Goal: Information Seeking & Learning: Learn about a topic

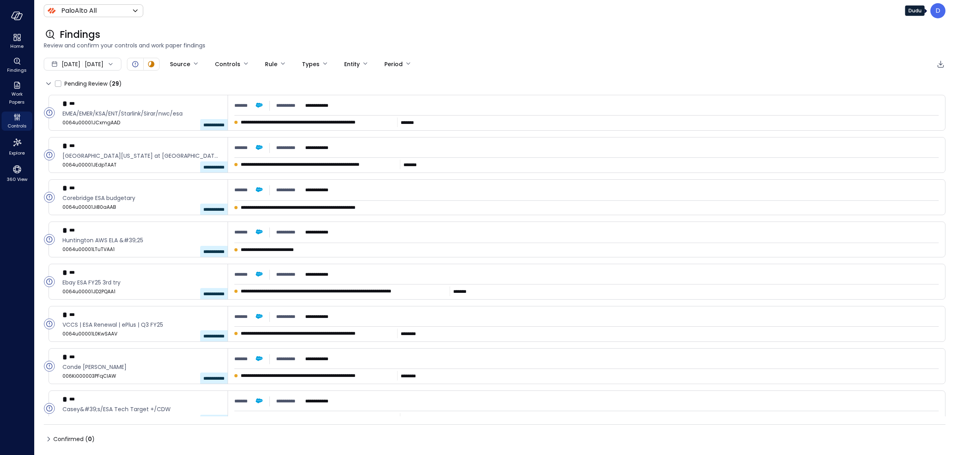
click at [940, 14] on p "D" at bounding box center [938, 11] width 5 height 10
click at [882, 77] on li "Builder" at bounding box center [905, 76] width 78 height 14
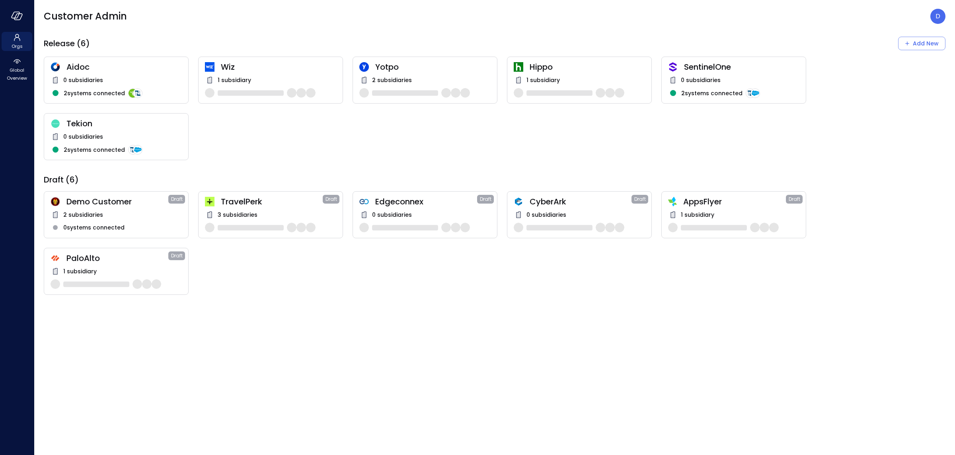
click at [268, 74] on div "Wiz 1 subsidiary" at bounding box center [270, 80] width 145 height 47
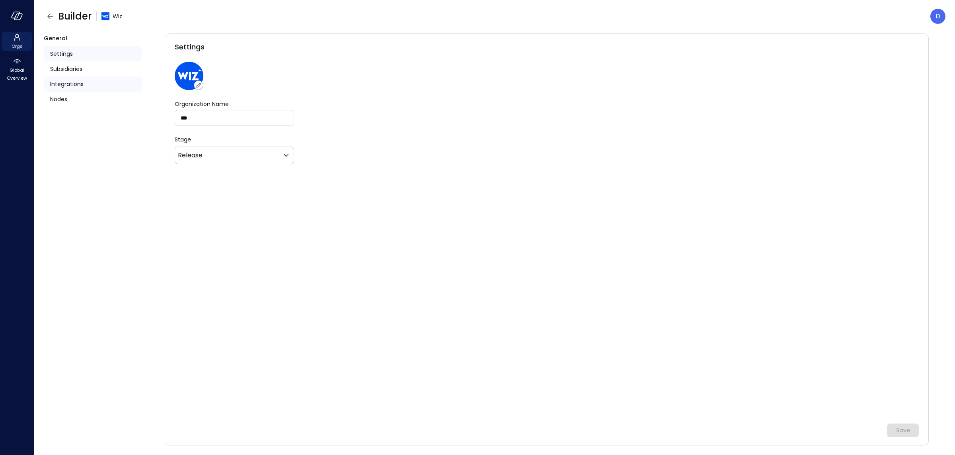
click at [59, 85] on span "Integrations" at bounding box center [66, 84] width 33 height 9
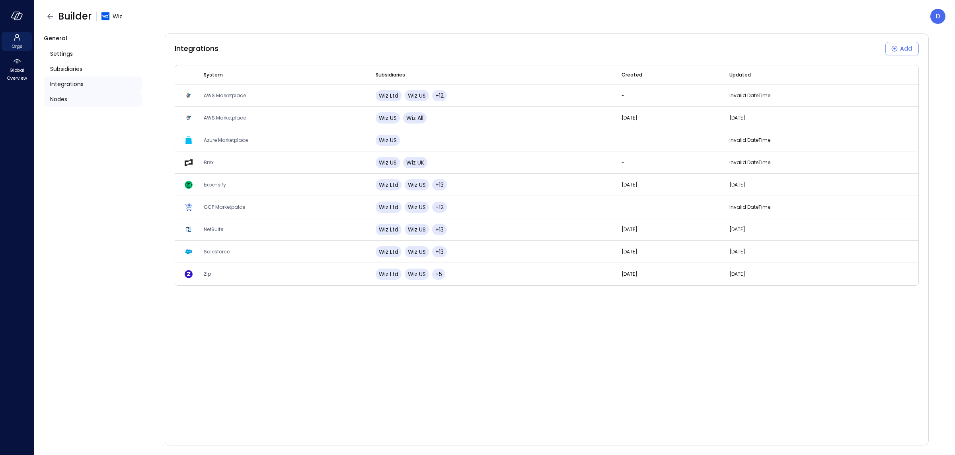
click at [59, 98] on span "Nodes" at bounding box center [58, 99] width 17 height 9
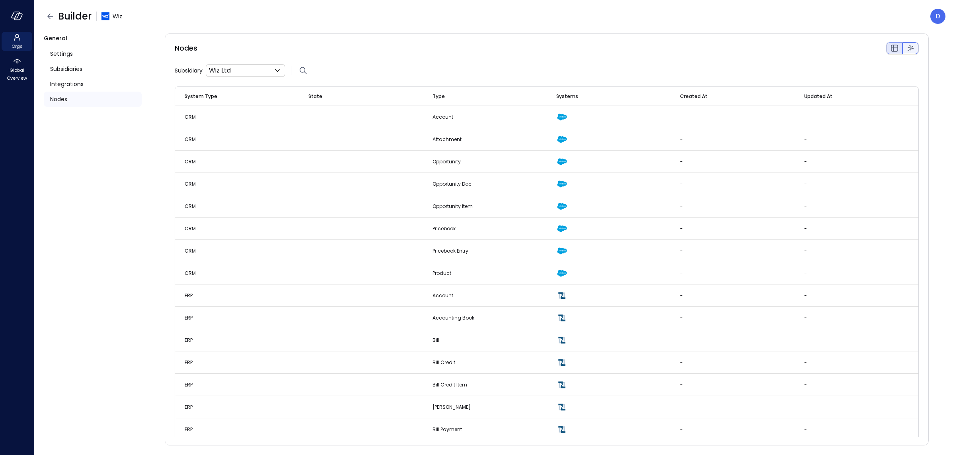
click at [915, 49] on div at bounding box center [911, 48] width 16 height 12
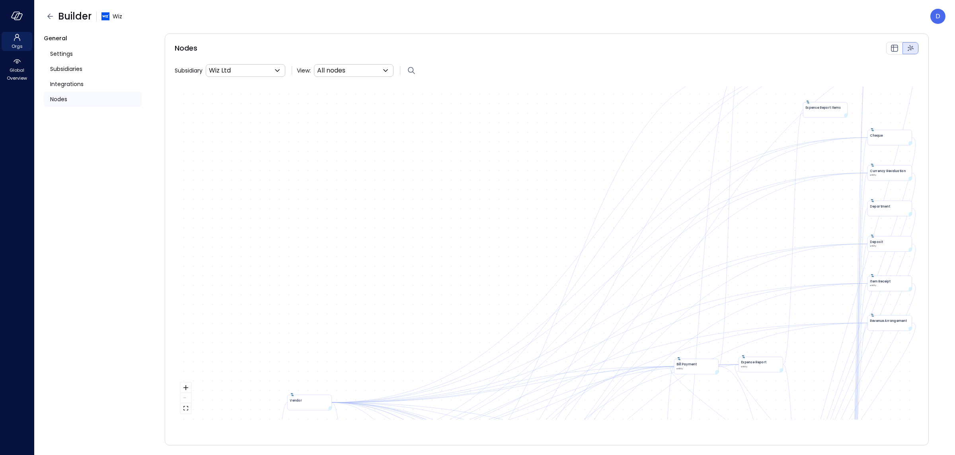
drag, startPoint x: 483, startPoint y: 281, endPoint x: 412, endPoint y: 115, distance: 180.5
click at [413, 115] on div "Account accountId Attachment Opportunity name opportunityId Opportunity Doc nam…" at bounding box center [547, 252] width 744 height 333
click at [354, 74] on body "Orgs Global Overview Builder Wiz D General Settings Subsidiaries Integrations N…" at bounding box center [477, 227] width 955 height 455
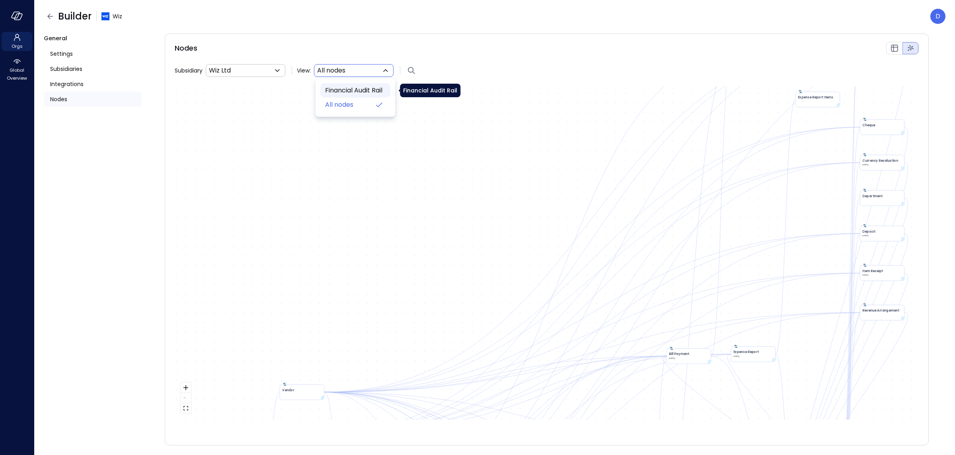
click at [354, 93] on span "Financial Audit Rail" at bounding box center [354, 91] width 59 height 10
type input "****"
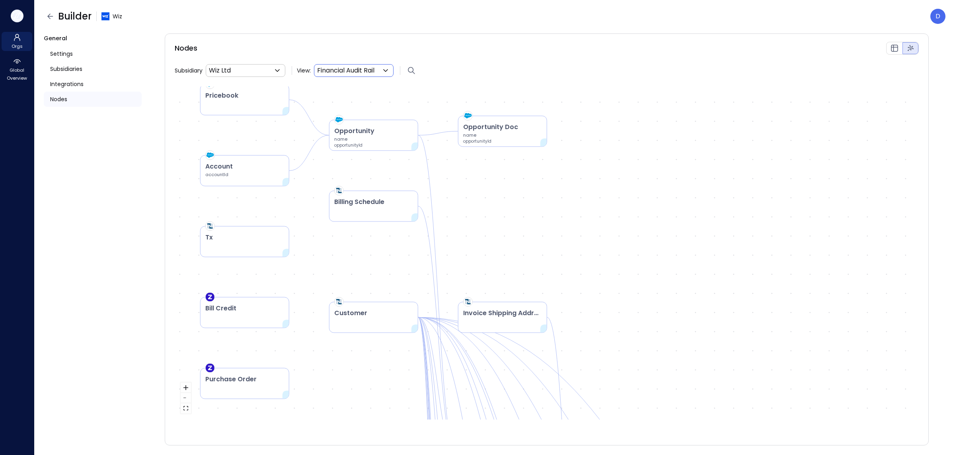
click at [20, 14] on icon "button" at bounding box center [17, 16] width 12 height 9
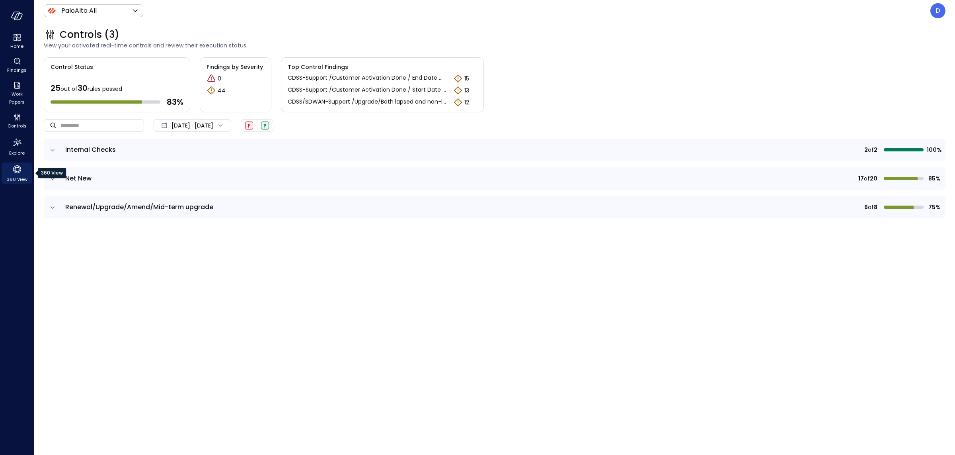
click at [16, 166] on icon "360 View" at bounding box center [17, 169] width 8 height 8
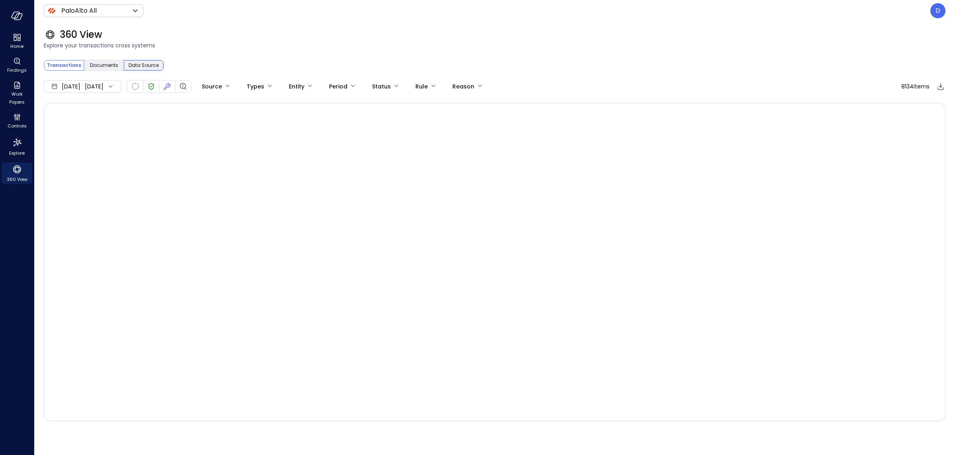
click at [146, 65] on span "Data Source" at bounding box center [144, 65] width 30 height 8
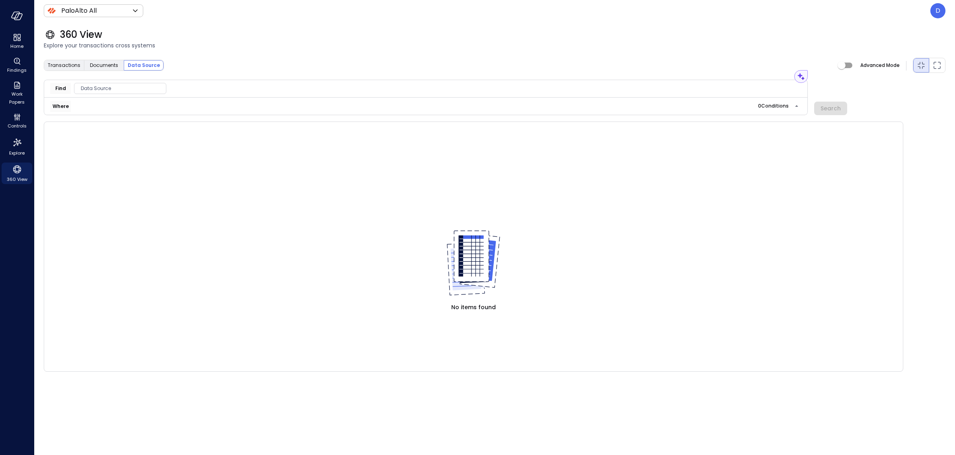
click at [109, 89] on span "Data Source" at bounding box center [120, 88] width 92 height 8
click at [97, 134] on span "Custom" at bounding box center [91, 137] width 21 height 8
click at [180, 123] on span "Subscription" at bounding box center [190, 123] width 31 height 8
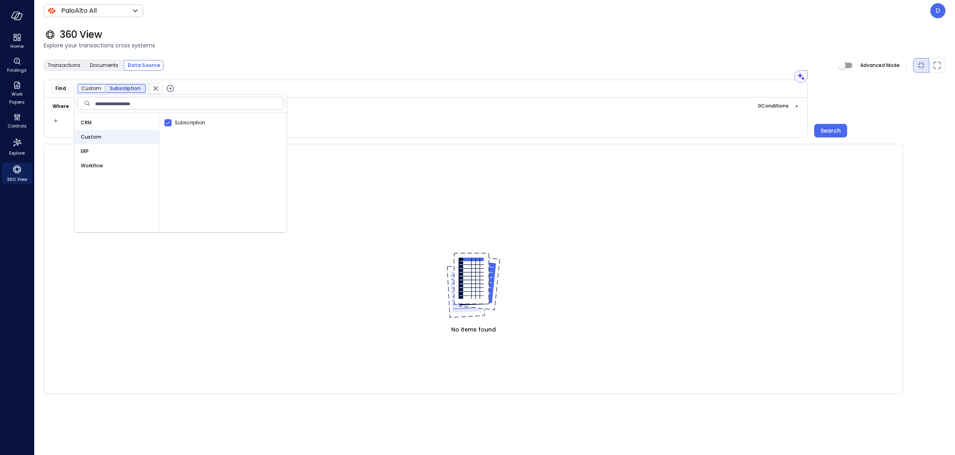
click at [210, 80] on div "Find Custom Subscription" at bounding box center [426, 89] width 764 height 18
click at [169, 89] on icon "button" at bounding box center [170, 89] width 10 height 10
click at [59, 120] on icon "button" at bounding box center [56, 121] width 8 height 10
click at [66, 136] on li "Condition" at bounding box center [72, 136] width 40 height 10
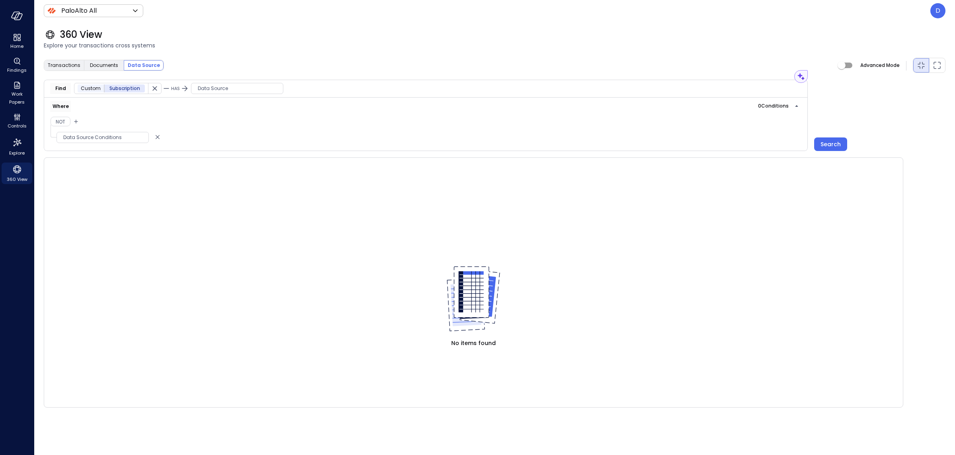
click at [104, 137] on span "Data Source Conditions" at bounding box center [103, 137] width 92 height 8
click at [214, 89] on span "Data Source" at bounding box center [237, 88] width 92 height 8
click at [306, 120] on span "Sales Order" at bounding box center [304, 123] width 28 height 8
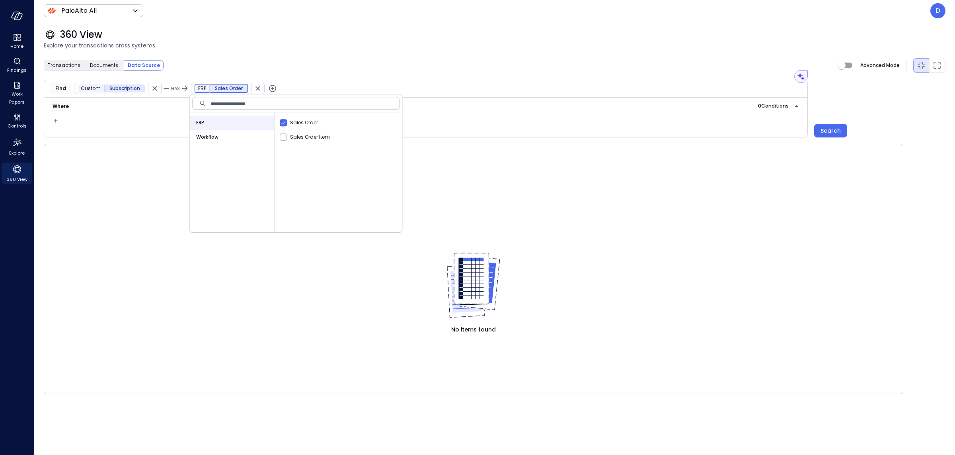
click at [308, 45] on span "Explore your transactions cross systems" at bounding box center [495, 45] width 902 height 9
click at [68, 118] on div at bounding box center [57, 120] width 22 height 9
click at [59, 118] on icon "button" at bounding box center [56, 121] width 8 height 10
click at [68, 133] on li "Condition" at bounding box center [72, 136] width 40 height 10
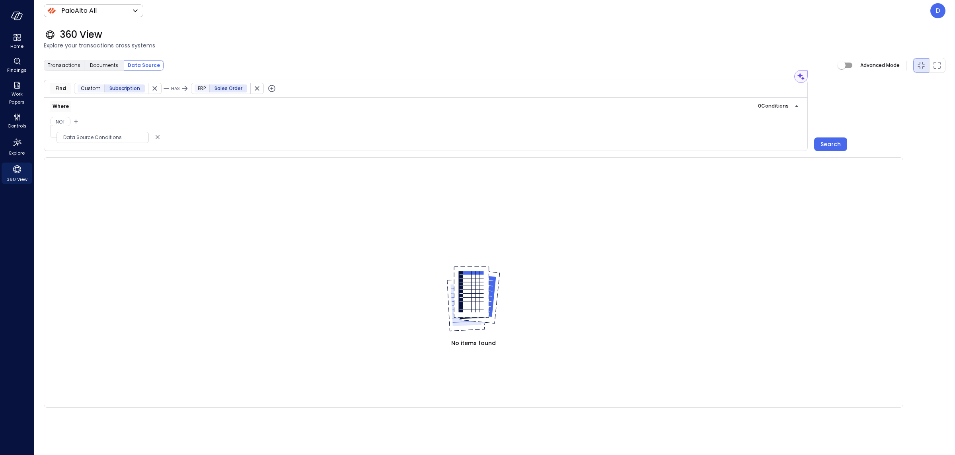
click at [90, 135] on span "Data Source Conditions" at bounding box center [103, 137] width 92 height 8
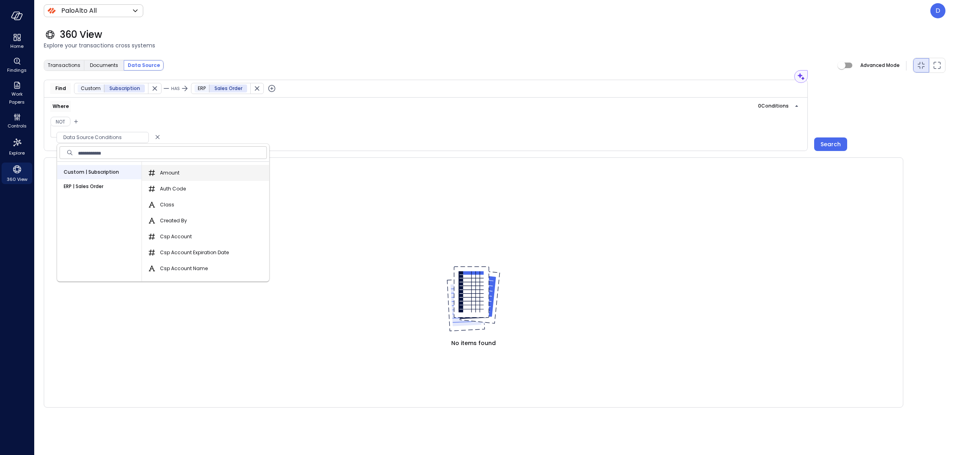
click at [168, 172] on span "Amount" at bounding box center [170, 173] width 20 height 8
click at [157, 172] on button "Amount" at bounding box center [152, 173] width 10 height 10
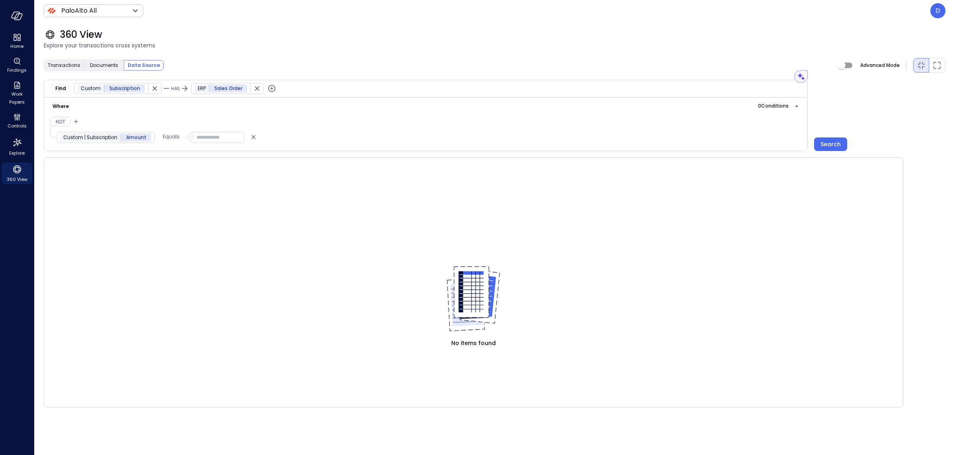
click at [213, 139] on input "number" at bounding box center [218, 137] width 54 height 11
click at [188, 139] on icon "button" at bounding box center [191, 137] width 6 height 10
click at [195, 162] on span "Field" at bounding box center [199, 166] width 11 height 8
click at [205, 139] on span "Data Source Conditions" at bounding box center [237, 137] width 92 height 8
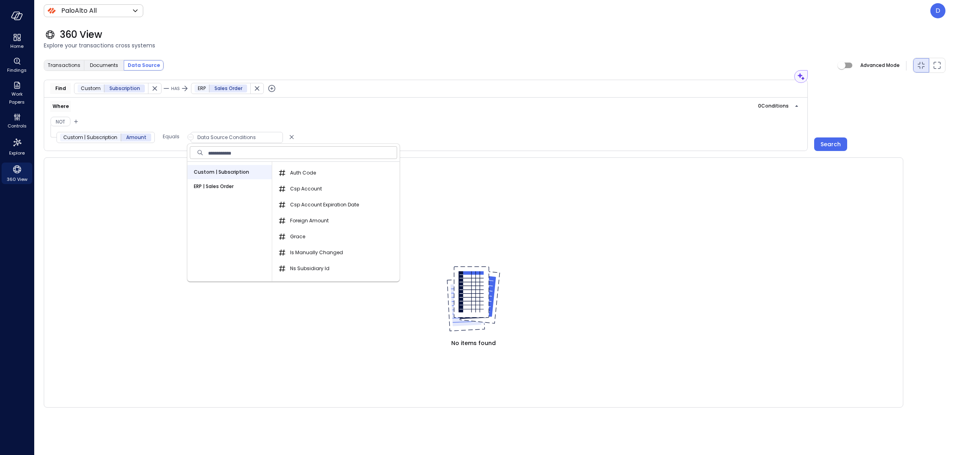
click at [230, 188] on span "ERP | Sales Order" at bounding box center [214, 186] width 40 height 8
click at [288, 234] on span "Entity Id" at bounding box center [298, 236] width 22 height 8
click at [287, 234] on button "Entity Id" at bounding box center [282, 237] width 10 height 10
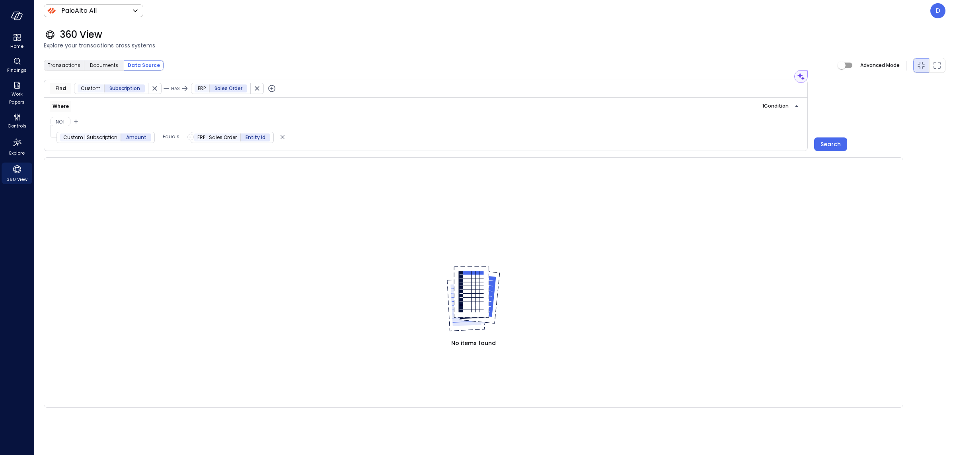
click at [84, 141] on span "Custom | Subscription" at bounding box center [90, 137] width 54 height 8
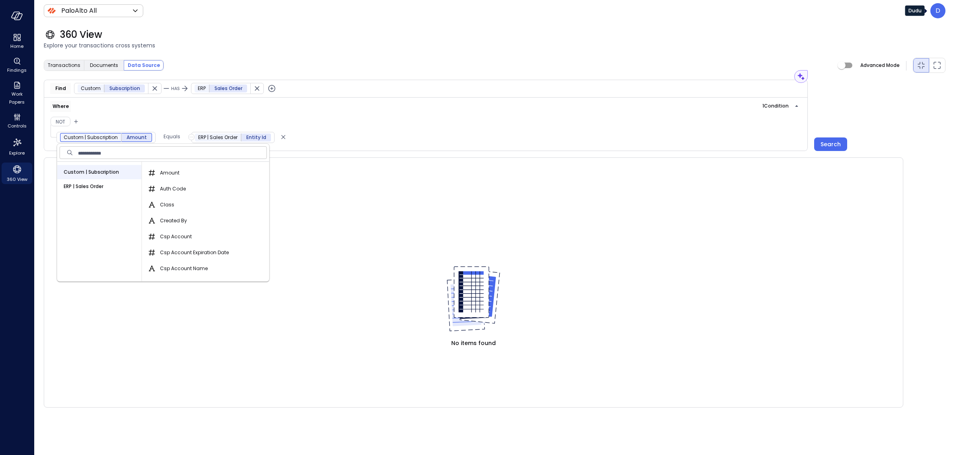
click at [938, 11] on p "D" at bounding box center [938, 11] width 5 height 10
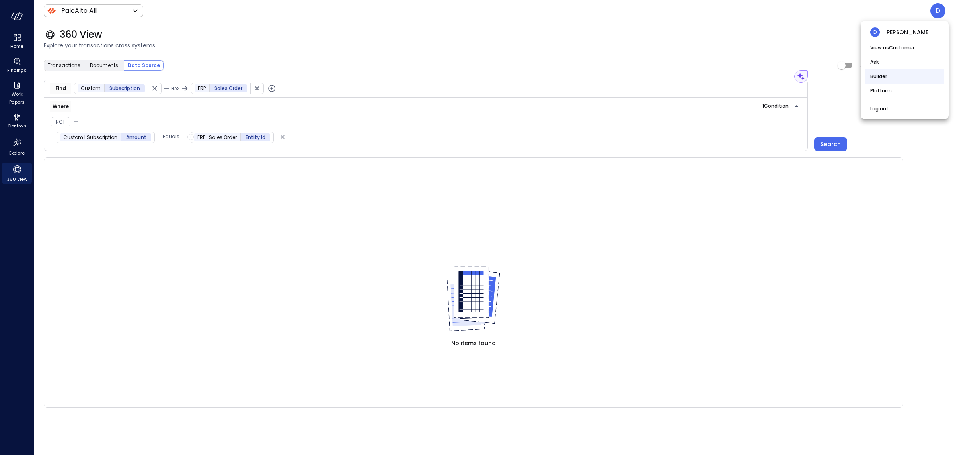
click at [880, 75] on li "Builder" at bounding box center [905, 76] width 78 height 14
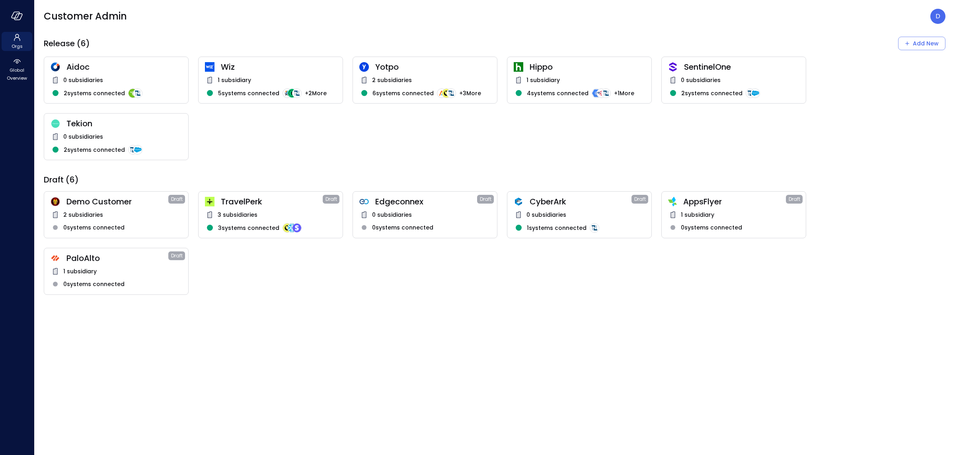
click at [266, 77] on div "1 subsidiary" at bounding box center [270, 80] width 131 height 10
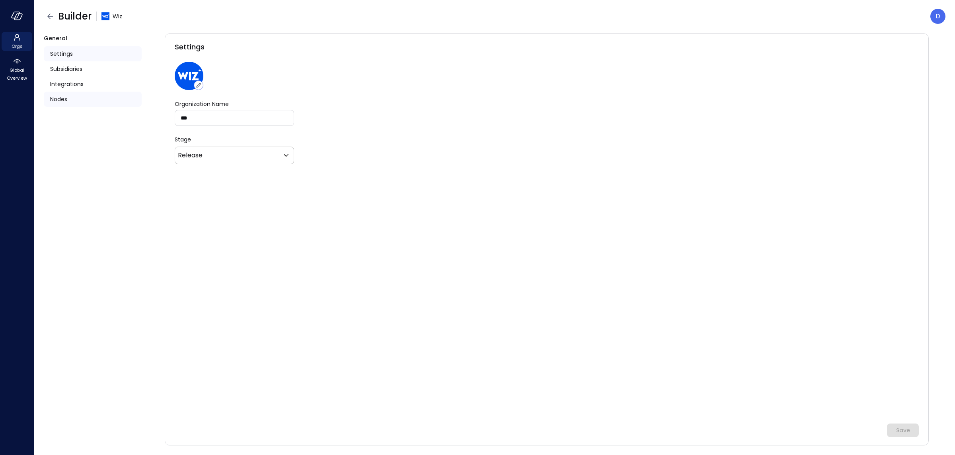
click at [75, 100] on div "Nodes" at bounding box center [93, 99] width 98 height 15
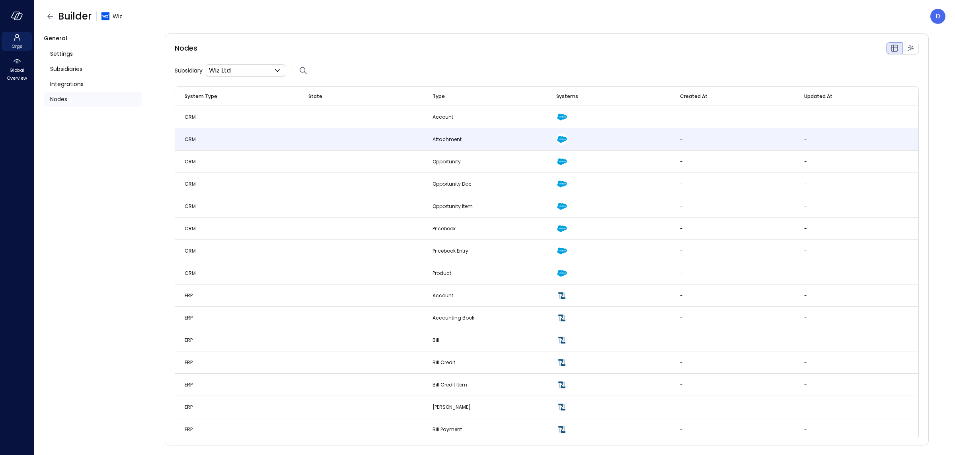
click at [225, 141] on td "CRM" at bounding box center [237, 139] width 124 height 22
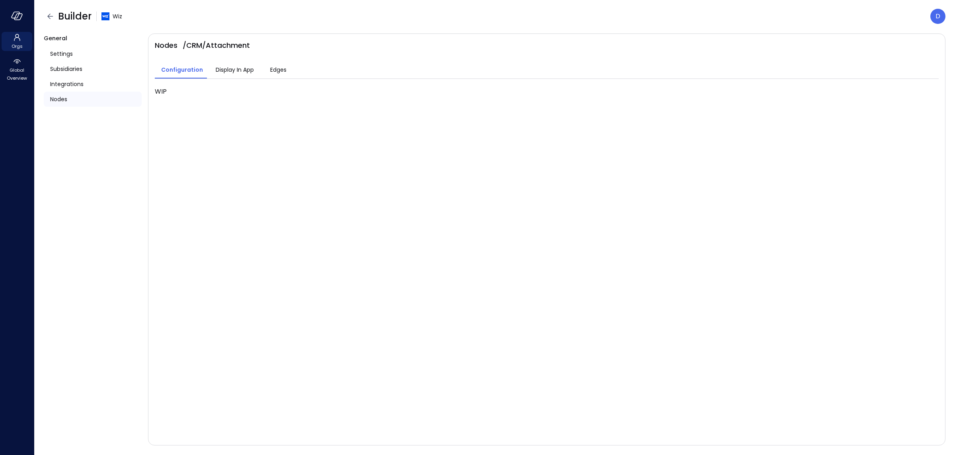
click at [53, 100] on span "Nodes" at bounding box center [58, 99] width 17 height 9
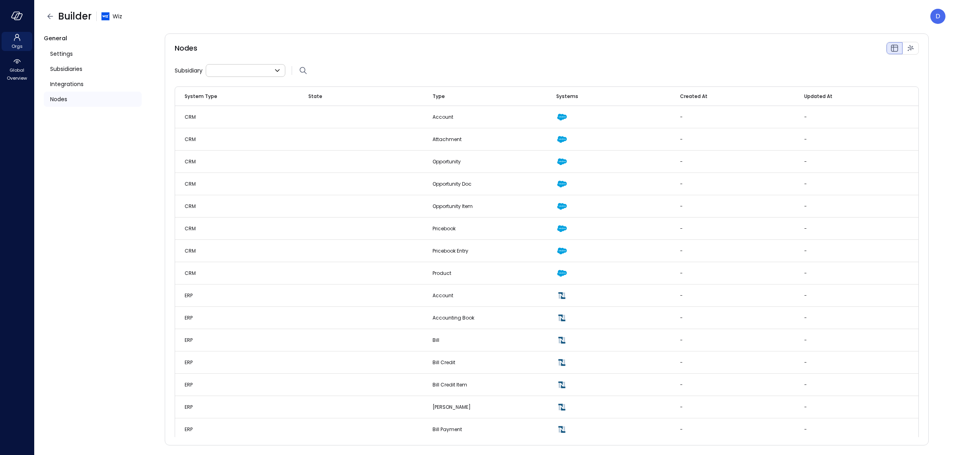
type input "**"
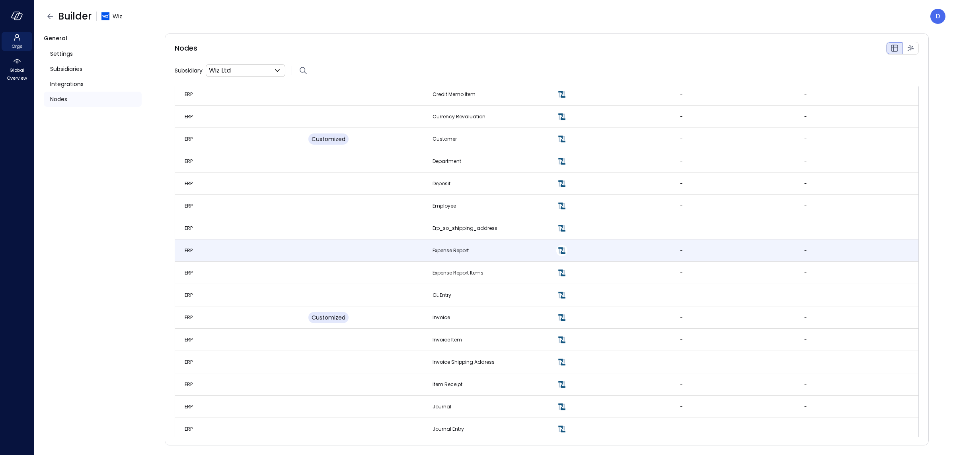
scroll to position [504, 0]
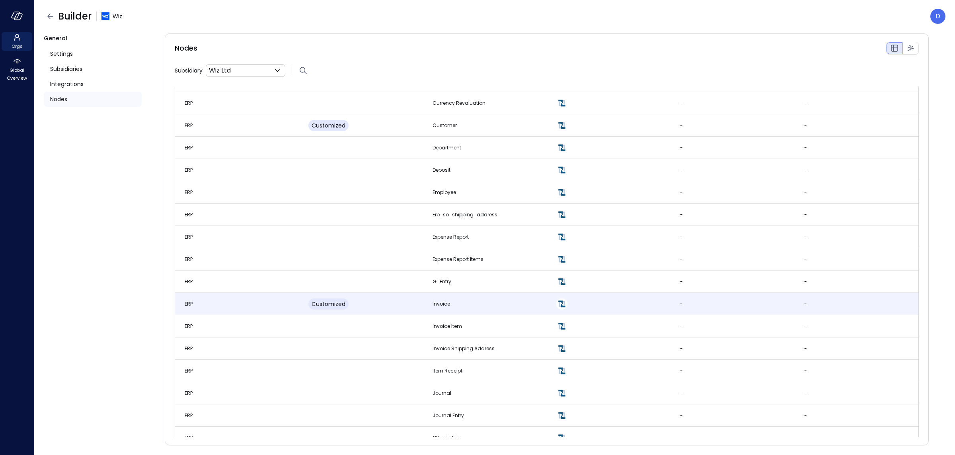
click at [242, 307] on td "ERP" at bounding box center [237, 304] width 124 height 22
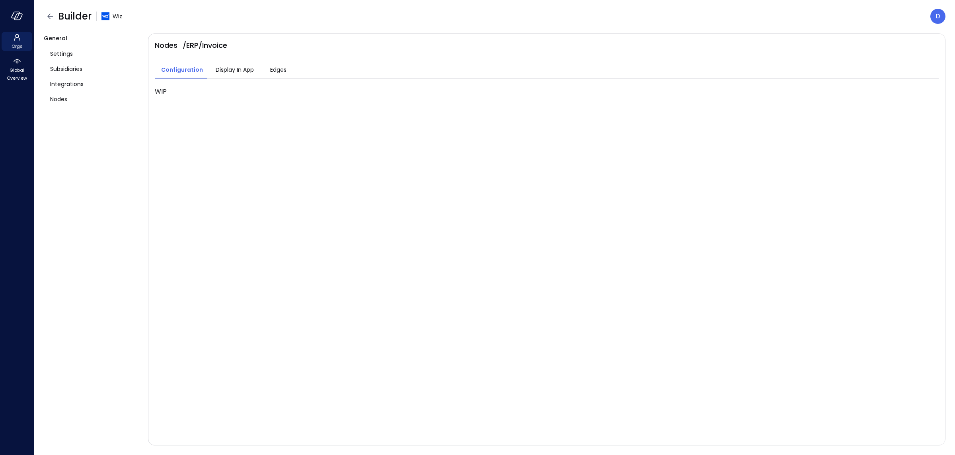
click at [278, 60] on div "Configuration Display In App Edges" at bounding box center [547, 65] width 784 height 28
click at [278, 71] on span "Edges" at bounding box center [278, 69] width 16 height 9
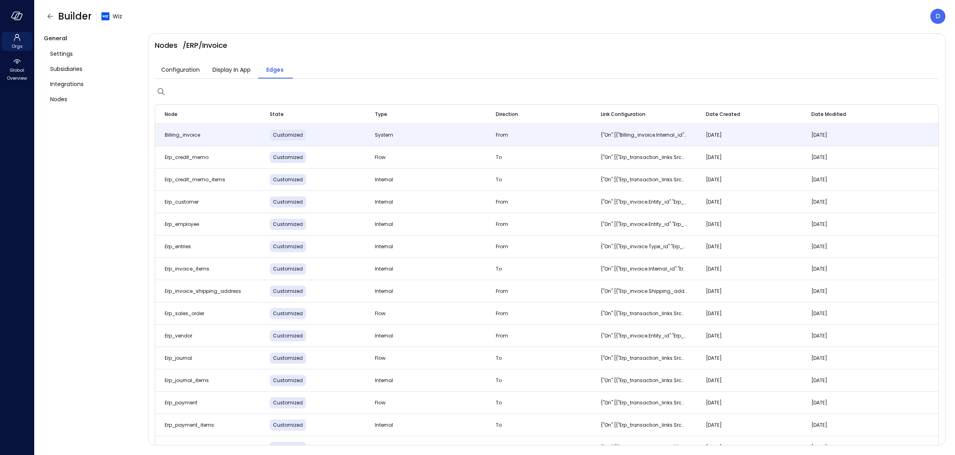
click at [204, 128] on td "billing_invoice" at bounding box center [207, 135] width 105 height 22
click at [175, 139] on td "billing_invoice" at bounding box center [207, 135] width 105 height 22
click at [619, 134] on p "{"on":[{"billing_invoice.internal_id":"erp_invoice.external_id"}]}" at bounding box center [644, 134] width 86 height 7
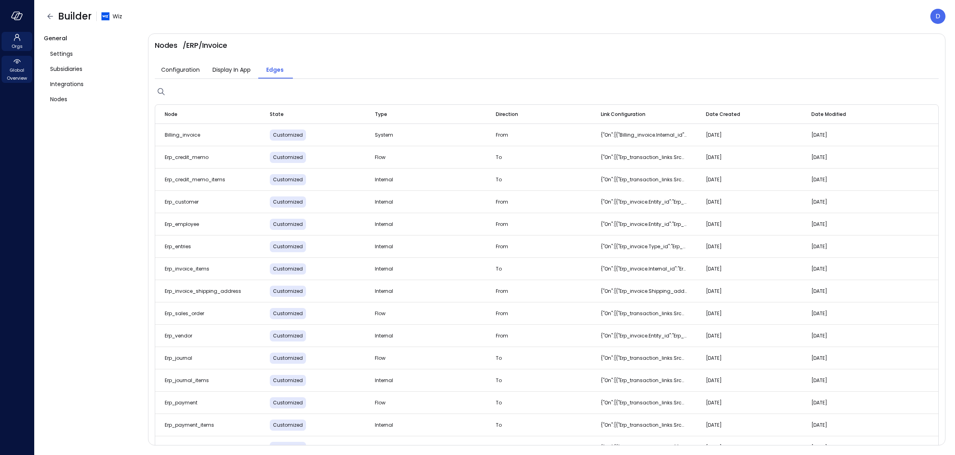
click at [19, 69] on span "Global Overview" at bounding box center [17, 74] width 24 height 16
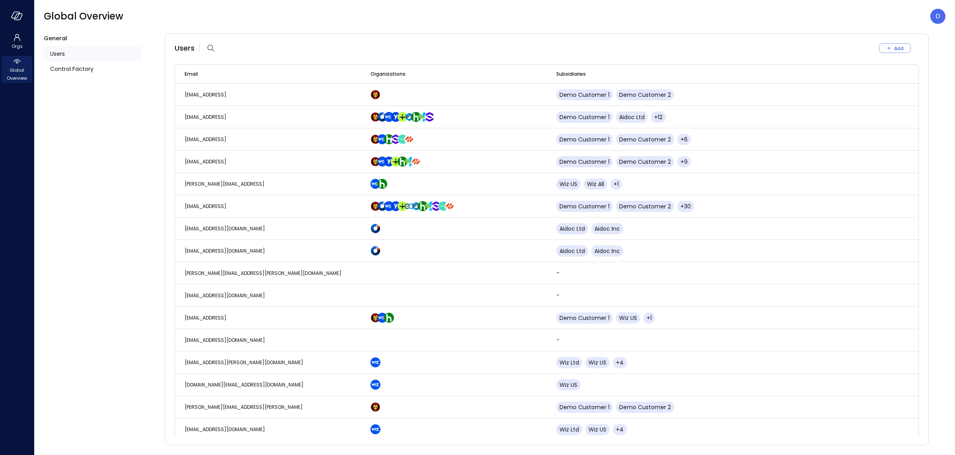
click at [76, 49] on div "Users" at bounding box center [93, 53] width 98 height 15
click at [59, 53] on span "Users" at bounding box center [57, 53] width 15 height 9
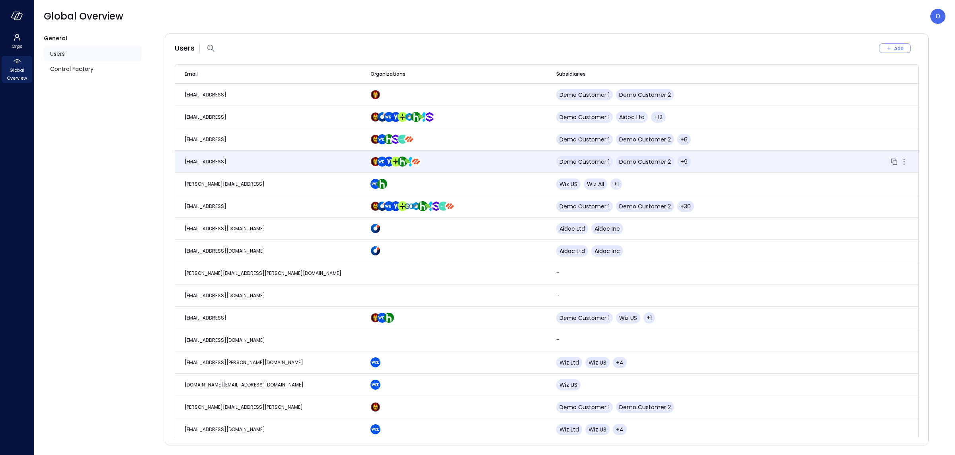
click at [212, 163] on span "dudu@safebooks.ai" at bounding box center [206, 161] width 42 height 7
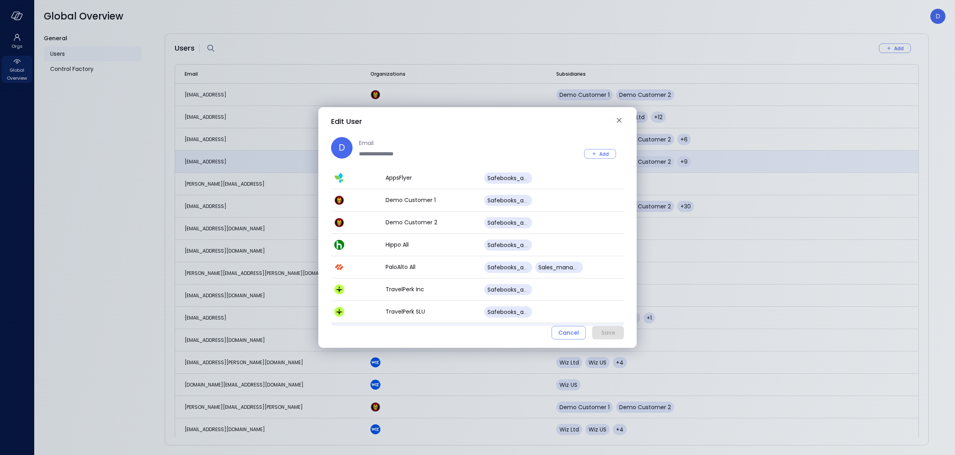
scroll to position [109, 0]
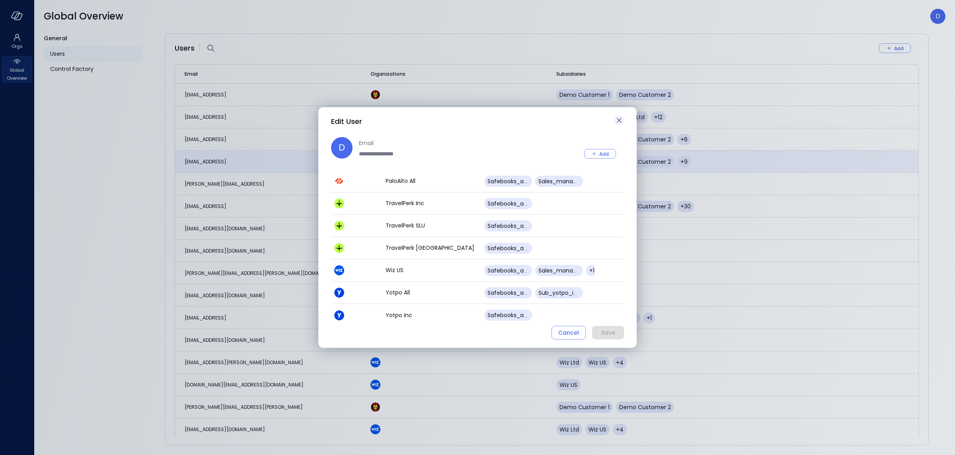
click at [620, 116] on icon "button" at bounding box center [620, 120] width 10 height 10
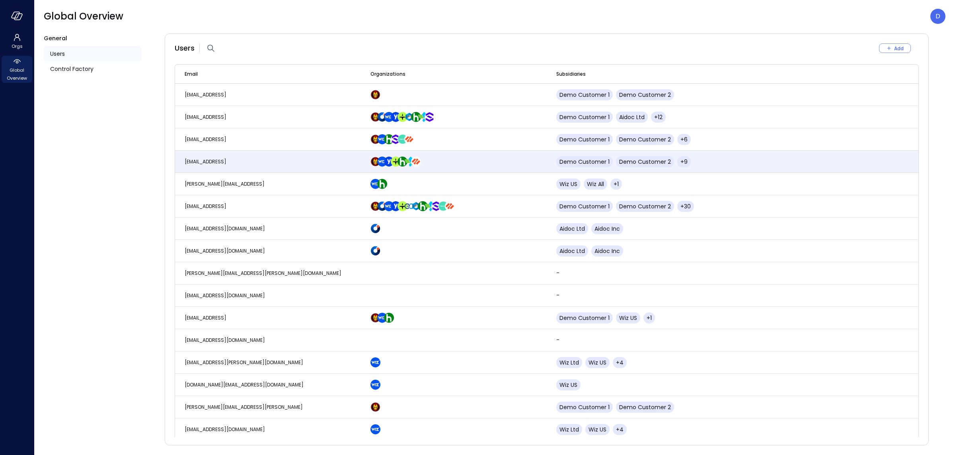
click at [26, 16] on div at bounding box center [17, 16] width 34 height 32
click at [19, 14] on icon "button" at bounding box center [16, 15] width 8 height 6
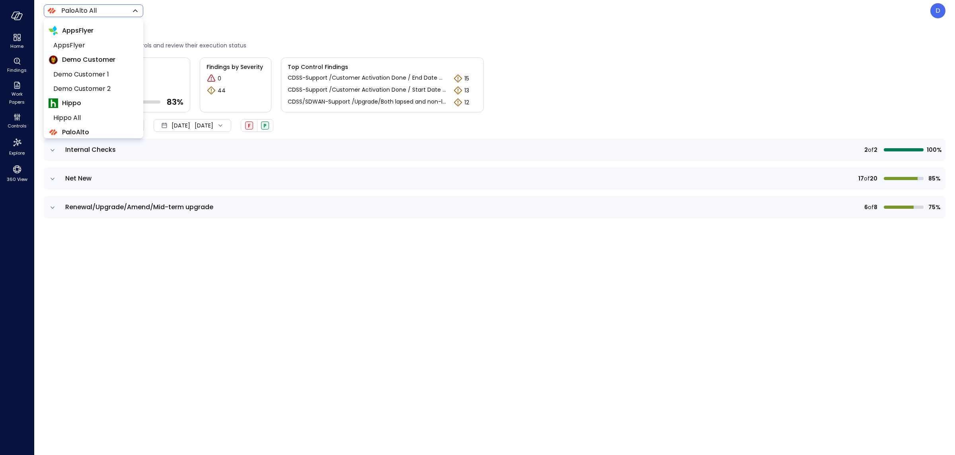
click at [73, 14] on body "Home Findings Work Papers Controls Explore 360 View PaloAlto All ******* ​ D Co…" at bounding box center [477, 227] width 955 height 455
click at [78, 116] on span "Yotpo Inc" at bounding box center [92, 114] width 79 height 10
type input "******"
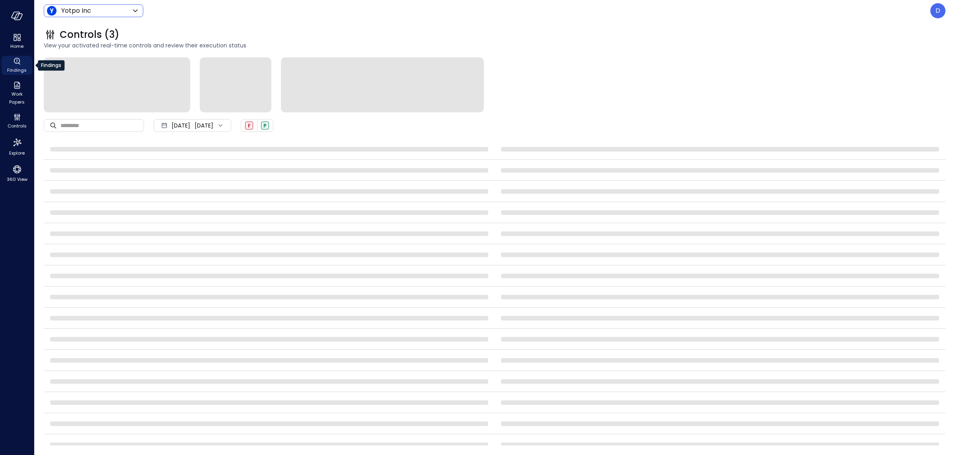
click at [16, 67] on span "Findings" at bounding box center [17, 70] width 20 height 8
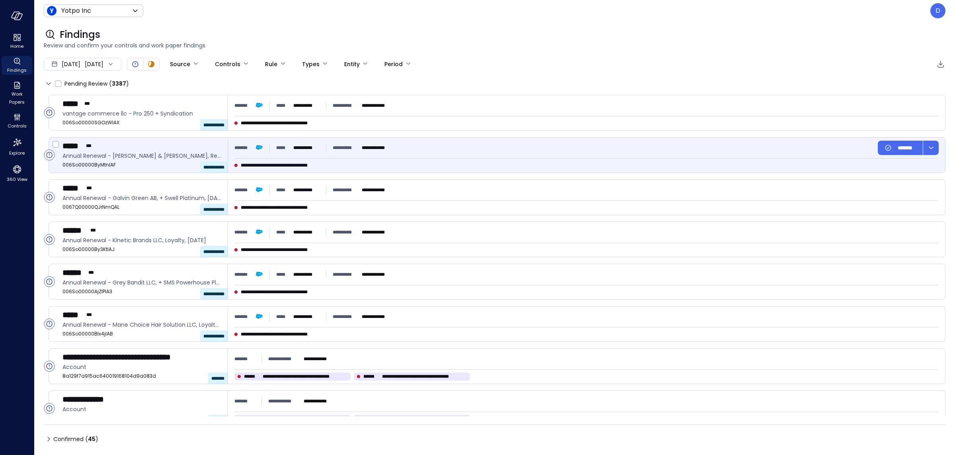
click at [135, 150] on div "***** ***" at bounding box center [141, 146] width 159 height 10
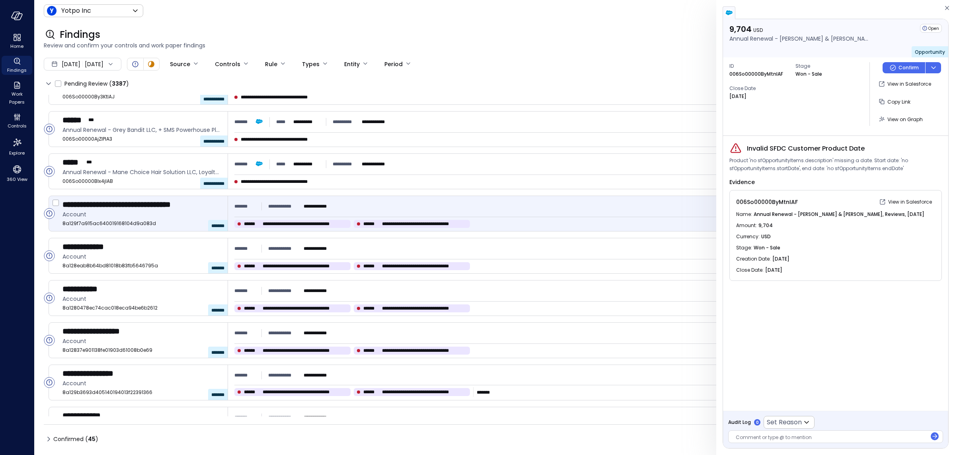
scroll to position [164, 0]
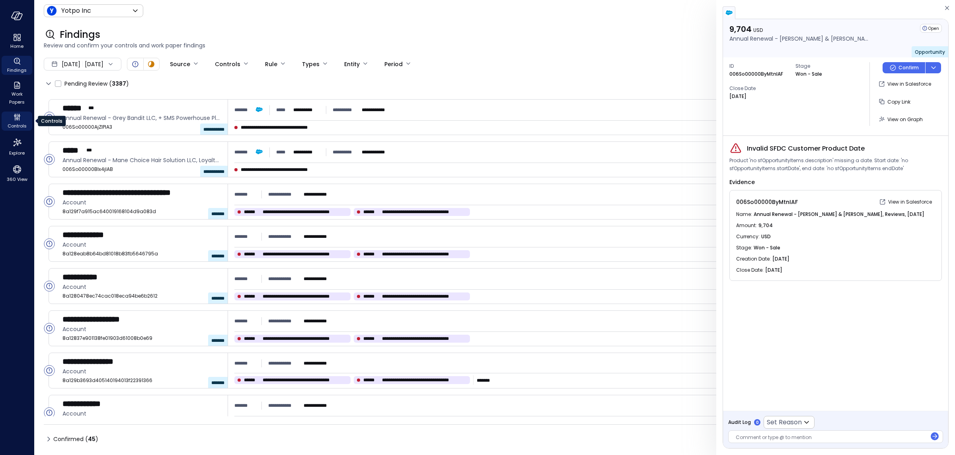
click at [23, 120] on div "Controls" at bounding box center [17, 120] width 31 height 19
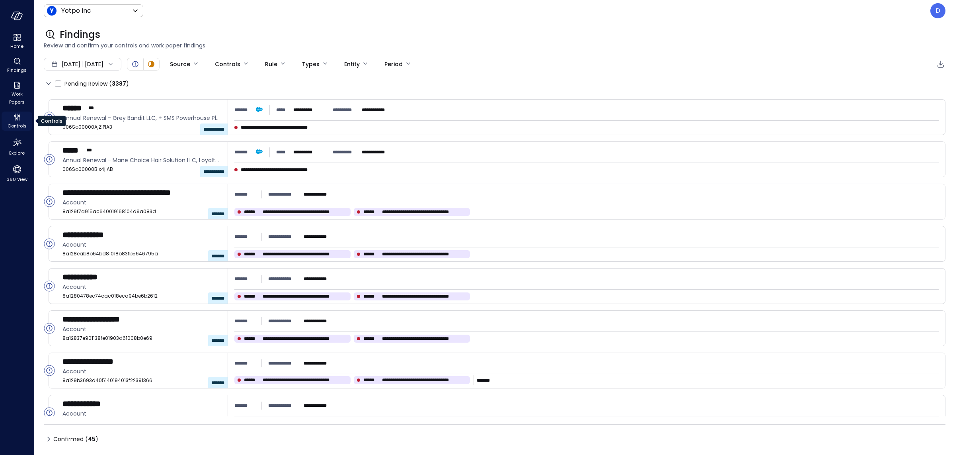
click at [20, 120] on icon "Controls" at bounding box center [17, 117] width 10 height 10
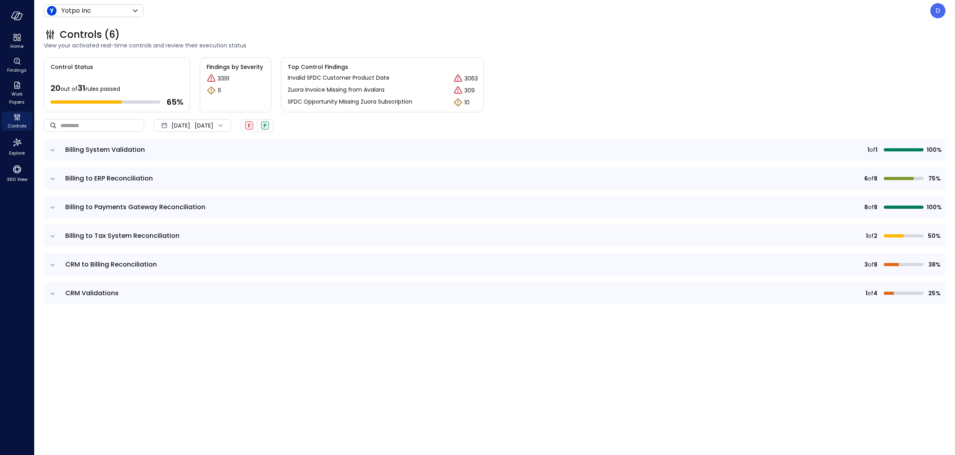
click at [188, 127] on span "Jan 1, 2025" at bounding box center [181, 125] width 19 height 9
click at [193, 147] on li "[DATE]" at bounding box center [196, 146] width 63 height 13
click at [52, 236] on icon "expand row" at bounding box center [53, 236] width 4 height 2
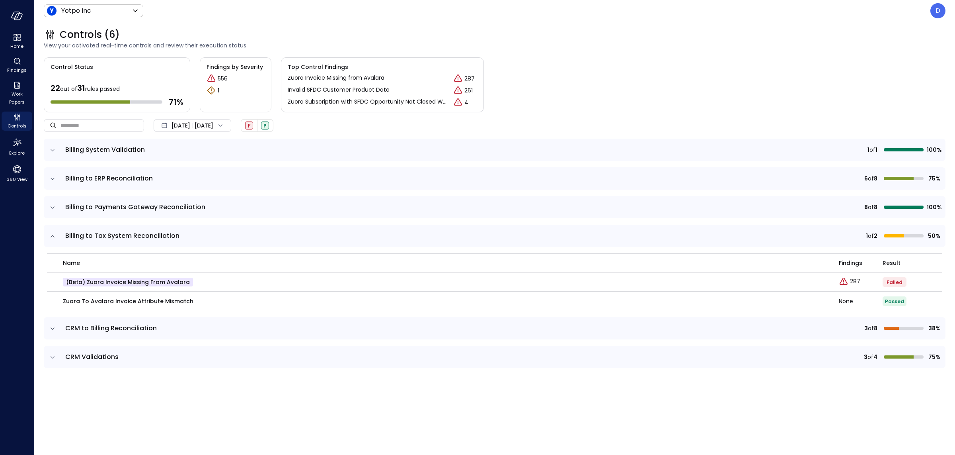
click at [52, 328] on icon "expand row" at bounding box center [53, 328] width 4 height 2
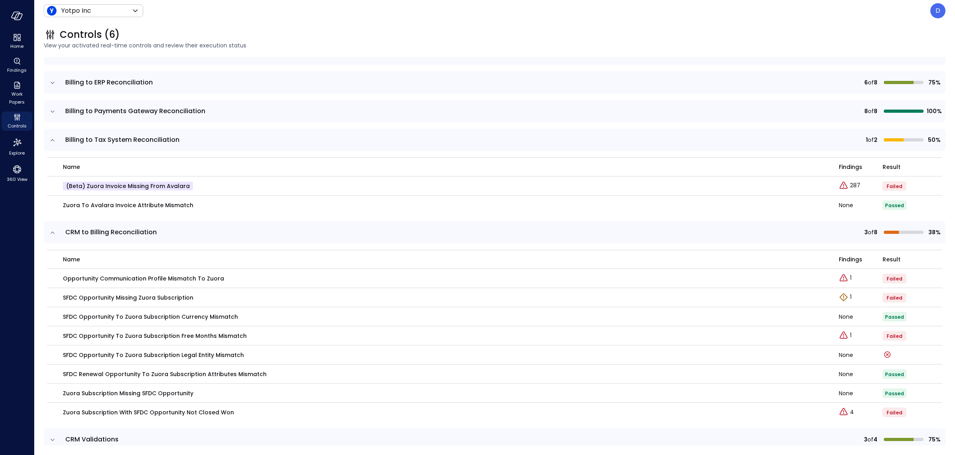
scroll to position [107, 0]
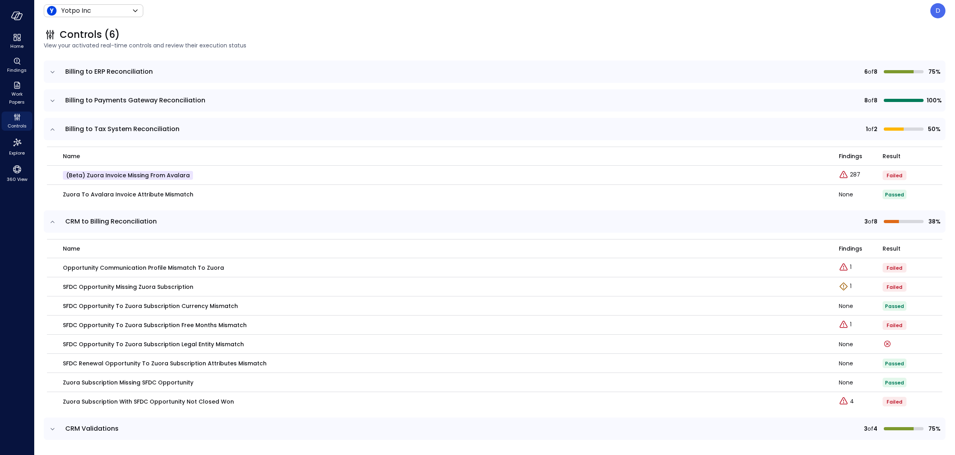
click at [52, 429] on icon "expand row" at bounding box center [53, 429] width 8 height 8
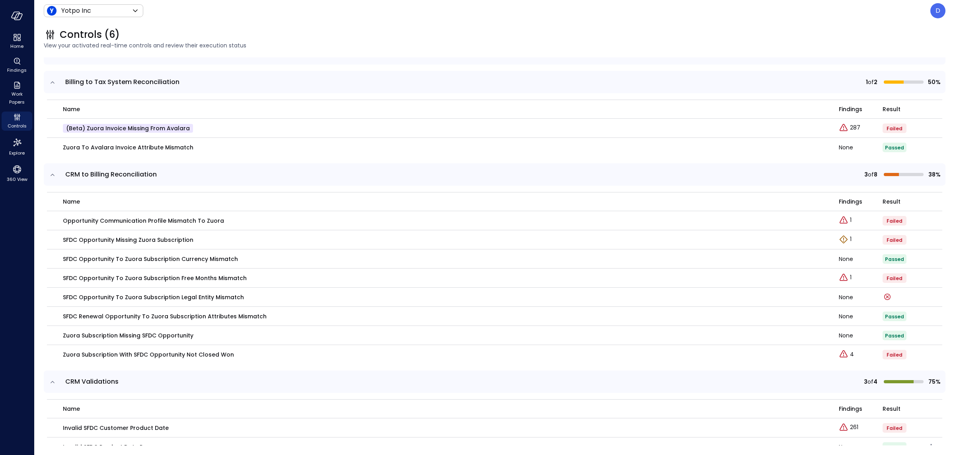
scroll to position [209, 0]
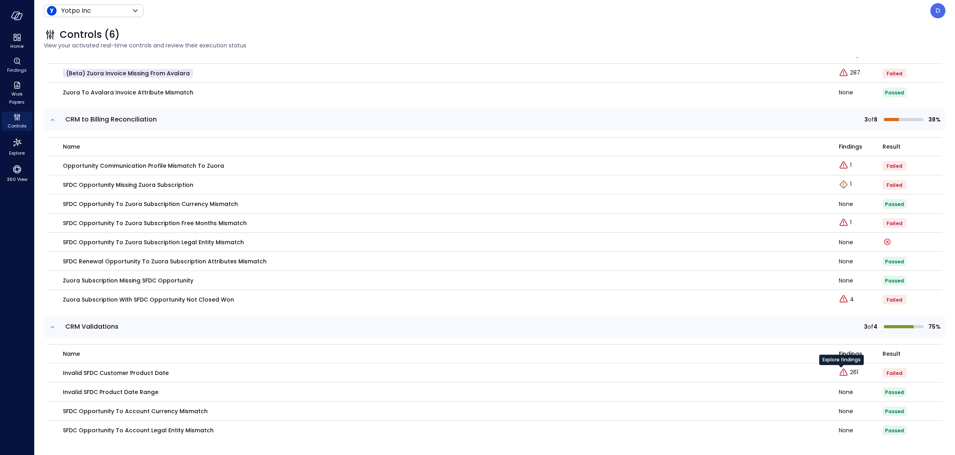
click at [844, 370] on div "Explore findings" at bounding box center [842, 362] width 45 height 16
click at [850, 372] on p "261" at bounding box center [854, 372] width 8 height 8
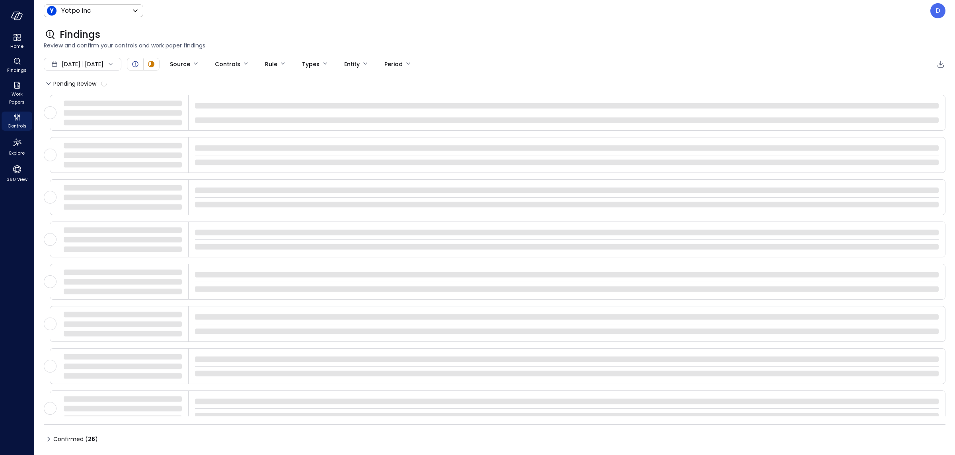
type input "****"
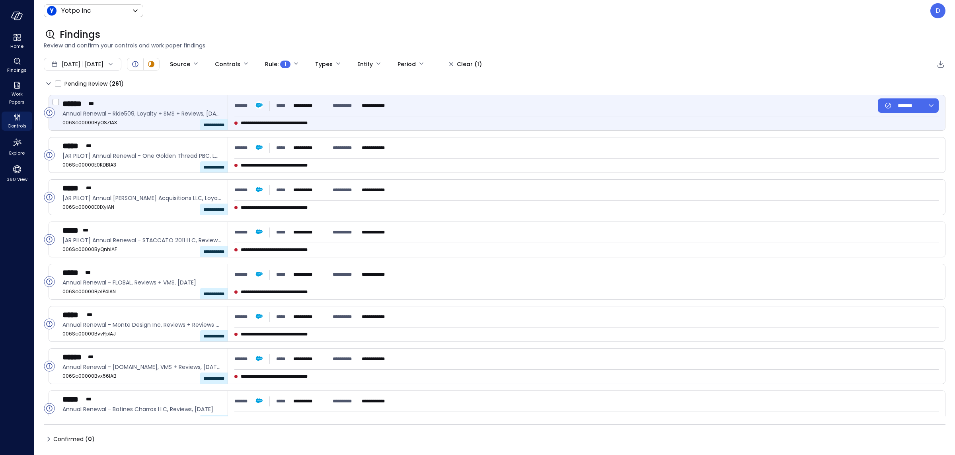
click at [320, 124] on span "**********" at bounding box center [285, 123] width 88 height 8
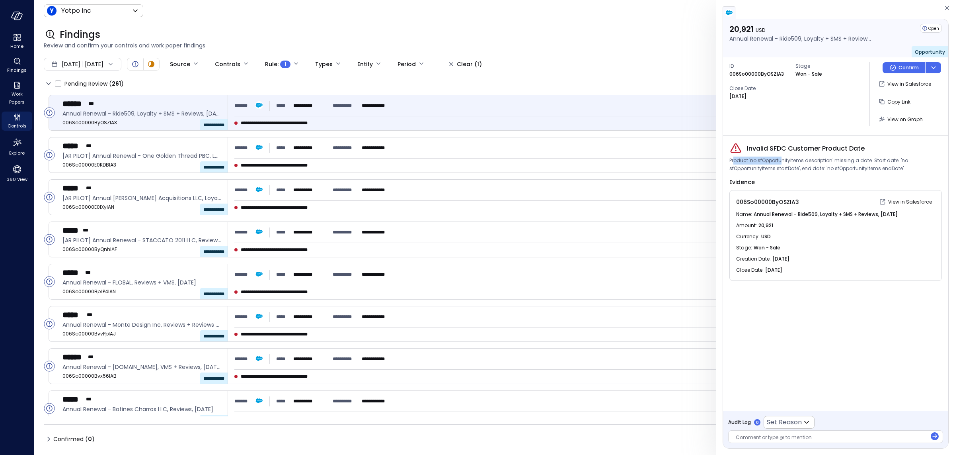
drag, startPoint x: 734, startPoint y: 159, endPoint x: 782, endPoint y: 158, distance: 48.2
click at [782, 158] on span "Product 'no sfOpportunityItems.description' missing a date. Start date: 'no sfO…" at bounding box center [836, 164] width 213 height 16
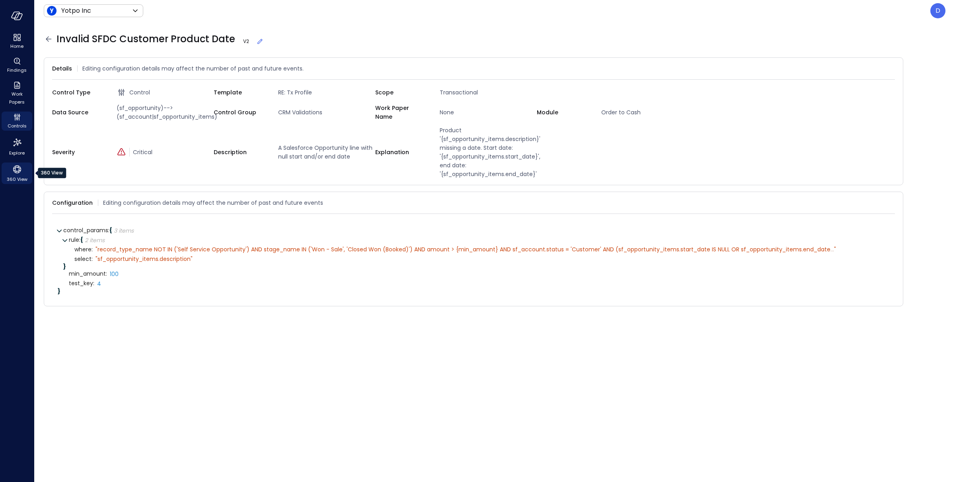
click at [13, 172] on icon "360 View" at bounding box center [17, 169] width 12 height 12
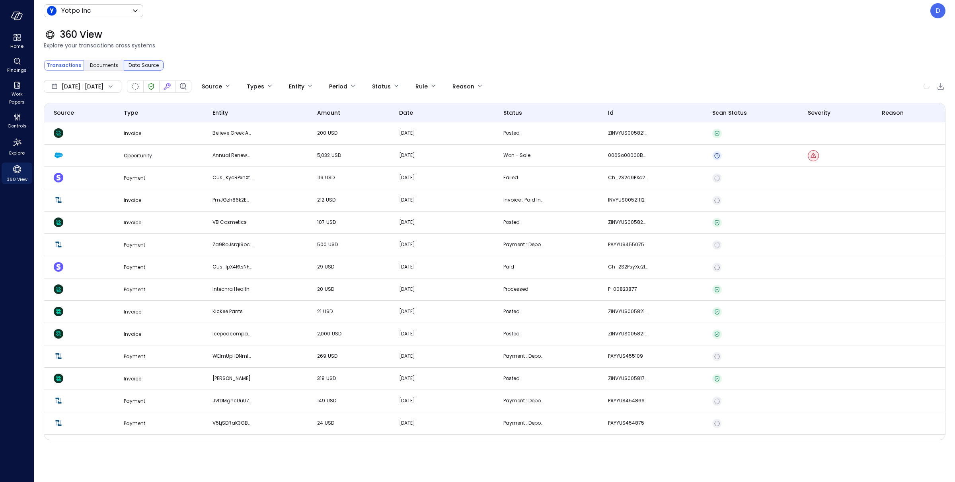
click at [139, 64] on span "Data Source" at bounding box center [144, 65] width 30 height 8
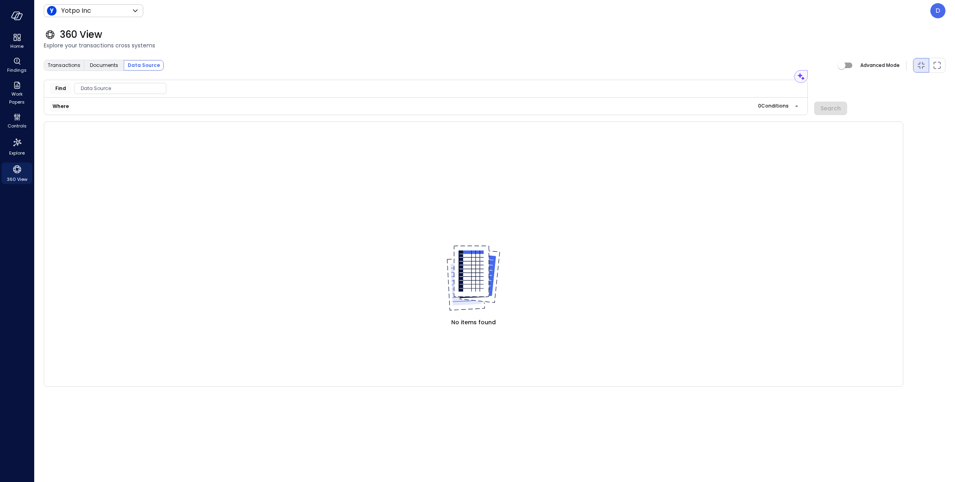
click at [111, 87] on span "Data Source" at bounding box center [120, 88] width 92 height 8
click at [111, 141] on div "CRM" at bounding box center [116, 137] width 84 height 14
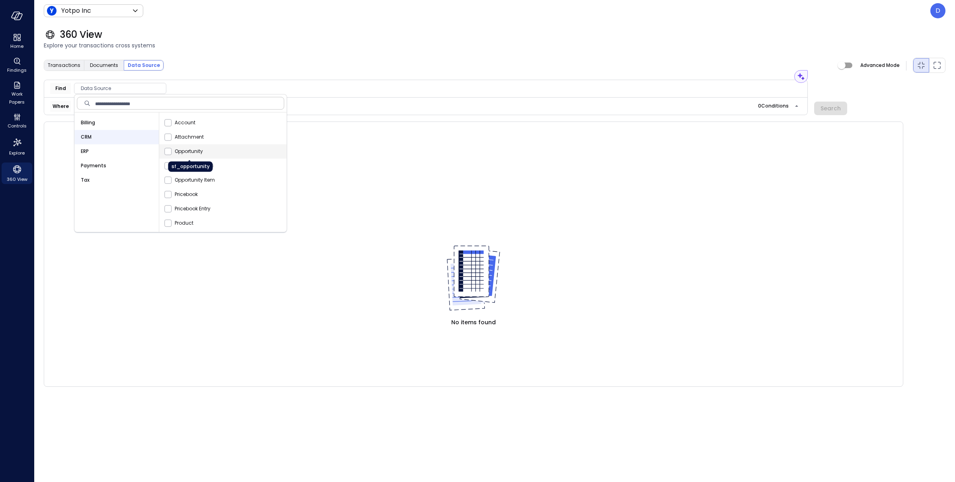
click at [185, 149] on span "Opportunity" at bounding box center [189, 151] width 28 height 8
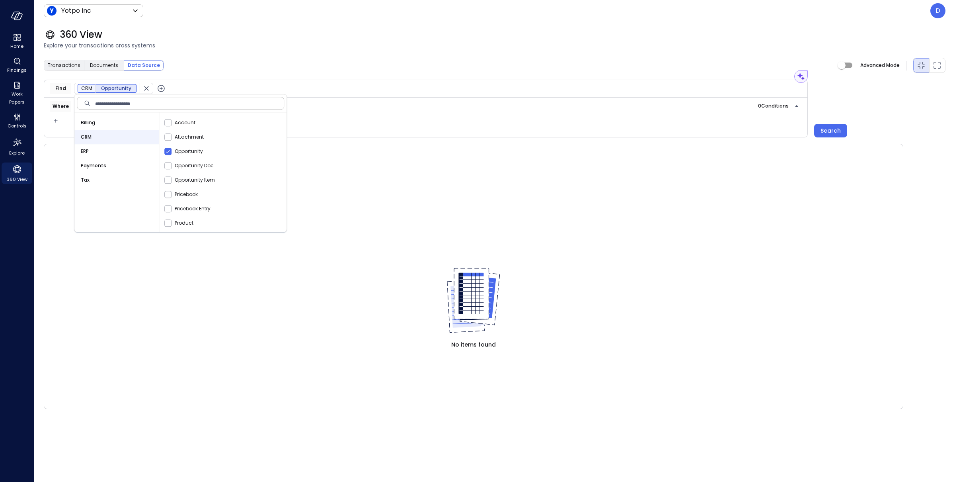
click at [159, 88] on icon "button" at bounding box center [161, 89] width 10 height 10
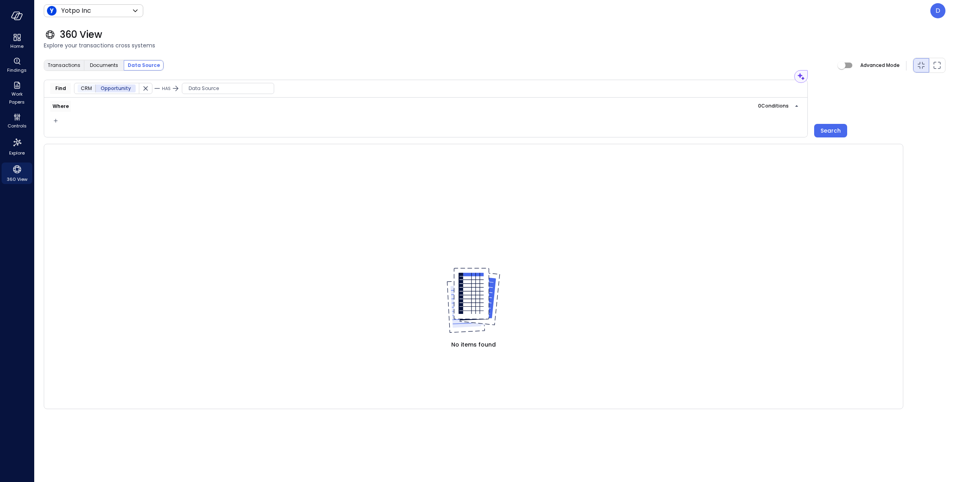
click at [206, 91] on span "Data Source" at bounding box center [228, 88] width 92 height 8
drag, startPoint x: 217, startPoint y: 139, endPoint x: 225, endPoint y: 138, distance: 8.0
click at [217, 139] on div "CRM" at bounding box center [222, 137] width 84 height 14
click at [298, 154] on span "Opportunity Item" at bounding box center [300, 151] width 40 height 8
click at [322, 73] on div "Transactions Documents Data Source Advanced Mode" at bounding box center [495, 65] width 902 height 16
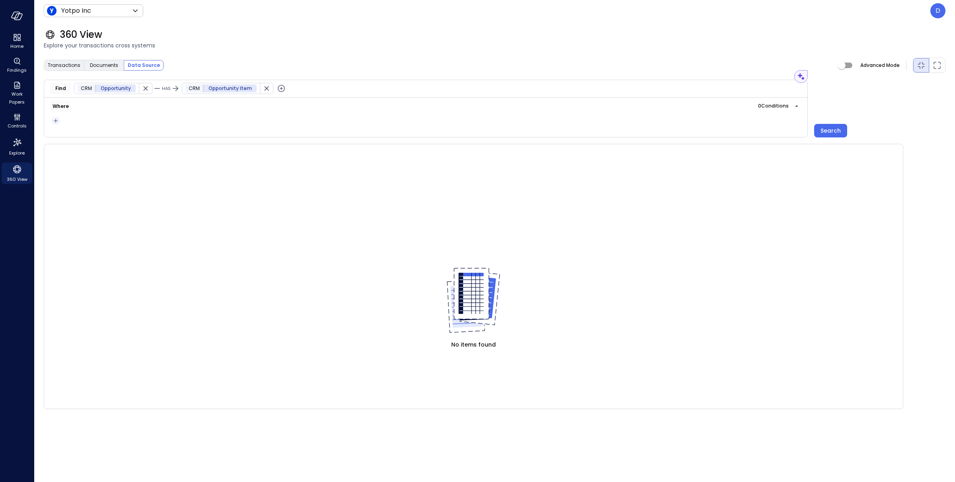
click at [57, 123] on icon "button" at bounding box center [56, 121] width 8 height 10
click at [72, 133] on li "Condition" at bounding box center [72, 136] width 40 height 10
click at [80, 139] on span "Data Source Conditions" at bounding box center [103, 137] width 92 height 8
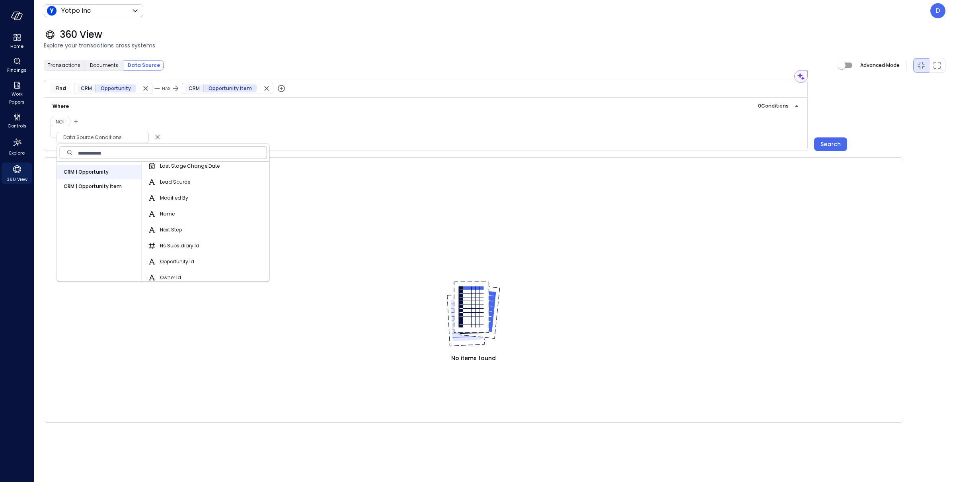
scroll to position [676, 0]
click at [150, 156] on input "text" at bounding box center [172, 152] width 189 height 16
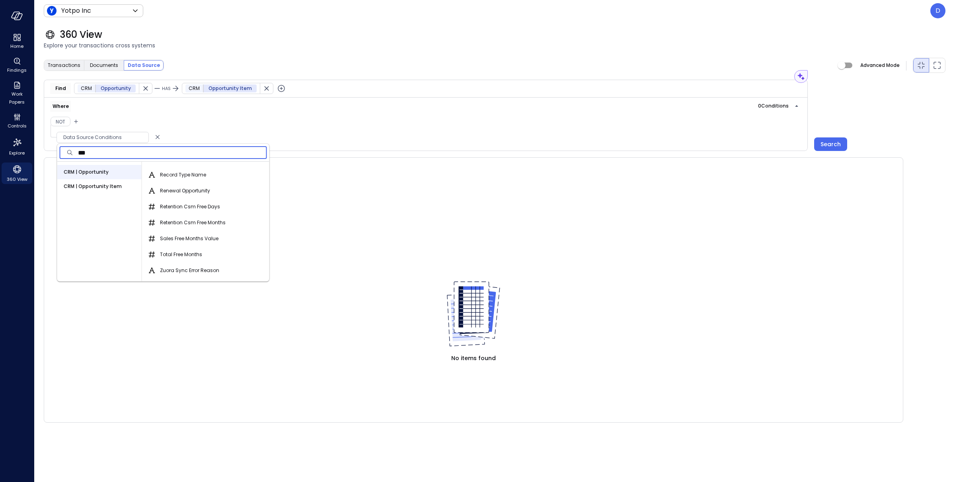
scroll to position [0, 0]
type input "******"
click at [190, 203] on span "Record Type Name" at bounding box center [183, 205] width 46 height 8
click at [157, 203] on button "Record Type Name" at bounding box center [152, 205] width 10 height 10
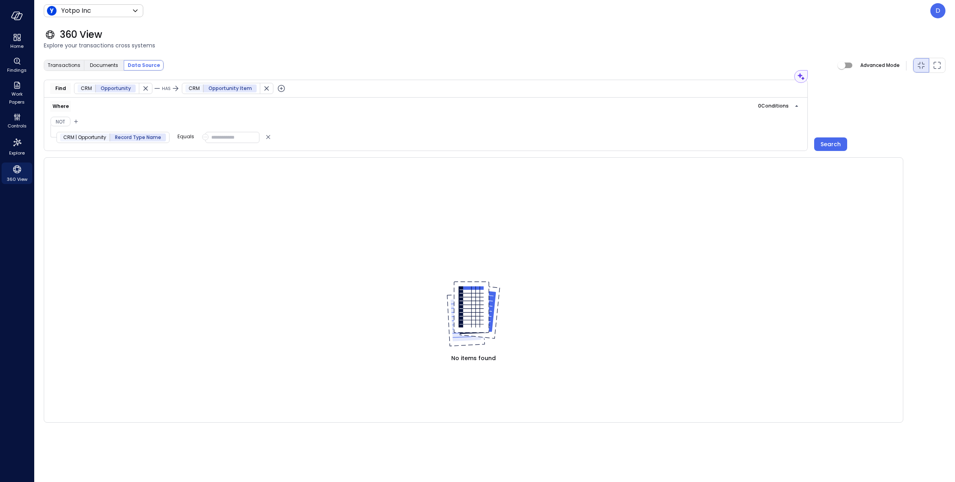
click at [191, 139] on p "Equals" at bounding box center [186, 137] width 17 height 8
click at [202, 192] on span "Not contains" at bounding box center [199, 191] width 31 height 8
click at [230, 134] on input "text" at bounding box center [240, 137] width 54 height 11
type input "**********"
click at [329, 144] on div "**********" at bounding box center [426, 124] width 764 height 53
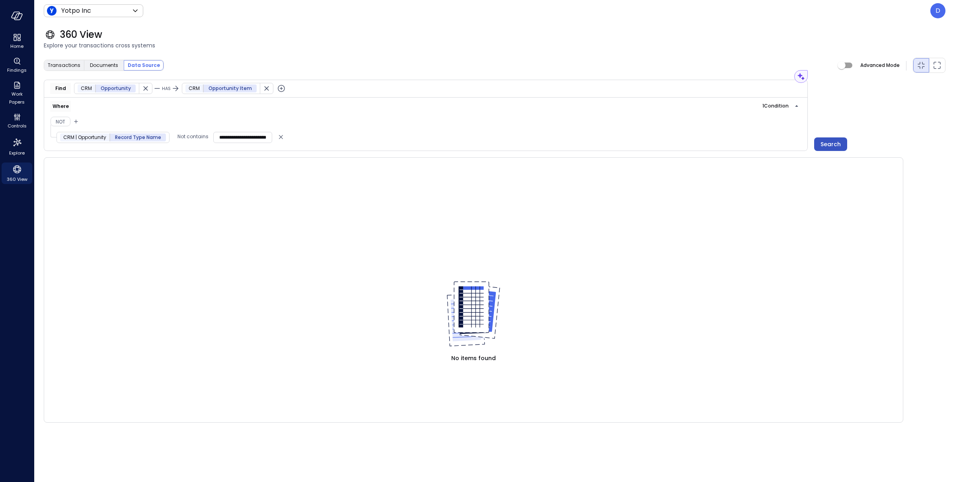
click at [833, 144] on div "Search" at bounding box center [831, 144] width 20 height 10
drag, startPoint x: 217, startPoint y: 138, endPoint x: 207, endPoint y: 137, distance: 10.1
click at [207, 137] on div "**********" at bounding box center [164, 137] width 217 height 12
click at [316, 137] on div "**********" at bounding box center [426, 124] width 764 height 53
click at [77, 122] on icon "button" at bounding box center [76, 122] width 8 height 10
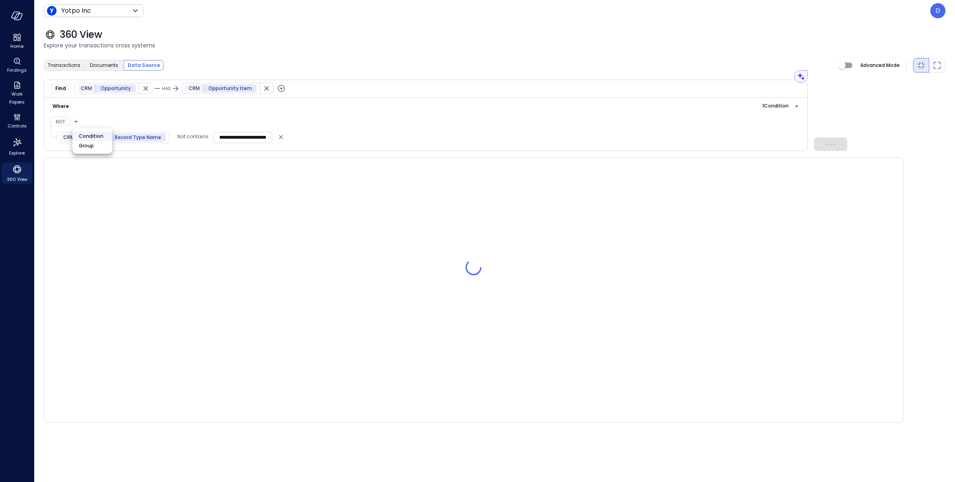
click at [87, 135] on li "Condition" at bounding box center [92, 136] width 40 height 10
click at [89, 152] on span "Data Source Conditions" at bounding box center [103, 153] width 92 height 8
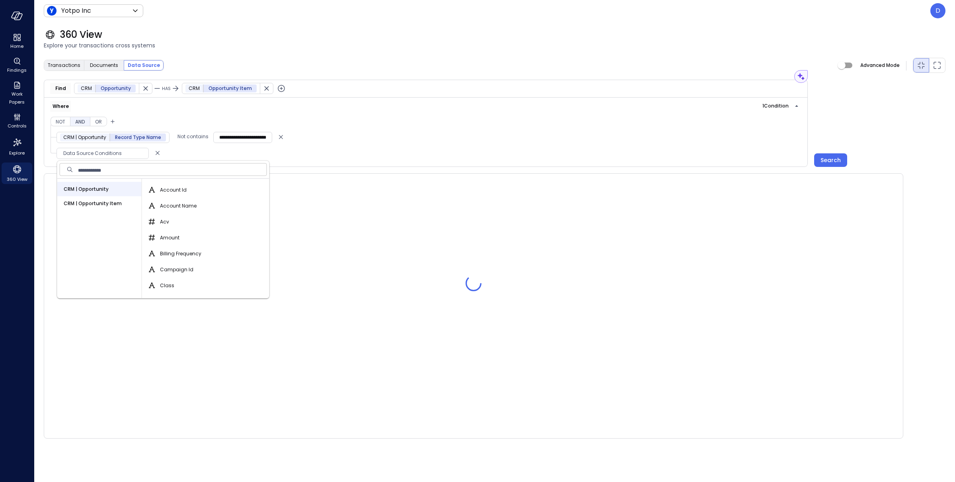
click at [133, 168] on input "text" at bounding box center [172, 170] width 189 height 16
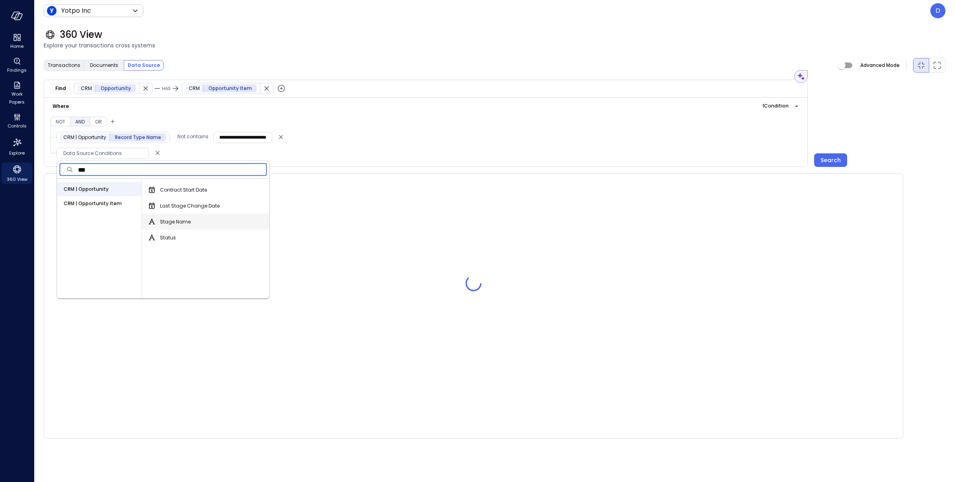
type input "***"
click at [170, 222] on span "Stage Name" at bounding box center [175, 222] width 31 height 8
click at [157, 222] on button "Stage Name" at bounding box center [152, 222] width 10 height 10
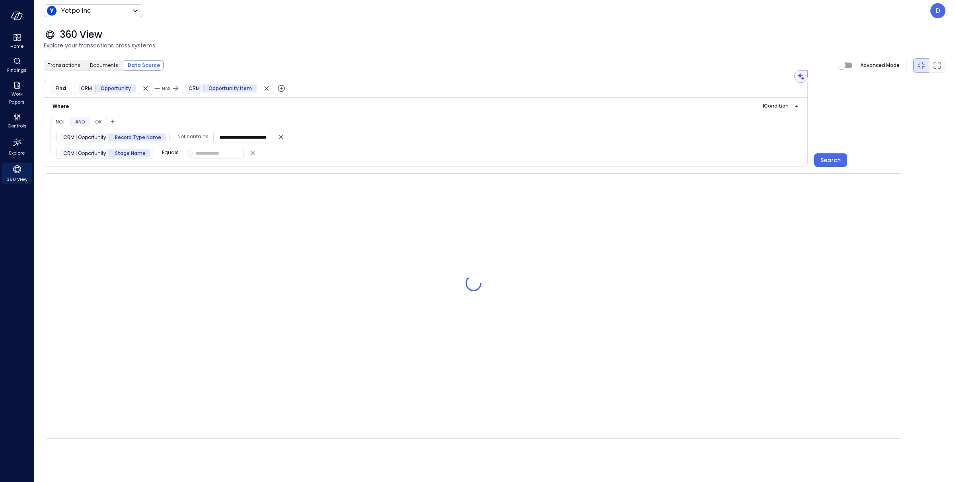
click at [172, 155] on p "Equals" at bounding box center [170, 152] width 17 height 8
click at [181, 171] on span "Equals" at bounding box center [176, 170] width 17 height 8
click at [208, 156] on input "text" at bounding box center [217, 153] width 54 height 11
click at [191, 154] on icon "button" at bounding box center [191, 153] width 1 height 1
click at [209, 169] on li "Value" at bounding box center [233, 169] width 88 height 13
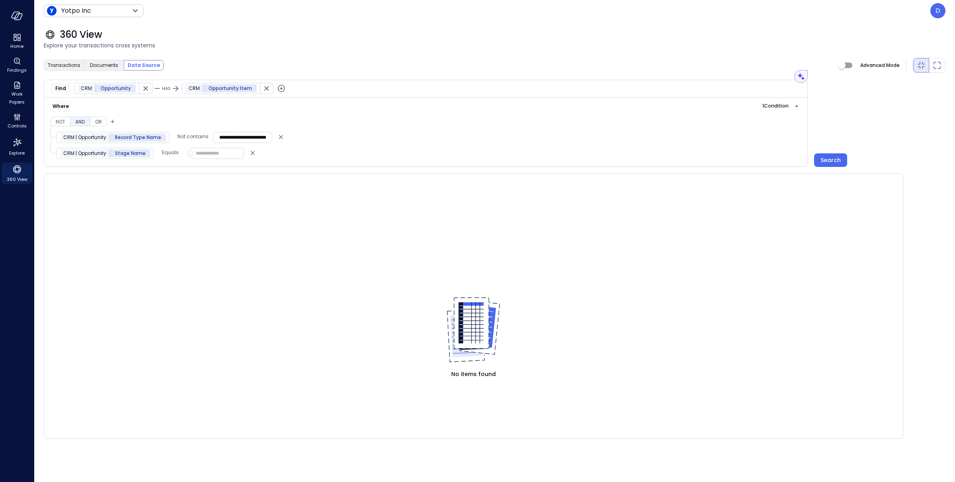
click at [188, 157] on icon "button" at bounding box center [190, 153] width 6 height 10
click at [216, 152] on div at bounding box center [477, 241] width 955 height 482
click at [230, 137] on input "**********" at bounding box center [242, 137] width 59 height 11
drag, startPoint x: 220, startPoint y: 137, endPoint x: 191, endPoint y: 138, distance: 28.3
click at [191, 138] on div "**********" at bounding box center [164, 137] width 217 height 12
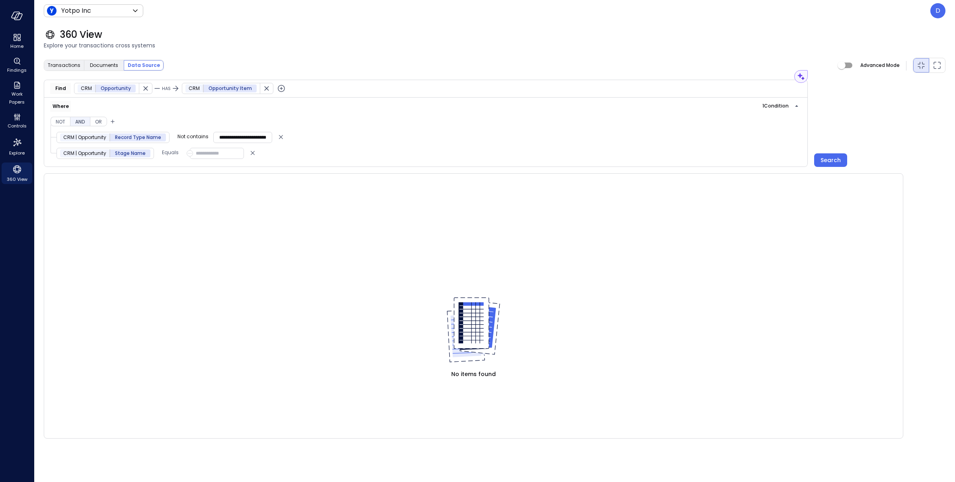
click at [192, 139] on p "Not contains" at bounding box center [193, 137] width 31 height 8
click at [202, 162] on span "Not Equals" at bounding box center [197, 166] width 26 height 8
click at [217, 154] on input "text" at bounding box center [217, 153] width 54 height 11
type input "**********"
click at [100, 122] on button "Or" at bounding box center [98, 122] width 17 height 10
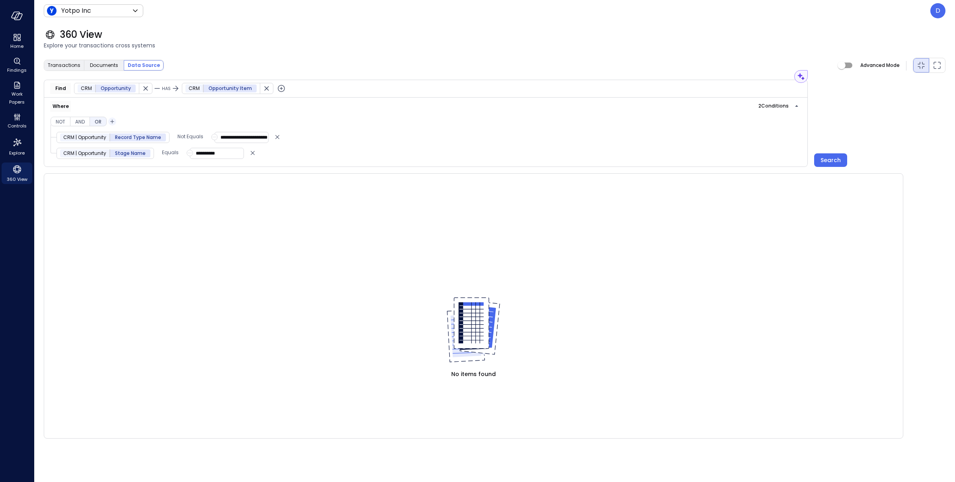
click at [114, 121] on icon "button" at bounding box center [112, 122] width 8 height 10
click at [123, 144] on li "Group" at bounding box center [129, 146] width 40 height 10
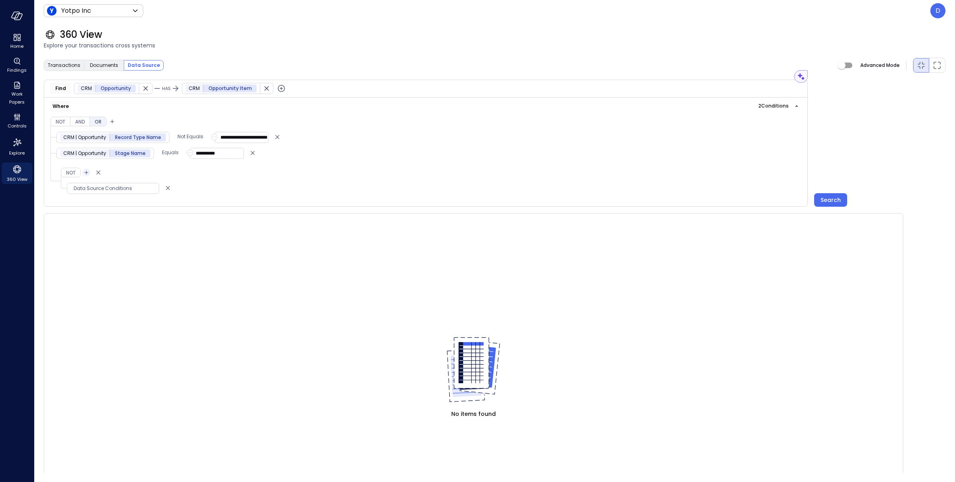
drag, startPoint x: 82, startPoint y: 155, endPoint x: 86, endPoint y: 175, distance: 20.6
click at [87, 178] on div "**********" at bounding box center [166, 165] width 241 height 68
drag, startPoint x: 52, startPoint y: 154, endPoint x: 61, endPoint y: 167, distance: 15.7
click at [56, 164] on div "**********" at bounding box center [166, 165] width 241 height 68
click at [82, 189] on span "Data Source Conditions" at bounding box center [113, 188] width 92 height 8
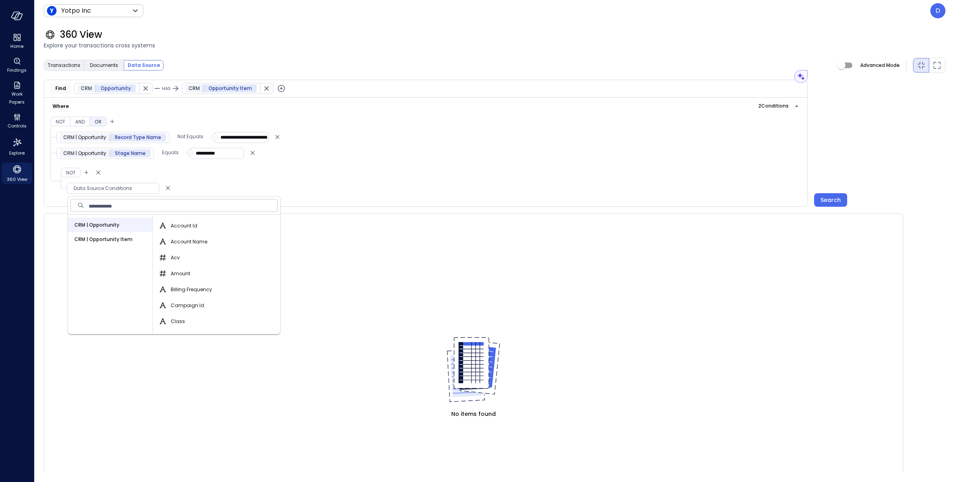
click at [105, 240] on span "CRM | Opportunity Item" at bounding box center [103, 239] width 58 height 8
click at [98, 222] on span "CRM | Opportunity" at bounding box center [96, 225] width 45 height 8
click at [104, 208] on input "text" at bounding box center [183, 205] width 189 height 16
type input "****"
click at [175, 237] on label "Stage Name" at bounding box center [179, 242] width 43 height 10
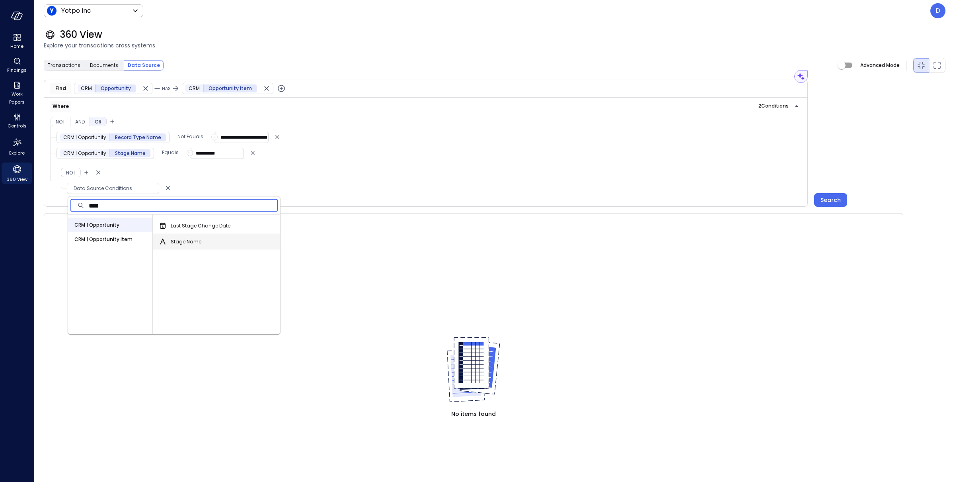
click at [168, 237] on button "Stage Name" at bounding box center [163, 242] width 10 height 10
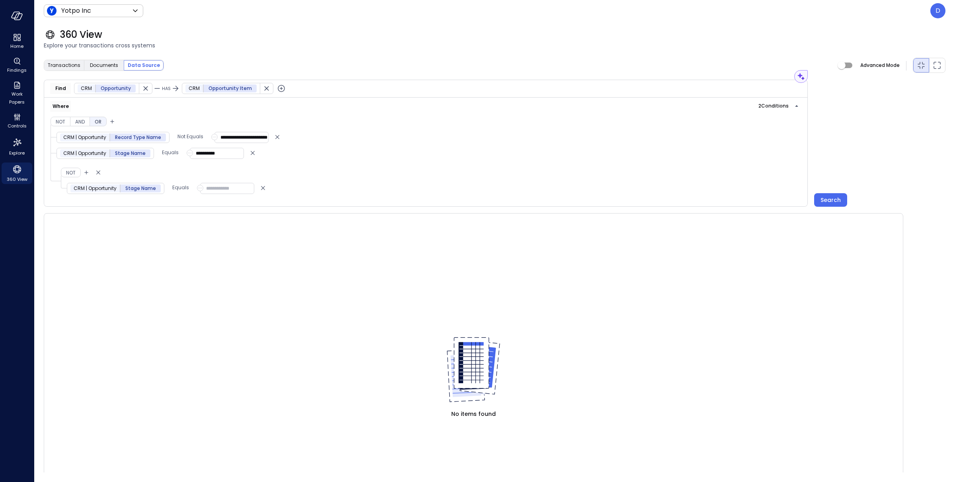
click at [222, 190] on input "text" at bounding box center [227, 188] width 54 height 11
drag, startPoint x: 228, startPoint y: 154, endPoint x: 191, endPoint y: 157, distance: 37.5
click at [191, 157] on div "**********" at bounding box center [213, 153] width 60 height 11
click at [220, 189] on input "text" at bounding box center [227, 188] width 54 height 11
type input "**********"
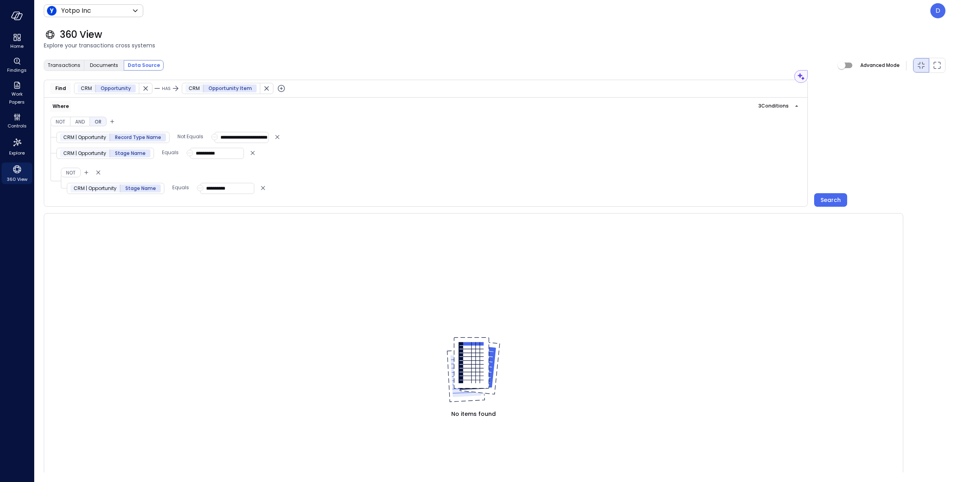
drag, startPoint x: 225, startPoint y: 155, endPoint x: 181, endPoint y: 154, distance: 43.4
click at [181, 154] on div "**********" at bounding box center [150, 153] width 188 height 12
click at [82, 121] on button "And" at bounding box center [80, 122] width 20 height 10
click at [86, 175] on icon "button" at bounding box center [86, 173] width 8 height 10
click at [101, 189] on li "Condition" at bounding box center [103, 189] width 40 height 10
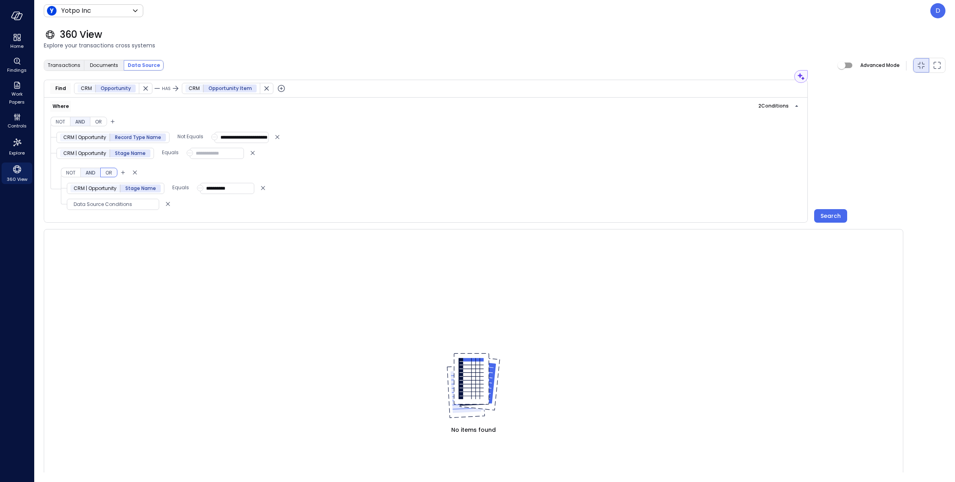
click at [111, 174] on button "Or" at bounding box center [108, 173] width 17 height 10
click at [92, 201] on div "Data Source Conditions" at bounding box center [113, 204] width 92 height 11
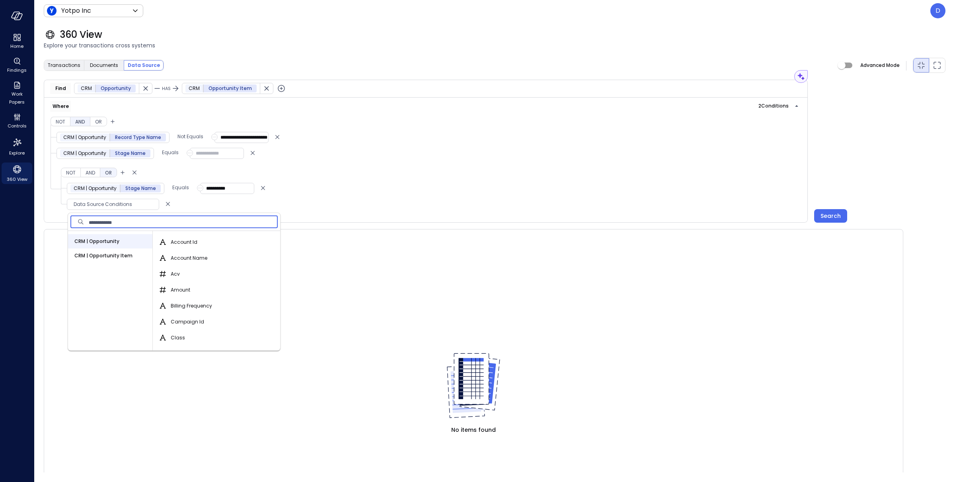
click at [148, 221] on input "text" at bounding box center [183, 222] width 189 height 16
type input "*****"
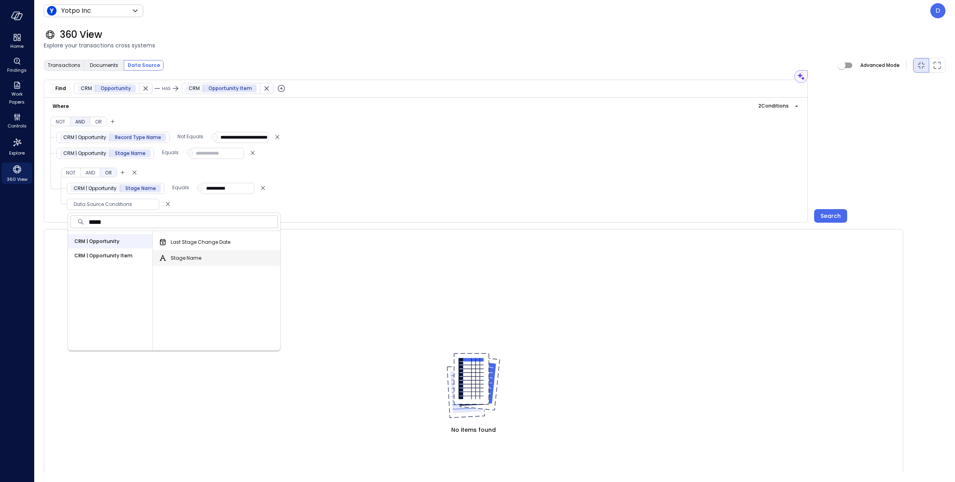
click at [195, 259] on span "Stage Name" at bounding box center [186, 258] width 31 height 8
click at [168, 259] on button "Stage Name" at bounding box center [163, 258] width 10 height 10
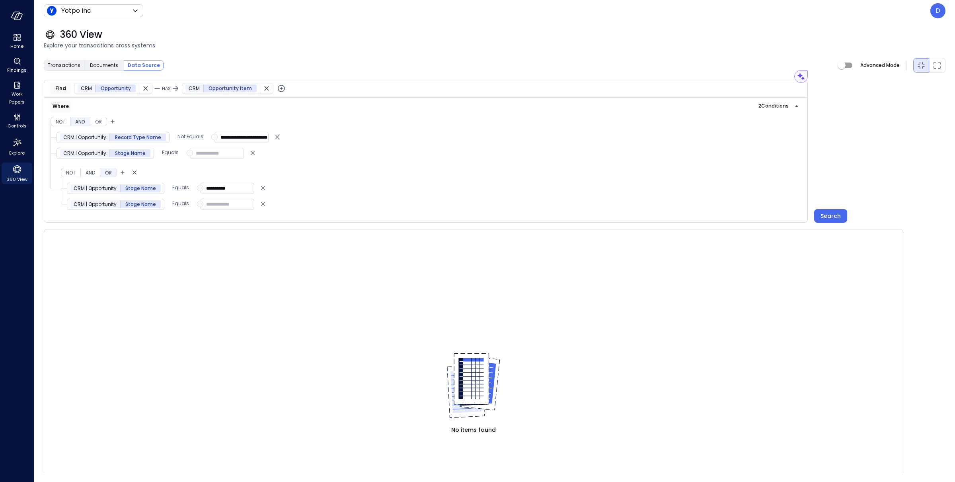
click at [225, 208] on input "text" at bounding box center [227, 204] width 54 height 11
type input "**********"
click at [254, 154] on icon "Delete" at bounding box center [253, 153] width 8 height 10
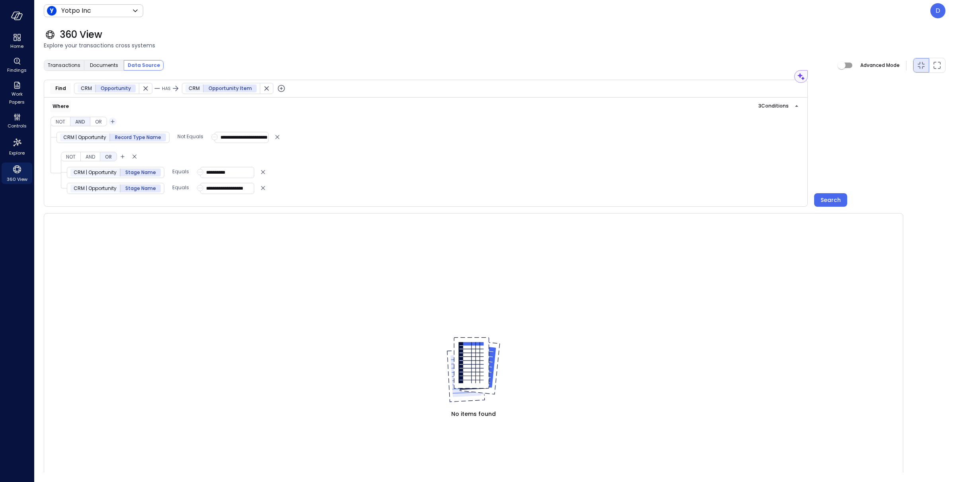
click at [115, 123] on icon "button" at bounding box center [113, 122] width 8 height 10
click at [123, 137] on li "Condition" at bounding box center [130, 136] width 40 height 10
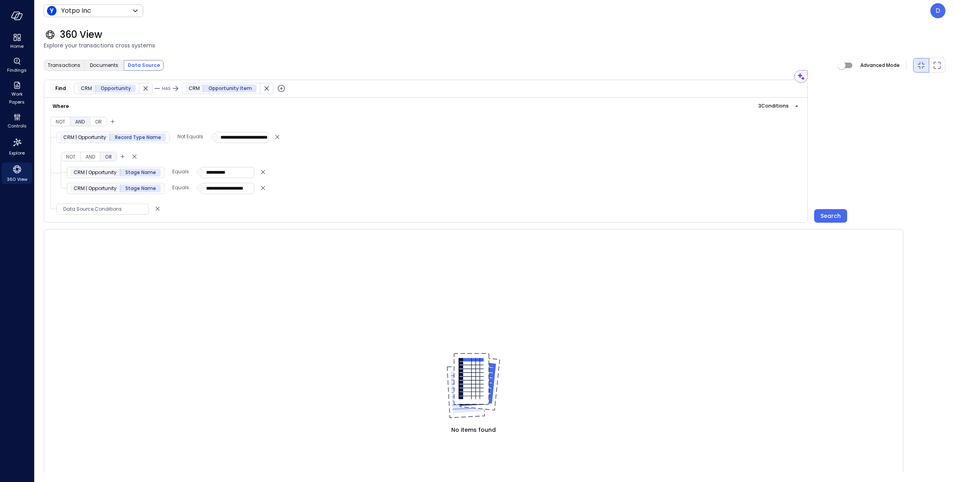
click at [98, 211] on span "Data Source Conditions" at bounding box center [103, 209] width 92 height 8
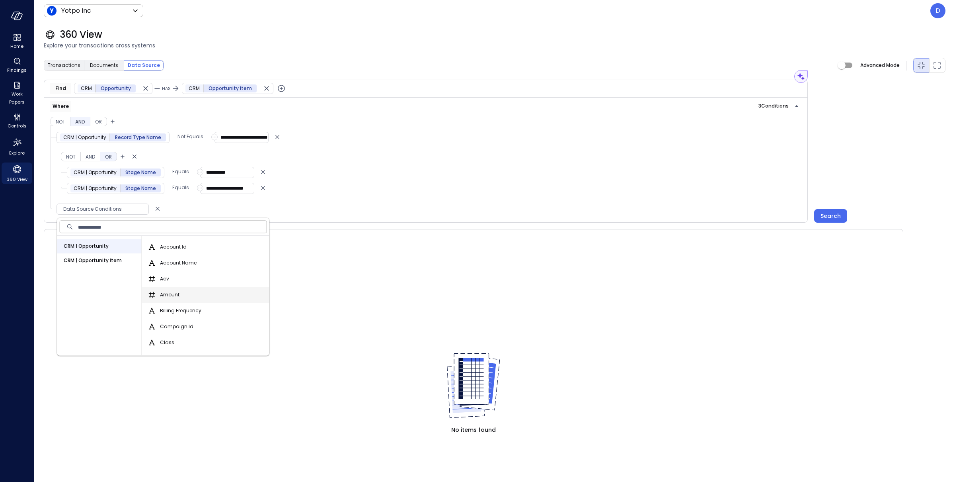
click at [174, 296] on span "Amount" at bounding box center [170, 295] width 20 height 8
click at [157, 296] on button "Amount" at bounding box center [152, 295] width 10 height 10
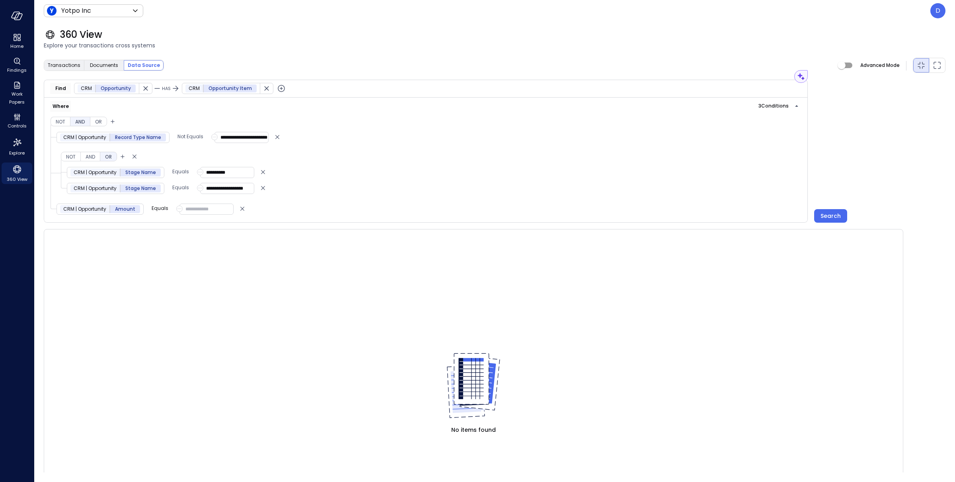
click at [161, 211] on p "Equals" at bounding box center [160, 208] width 17 height 8
click at [173, 279] on li ">" at bounding box center [195, 277] width 88 height 13
click at [201, 211] on input "number" at bounding box center [193, 208] width 54 height 11
type input "***"
click at [837, 210] on div "**********" at bounding box center [495, 151] width 902 height 143
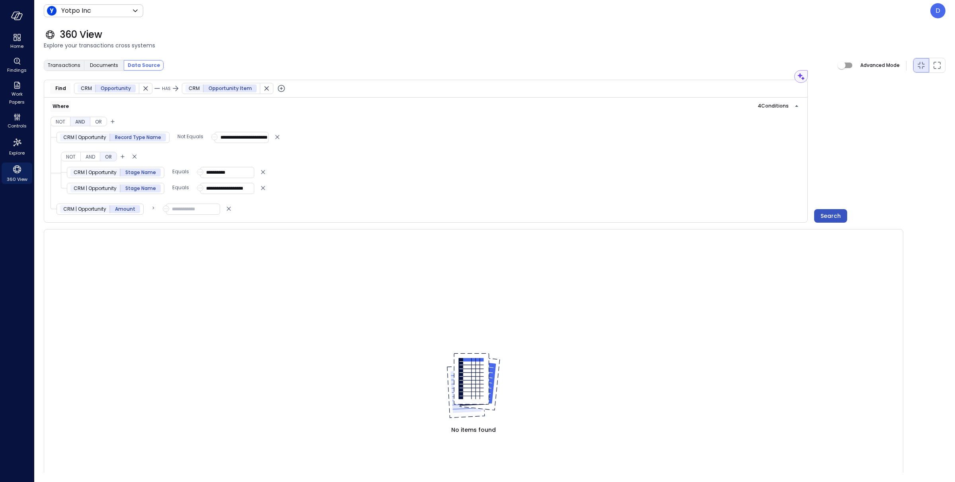
click at [837, 219] on div "Search" at bounding box center [831, 216] width 20 height 10
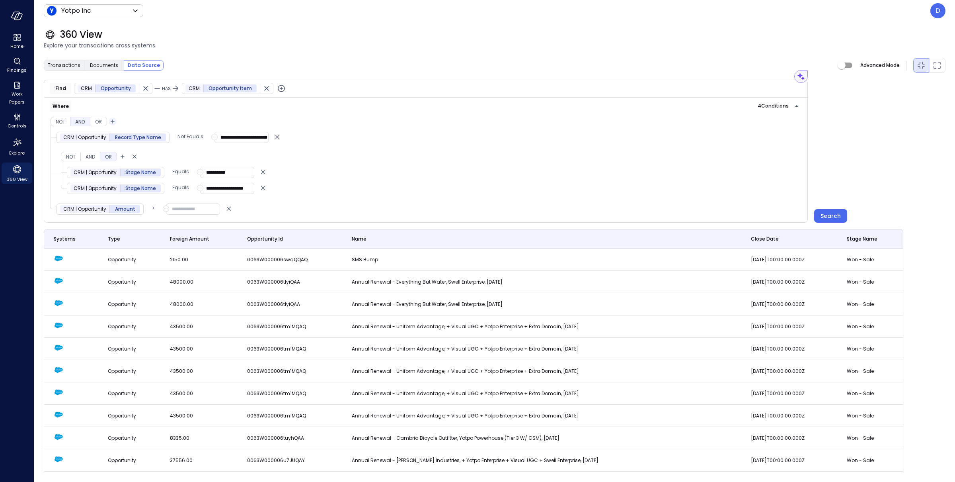
click at [114, 120] on icon "button" at bounding box center [113, 122] width 8 height 10
click at [127, 134] on li "Condition" at bounding box center [130, 136] width 40 height 10
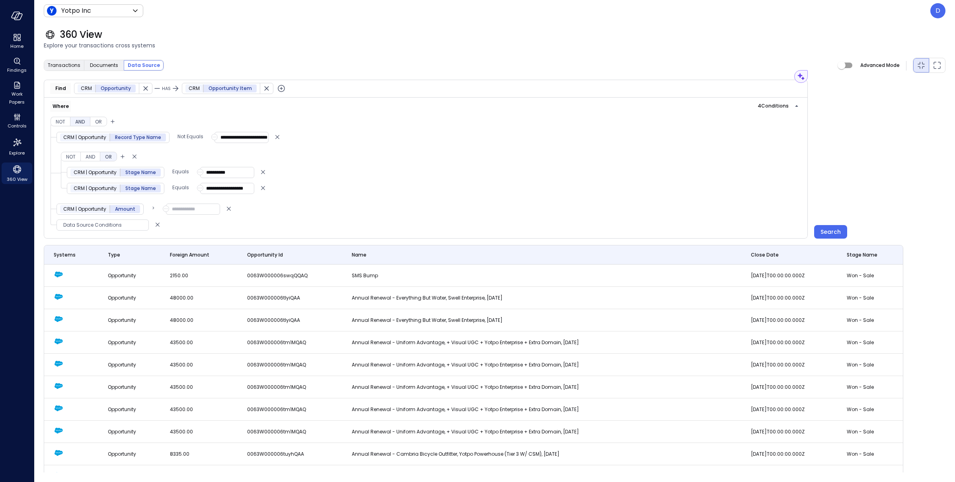
click at [246, 89] on span "Opportunity Item" at bounding box center [230, 88] width 43 height 8
click at [195, 140] on span "CRM" at bounding box center [191, 137] width 11 height 8
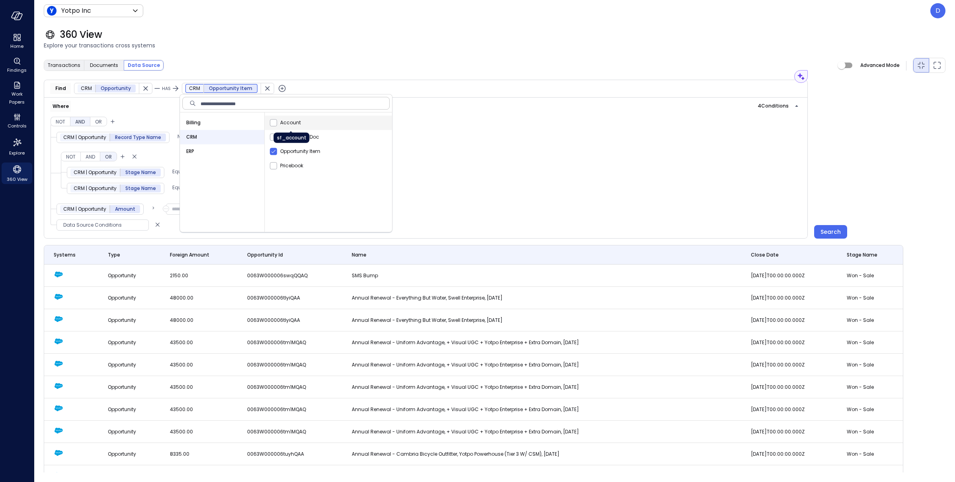
click at [297, 123] on span "Account" at bounding box center [290, 123] width 21 height 8
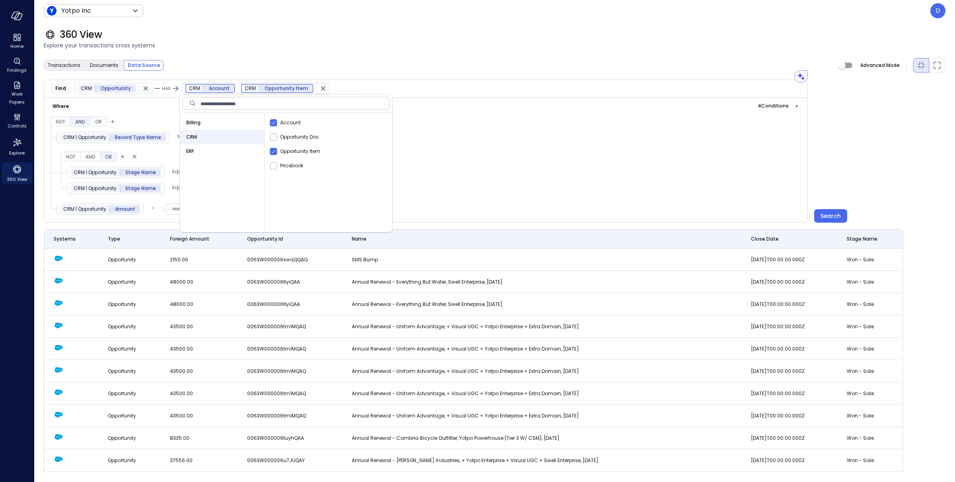
click at [359, 60] on div "Transactions Documents Data Source Advanced Mode" at bounding box center [495, 65] width 902 height 16
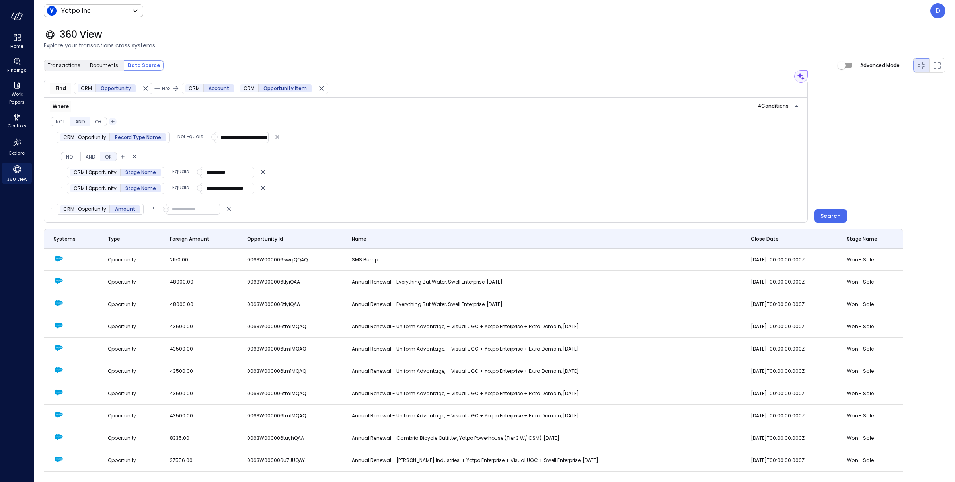
click at [117, 119] on icon "button" at bounding box center [113, 122] width 8 height 10
click at [119, 137] on li "Condition" at bounding box center [130, 136] width 40 height 10
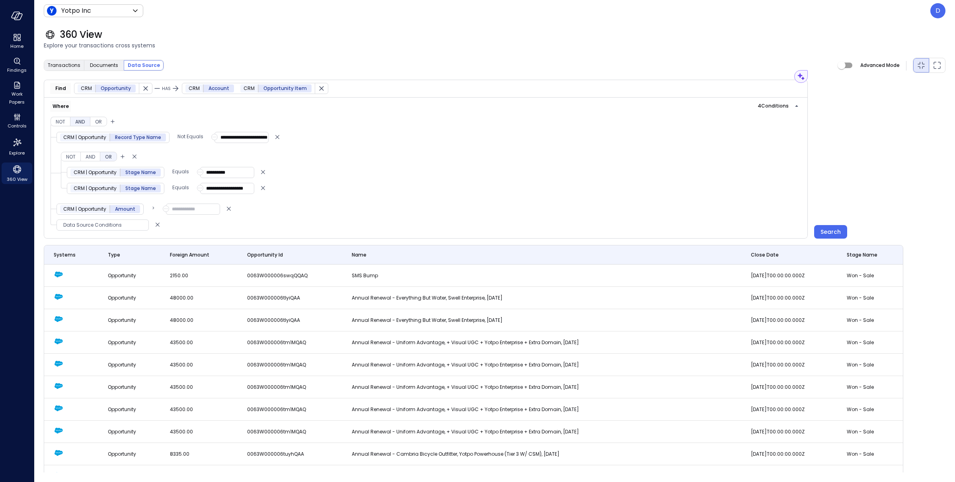
click at [98, 228] on span "Data Source Conditions" at bounding box center [103, 225] width 92 height 8
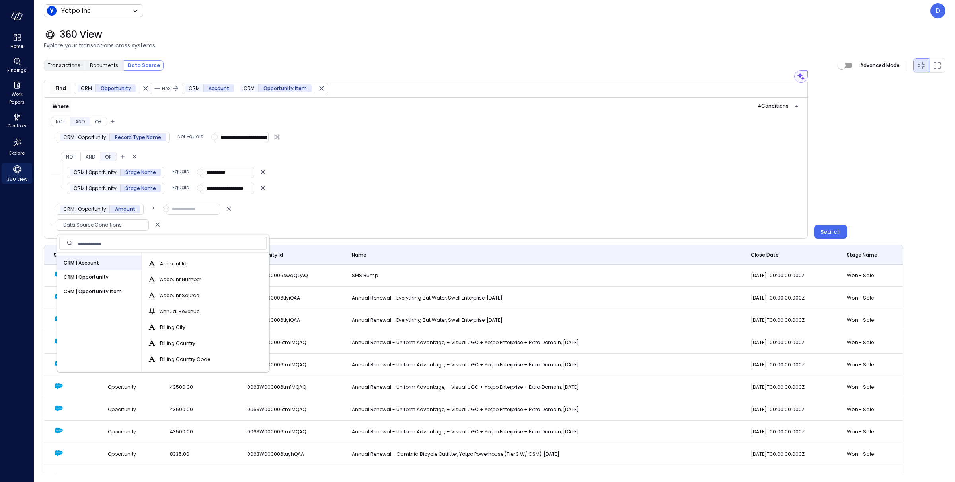
click at [98, 260] on span "CRM | Account" at bounding box center [81, 263] width 35 height 8
click at [161, 245] on input "text" at bounding box center [172, 243] width 189 height 16
type input "*"
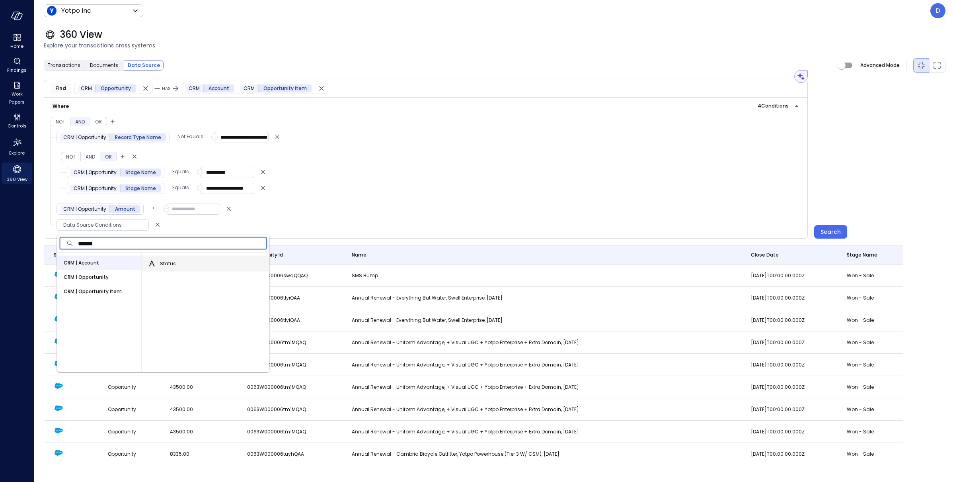
type input "******"
click at [176, 257] on div "Status" at bounding box center [207, 264] width 124 height 16
click at [170, 260] on span "Status" at bounding box center [168, 264] width 16 height 8
click at [157, 260] on button "Status" at bounding box center [152, 264] width 10 height 10
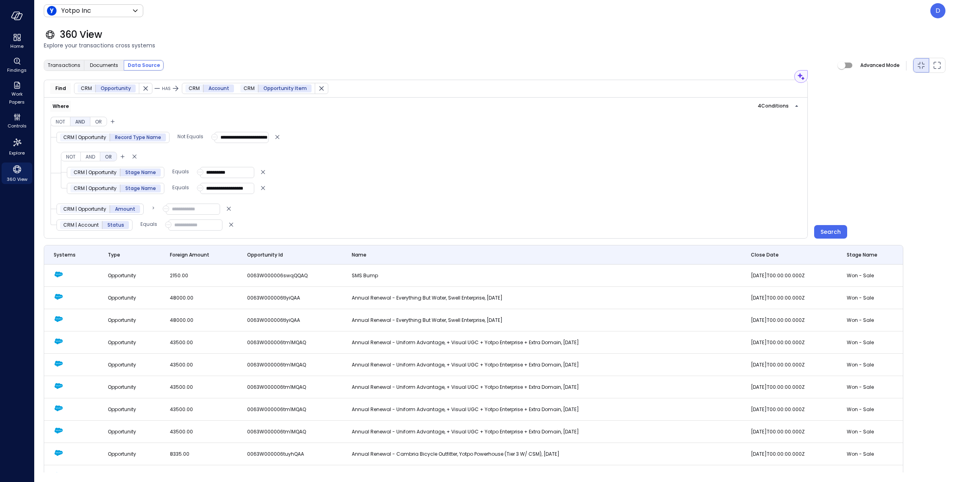
click at [191, 229] on input "text" at bounding box center [195, 224] width 54 height 11
type input "********"
click at [841, 236] on button "Search" at bounding box center [830, 232] width 33 height 14
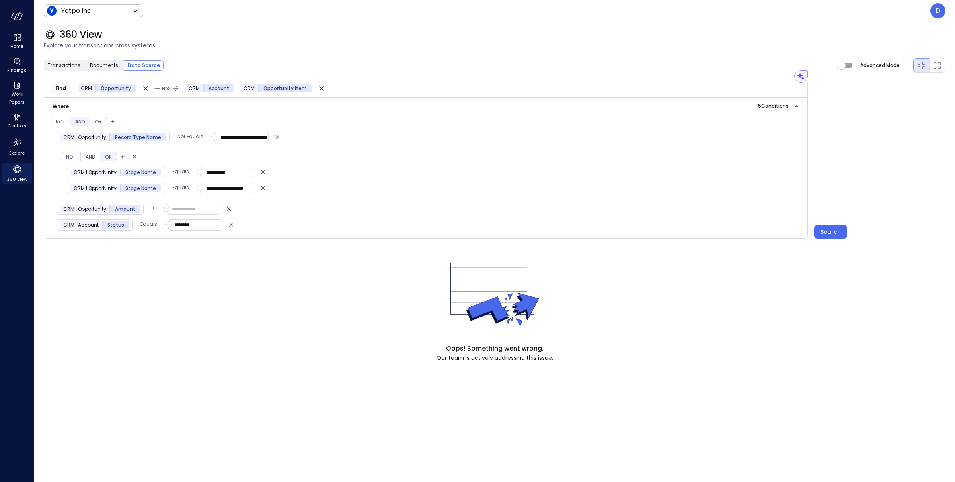
click at [202, 228] on input "********" at bounding box center [195, 224] width 54 height 11
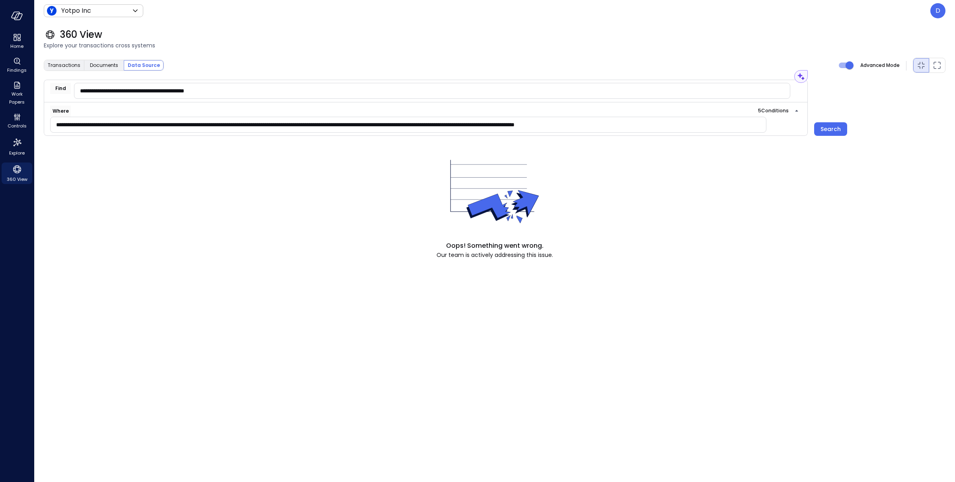
drag, startPoint x: 600, startPoint y: 126, endPoint x: 747, endPoint y: 121, distance: 147.4
click at [747, 121] on input "**********" at bounding box center [409, 124] width 716 height 15
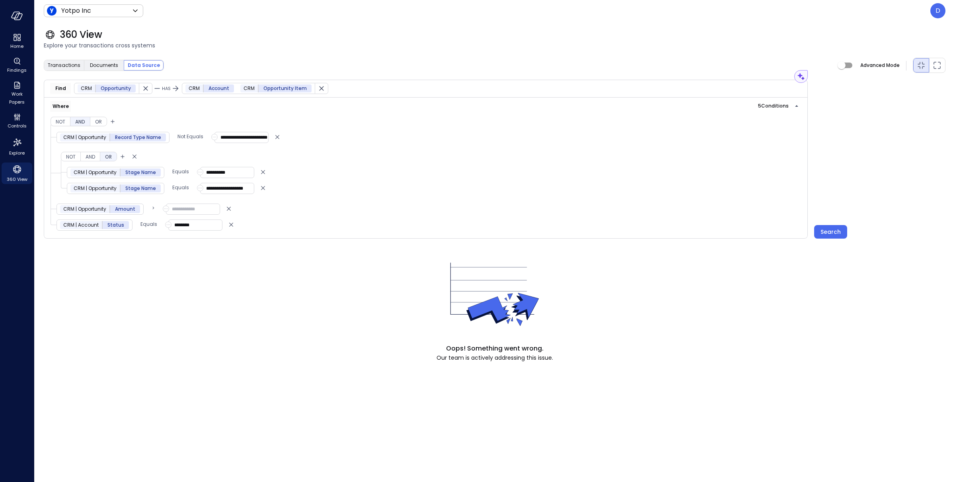
click at [203, 227] on input "********" at bounding box center [195, 224] width 54 height 11
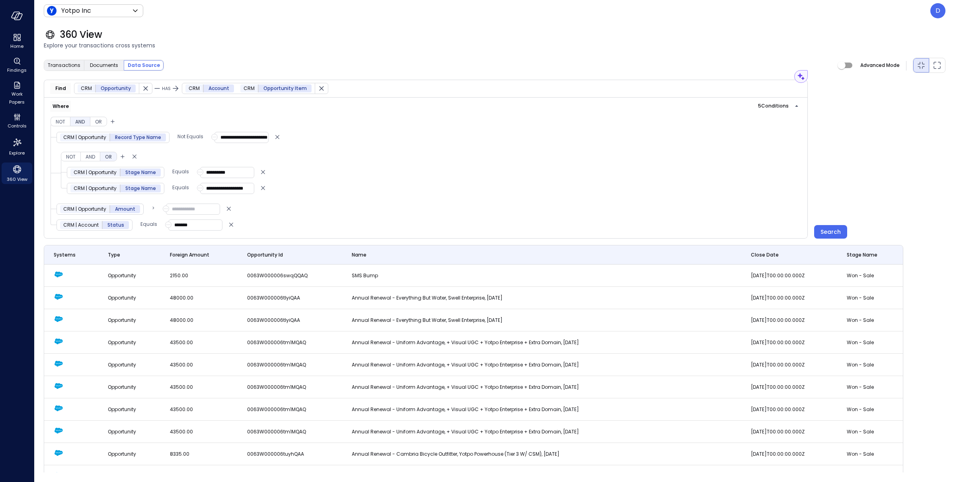
type input "********"
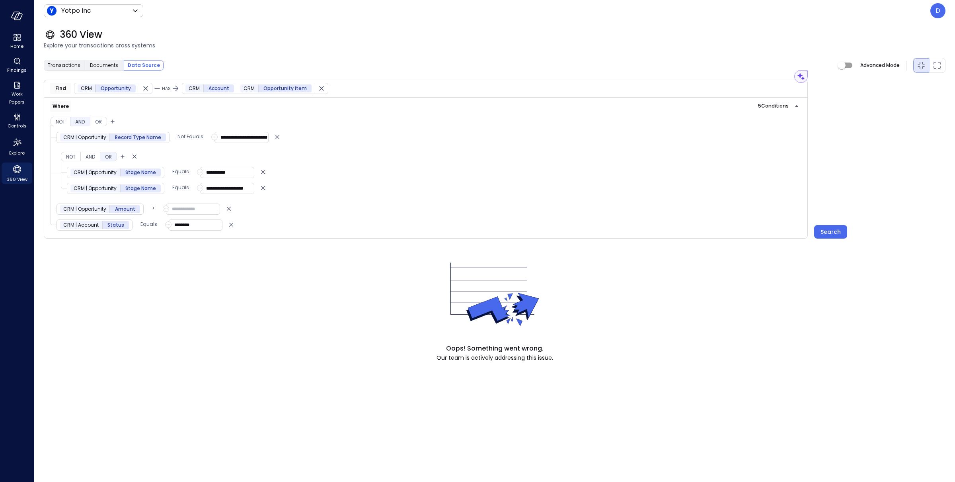
click at [318, 226] on div "**********" at bounding box center [426, 168] width 764 height 141
click at [829, 237] on div "Search" at bounding box center [831, 232] width 20 height 10
click at [233, 226] on icon "Delete" at bounding box center [231, 225] width 8 height 10
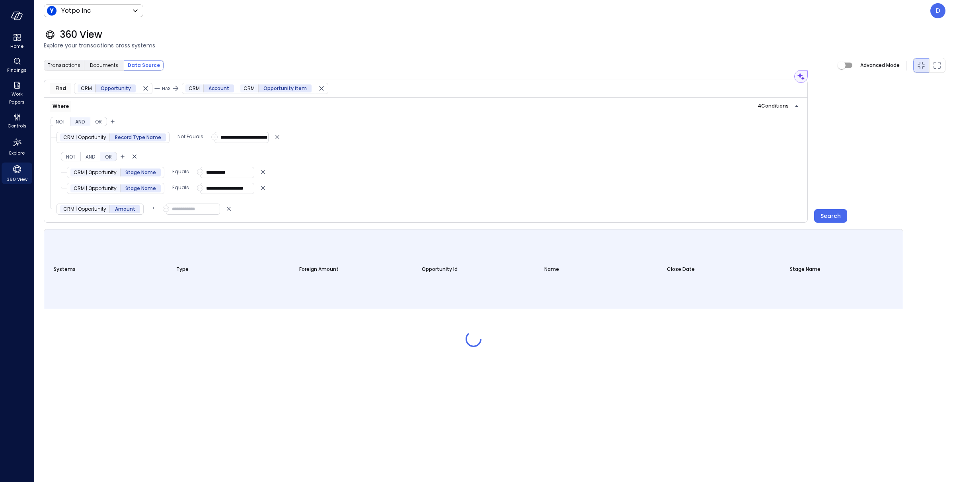
click at [285, 89] on span "Opportunity Item" at bounding box center [284, 88] width 43 height 8
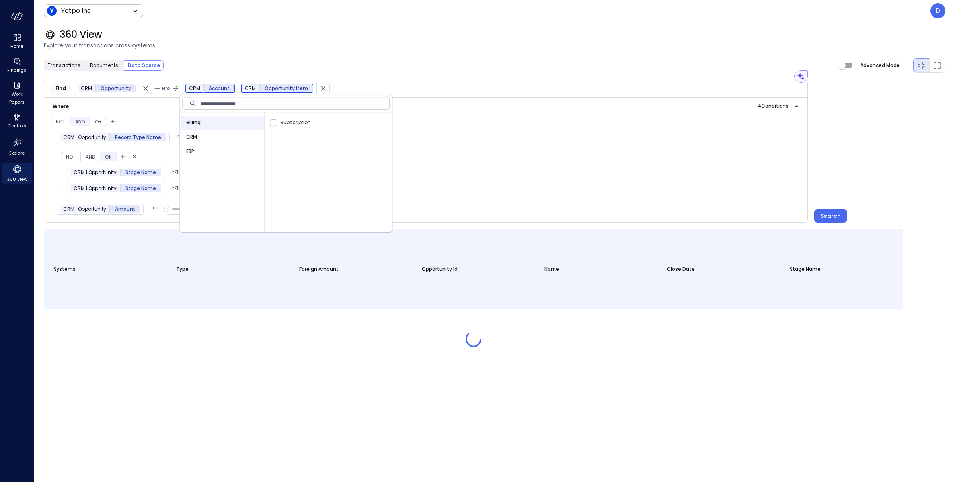
click at [204, 138] on div "CRM" at bounding box center [222, 137] width 84 height 14
click at [285, 122] on span "Account" at bounding box center [290, 123] width 21 height 8
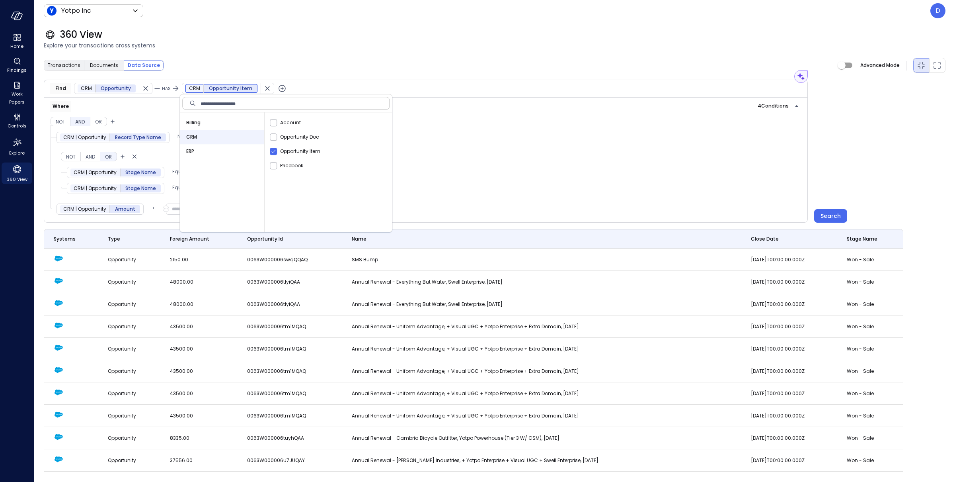
click at [372, 75] on div "**********" at bounding box center [495, 264] width 902 height 415
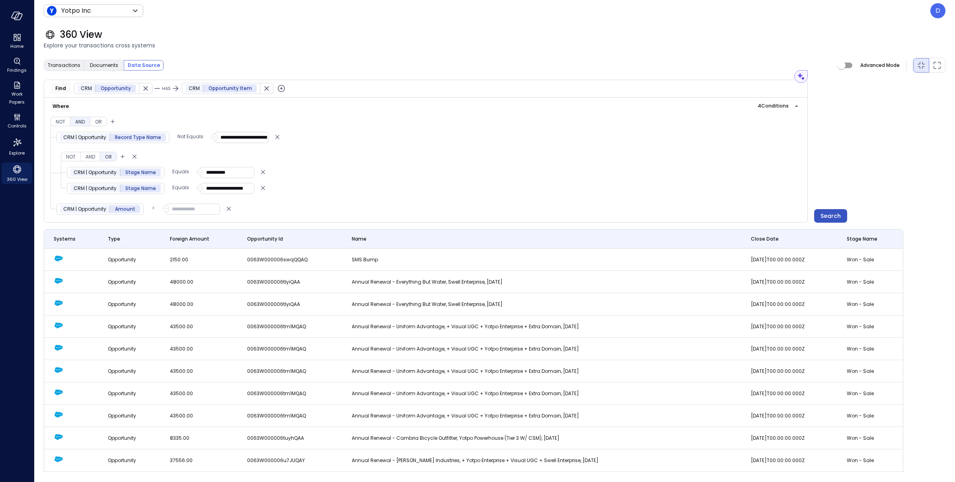
click at [840, 217] on div "Search" at bounding box center [831, 216] width 20 height 10
click at [939, 64] on icon "Maximized view" at bounding box center [938, 65] width 10 height 10
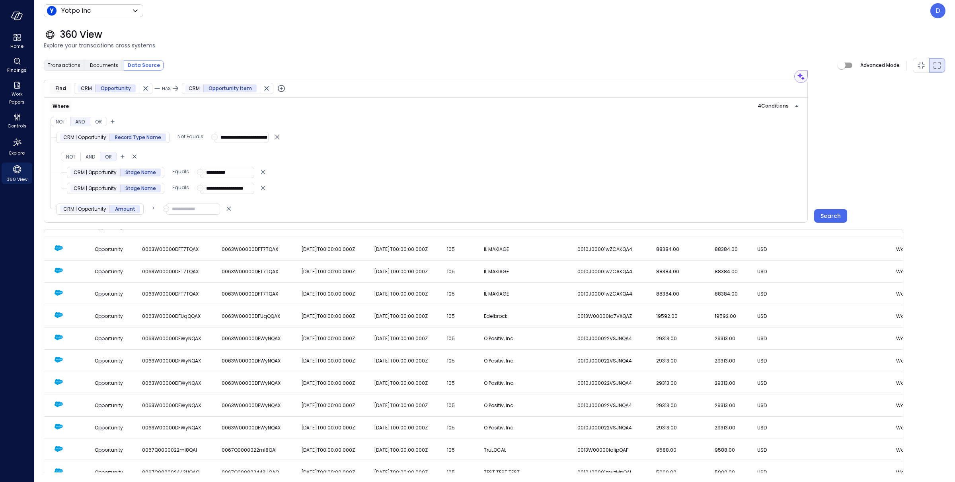
scroll to position [876, 0]
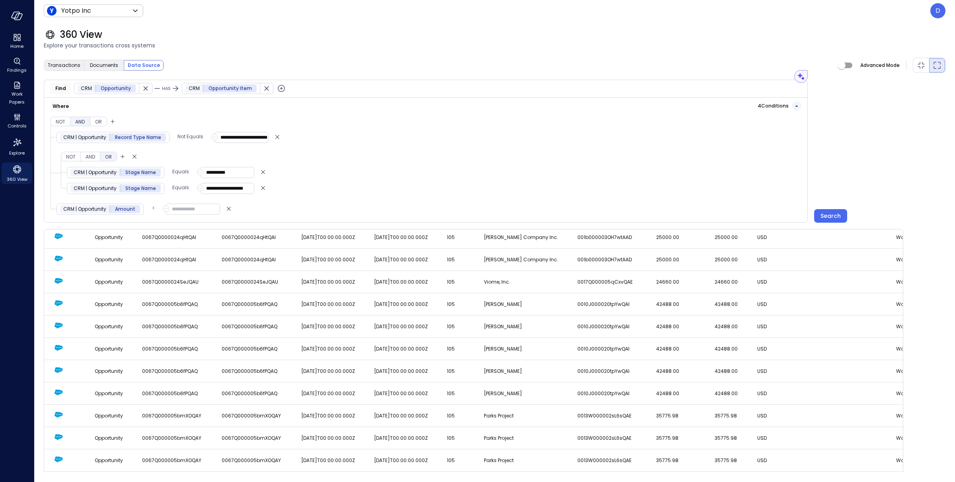
click at [795, 105] on icon "button" at bounding box center [797, 106] width 10 height 10
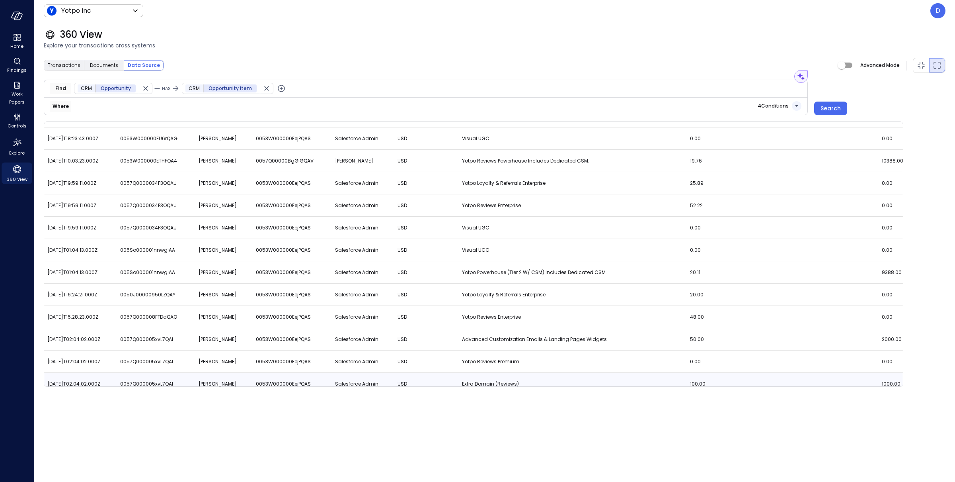
scroll to position [332, 6238]
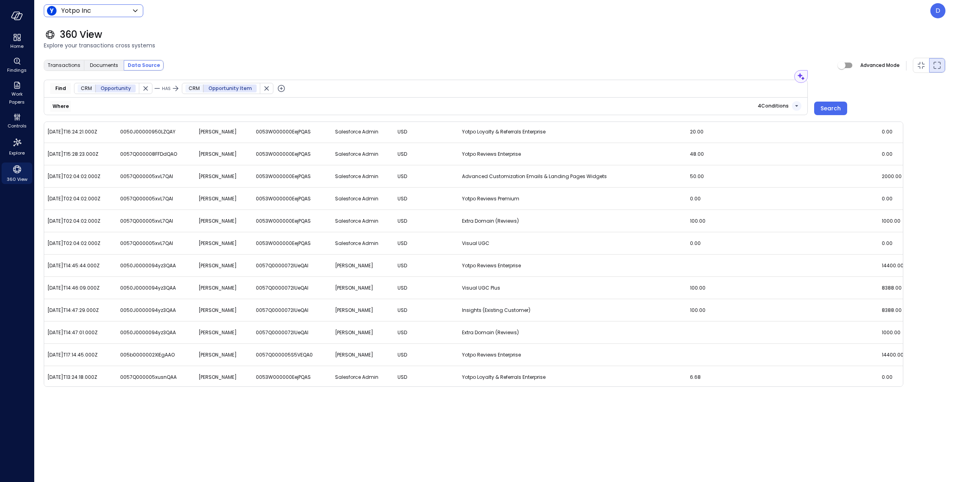
click at [122, 14] on body "Home Findings Work Papers Controls Explore 360 View Yotpo Inc ****** ​ D 360 Vi…" at bounding box center [477, 241] width 955 height 482
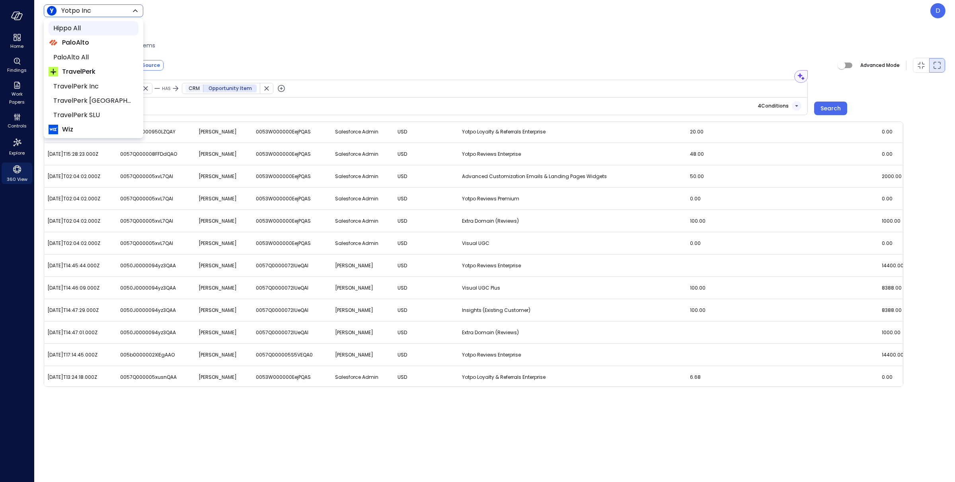
scroll to position [149, 0]
click at [84, 85] on span "Wiz US" at bounding box center [92, 85] width 79 height 10
type input "******"
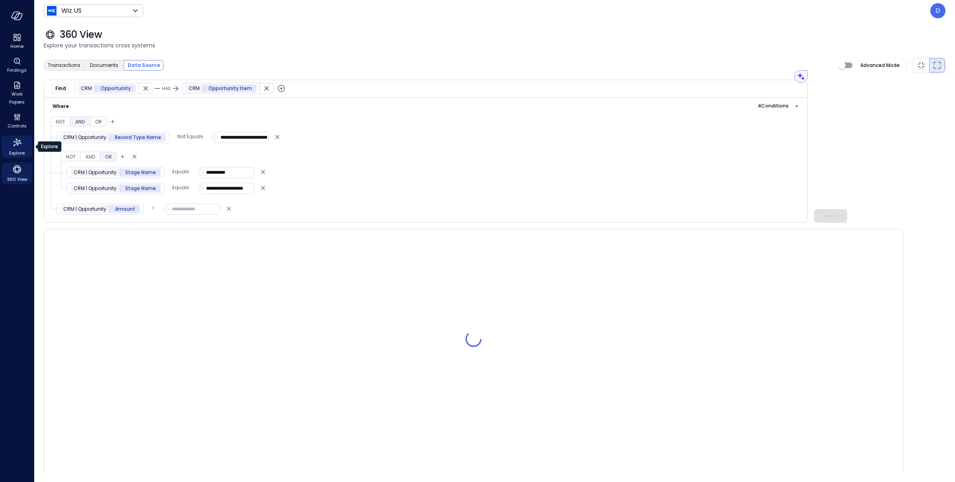
click at [20, 150] on span "Explore" at bounding box center [17, 153] width 16 height 8
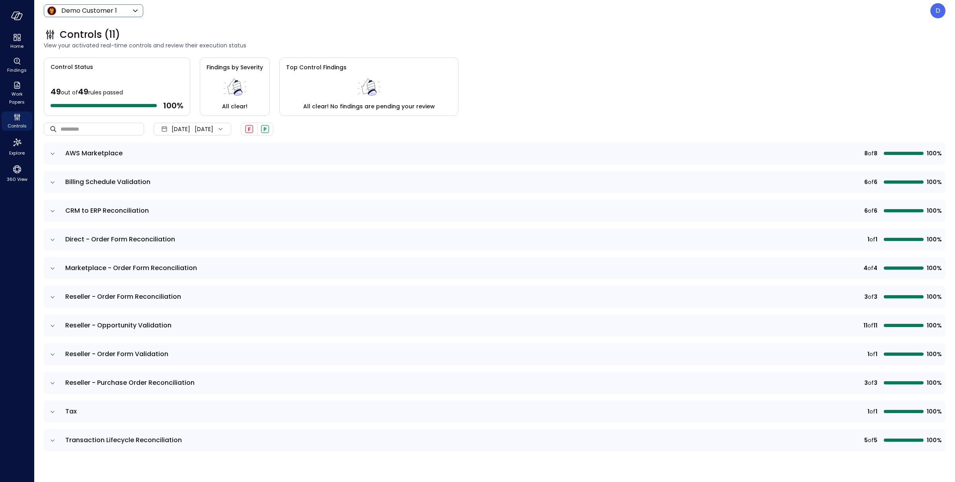
click at [74, 16] on div "Demo Customer 1 ***** ​" at bounding box center [94, 10] width 100 height 13
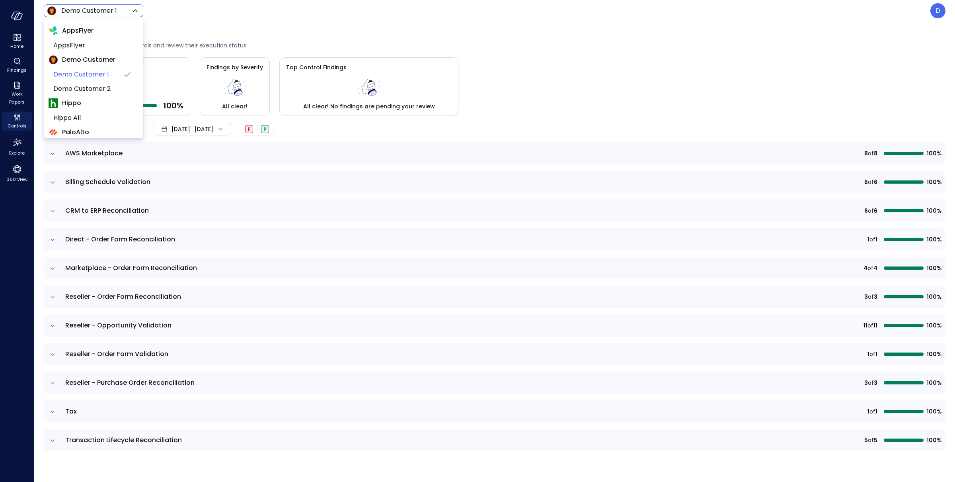
click at [72, 13] on body "Home Findings Work Papers Controls Explore 360 View Demo Customer 1 ***** ​ D C…" at bounding box center [477, 241] width 955 height 482
click at [62, 77] on li "Wiz US" at bounding box center [94, 84] width 90 height 14
type input "******"
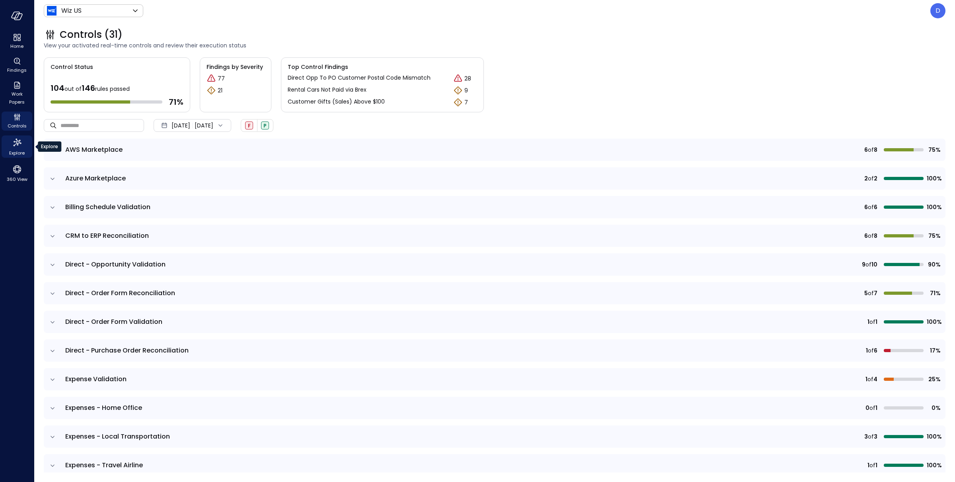
click at [21, 147] on icon "Explore" at bounding box center [17, 142] width 13 height 13
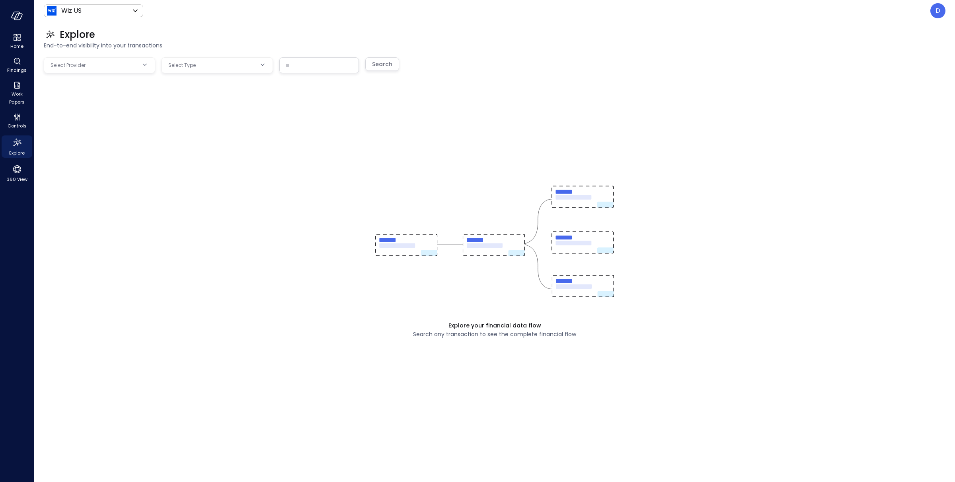
click at [74, 58] on body "Home Findings Work Papers Controls Explore 360 View Wiz US ****** ​ D Explore E…" at bounding box center [477, 241] width 955 height 482
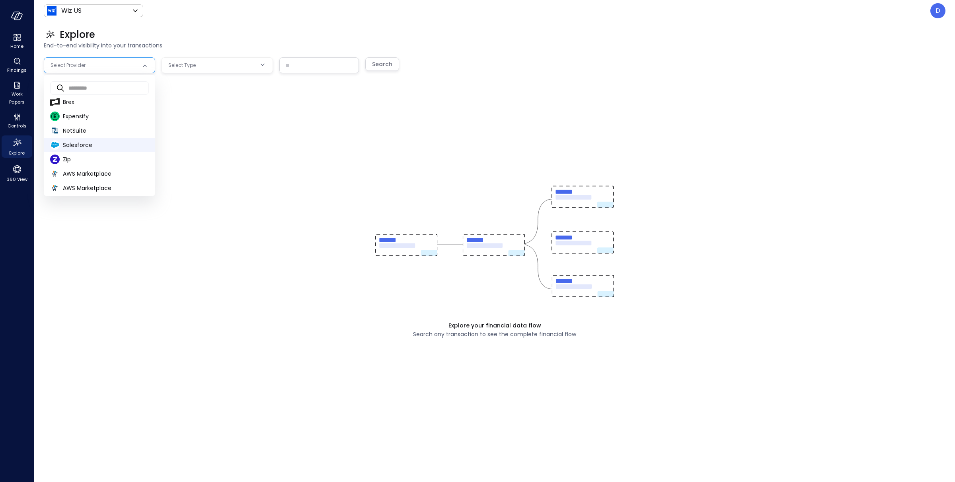
click at [72, 138] on li "Salesforce" at bounding box center [99, 145] width 111 height 14
type input "**********"
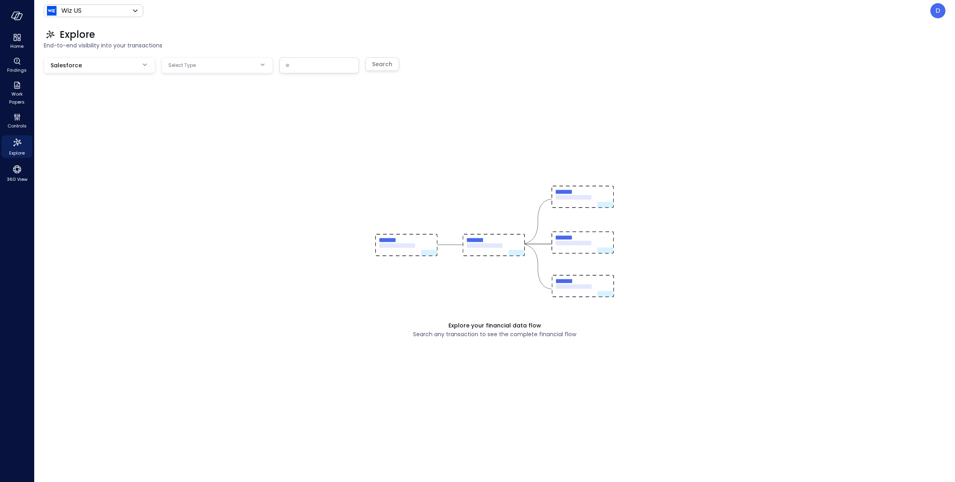
click at [187, 71] on body "**********" at bounding box center [477, 241] width 955 height 482
click at [196, 103] on span "Opportunity" at bounding box center [217, 101] width 99 height 8
type input "***"
click at [319, 67] on input "text" at bounding box center [319, 65] width 79 height 15
click at [297, 70] on input "text" at bounding box center [319, 65] width 79 height 15
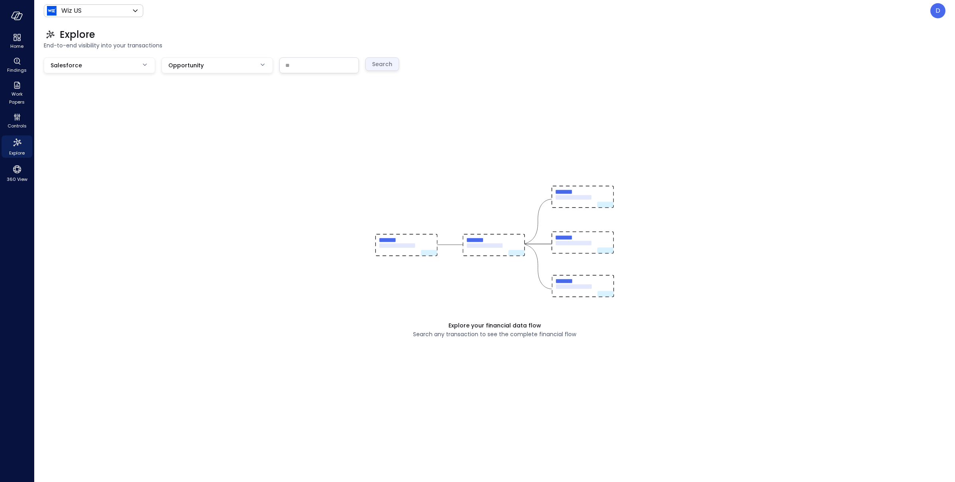
paste input "**********"
type input "**********"
click at [388, 66] on div "Search" at bounding box center [382, 64] width 20 height 10
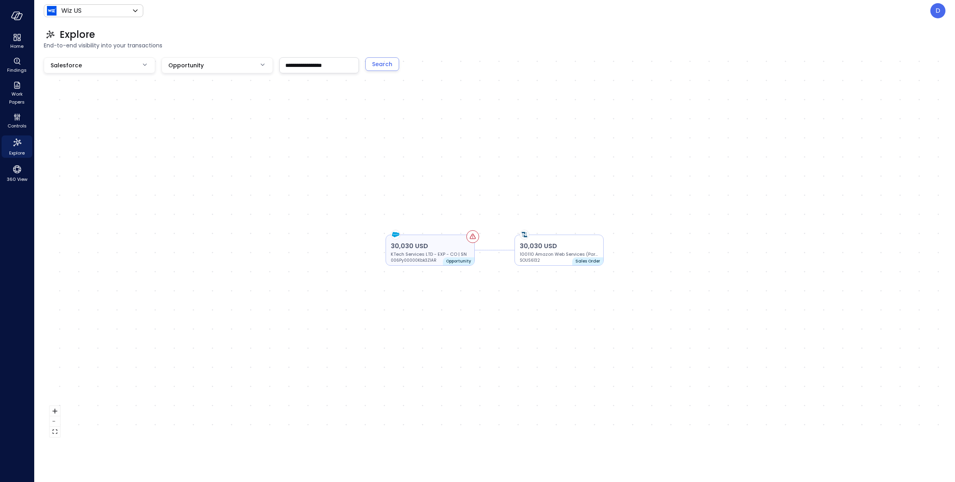
click at [436, 243] on p "30,030 USD" at bounding box center [430, 246] width 79 height 10
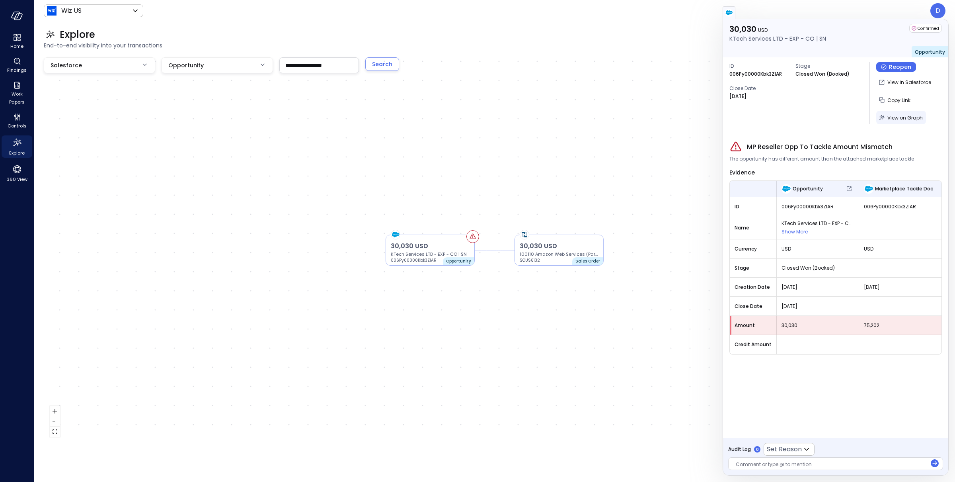
click at [898, 118] on span "View on Graph" at bounding box center [905, 117] width 35 height 7
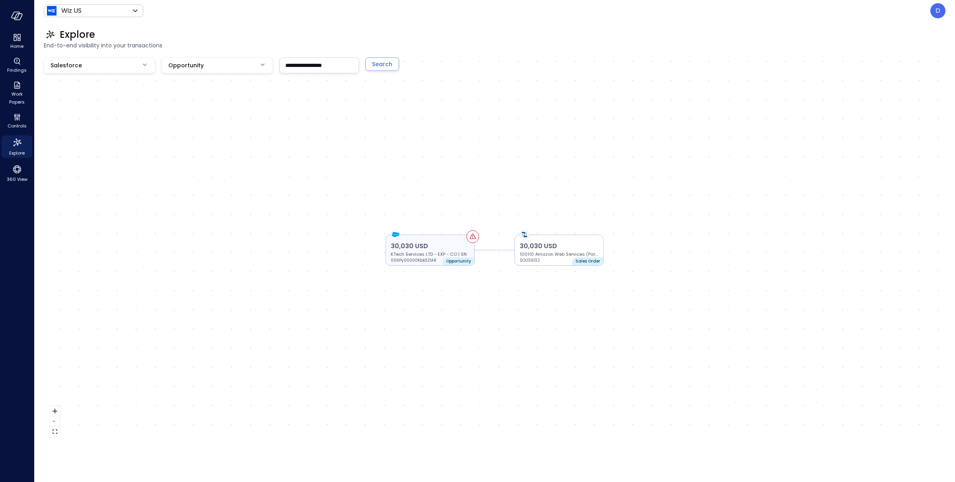
click at [423, 254] on p "KTech Services LTD - EXP - CO | SN" at bounding box center [430, 254] width 79 height 6
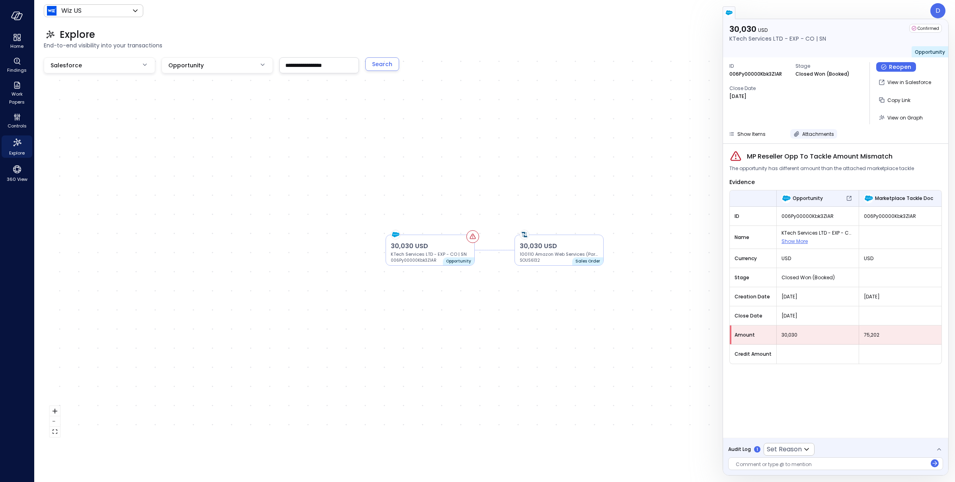
click at [820, 133] on span "Attachments" at bounding box center [818, 134] width 32 height 7
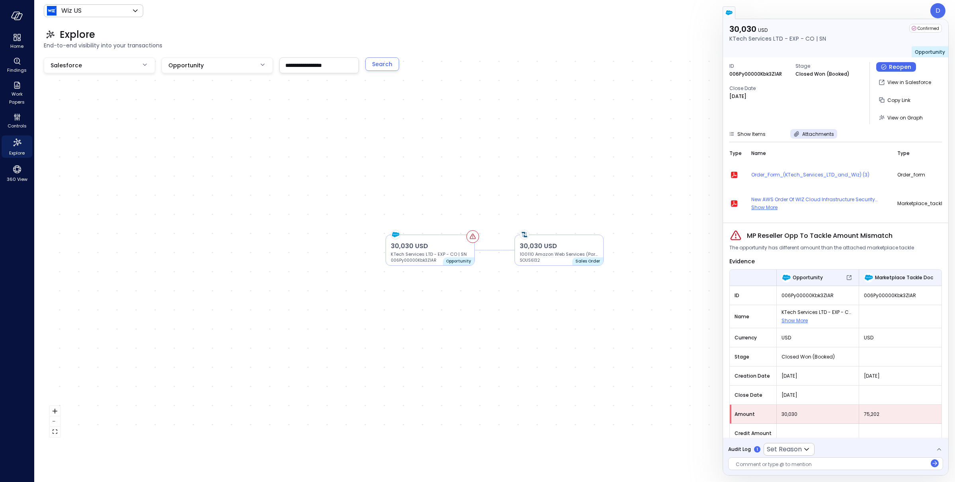
click at [736, 205] on icon "button" at bounding box center [734, 203] width 6 height 6
click at [422, 253] on p "KTech Services LTD - EXP - CO | SN" at bounding box center [430, 254] width 79 height 6
click at [431, 251] on p "KTech Services LTD - EXP - CO | SN" at bounding box center [430, 254] width 79 height 6
click at [749, 36] on p "KTech Services LTD - EXP - CO | SN" at bounding box center [778, 38] width 97 height 9
drag, startPoint x: 728, startPoint y: 37, endPoint x: 781, endPoint y: 39, distance: 53.0
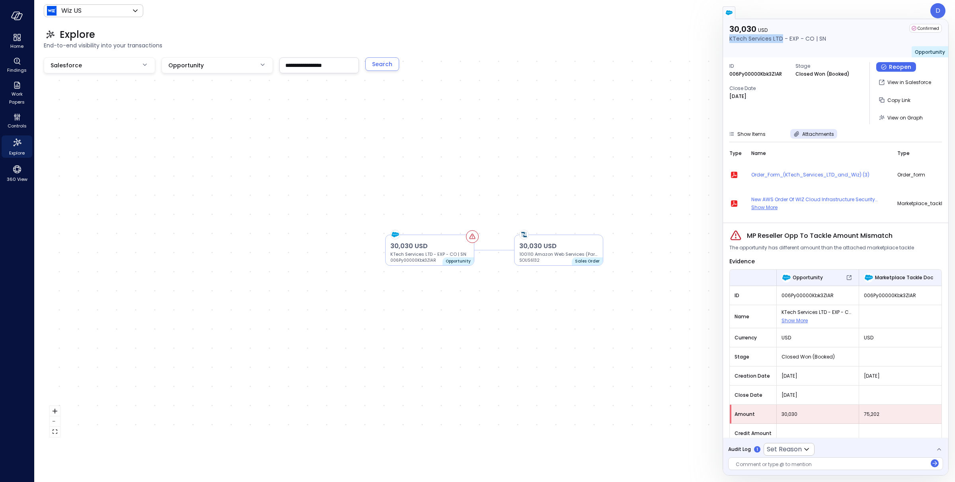
click at [781, 39] on div "30,030 USD KTech Services LTD - EXP - CO | SN Confirmed Opportunity" at bounding box center [835, 38] width 225 height 38
copy p "KTech Services LTD"
click at [18, 178] on span "360 View" at bounding box center [17, 179] width 21 height 8
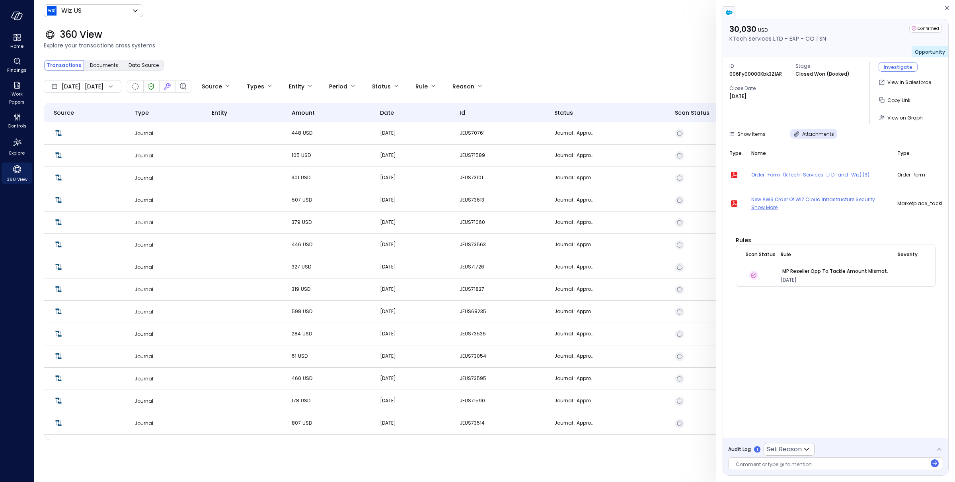
click at [529, 51] on div "360 View Explore your transactions cross systems" at bounding box center [489, 38] width 911 height 35
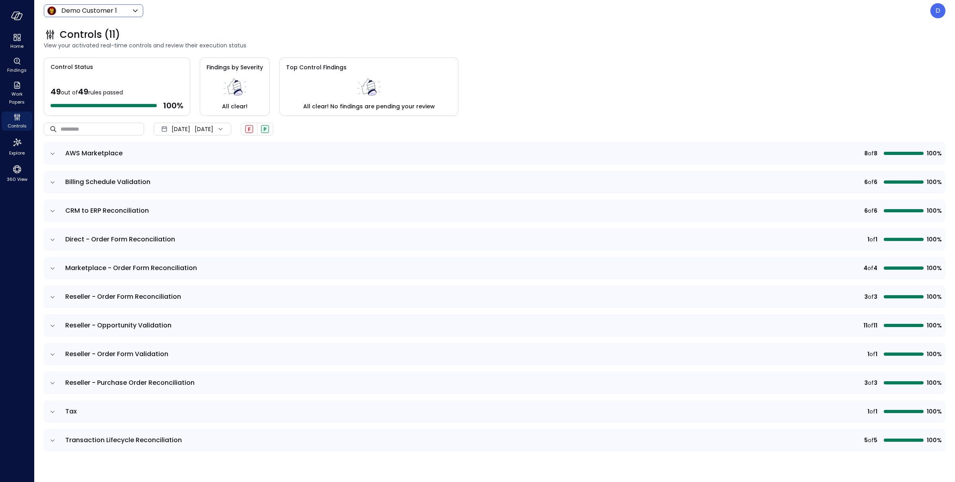
click at [136, 9] on icon at bounding box center [136, 11] width 10 height 10
click at [133, 10] on icon at bounding box center [135, 11] width 4 height 2
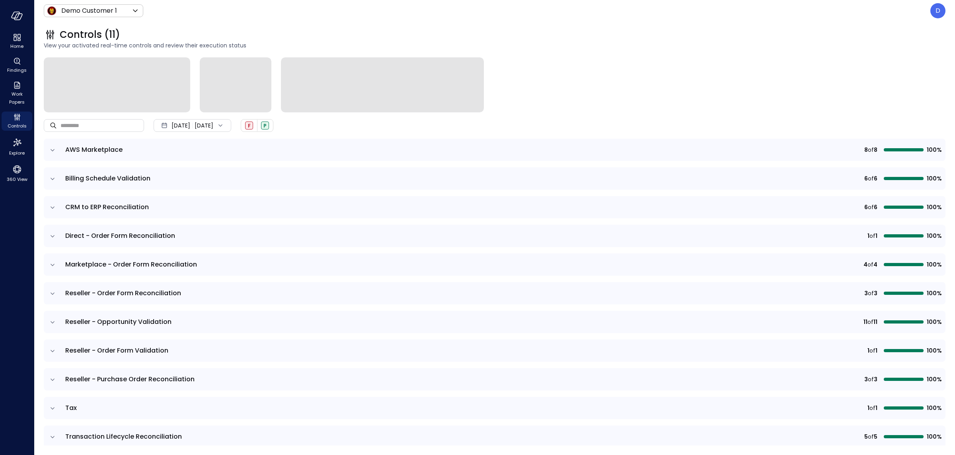
click at [462, 27] on div "Controls (11) View your activated real-time controls and review their execution…" at bounding box center [489, 38] width 911 height 35
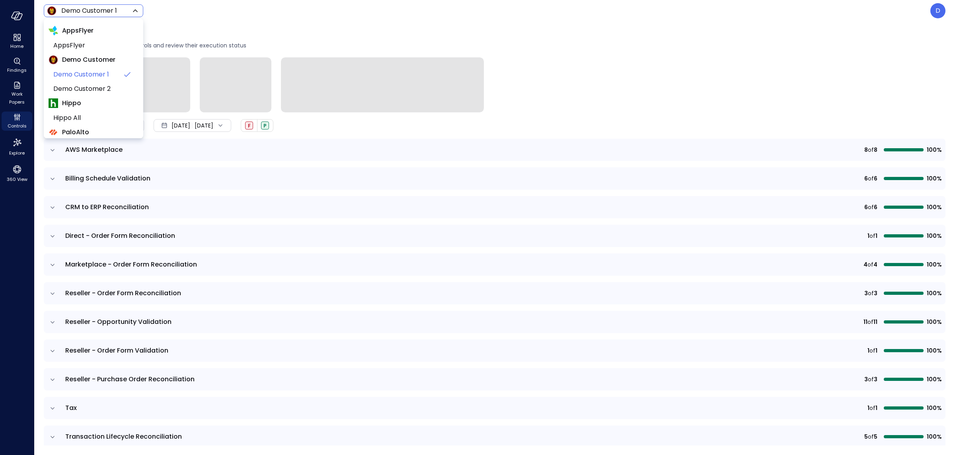
click at [102, 10] on body "Home Findings Work Papers Controls Explore 360 View Demo Customer 1 ***** ​ D C…" at bounding box center [477, 227] width 955 height 455
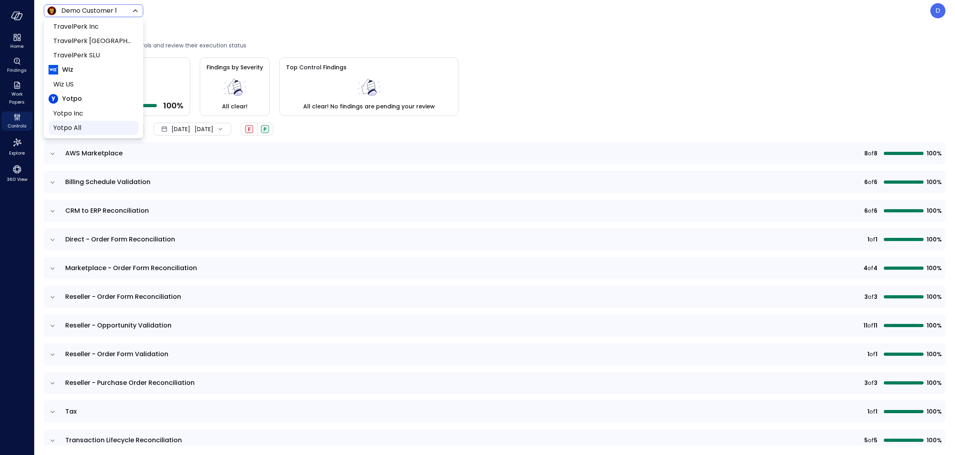
click at [72, 130] on span "Yotpo All" at bounding box center [92, 128] width 79 height 10
type input "******"
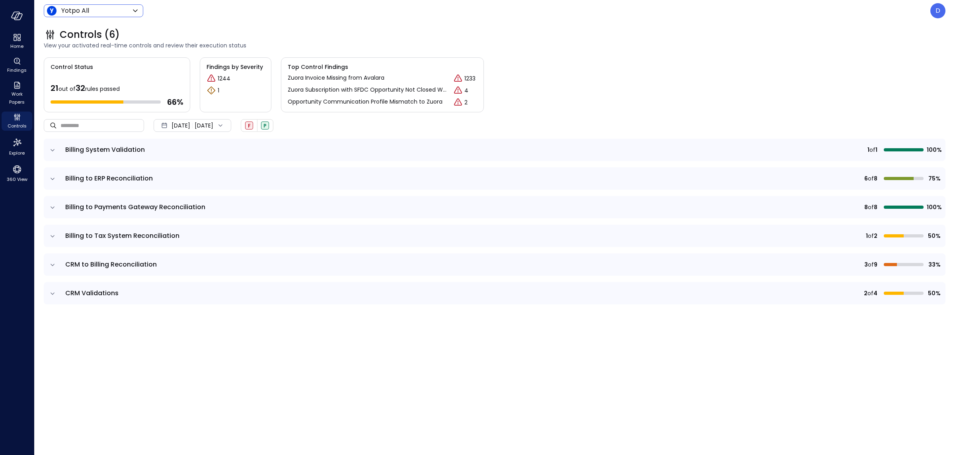
click at [225, 81] on p "1244" at bounding box center [224, 78] width 13 height 8
click at [224, 78] on p "1244" at bounding box center [224, 78] width 13 height 8
click at [54, 292] on icon "expand row" at bounding box center [53, 293] width 8 height 8
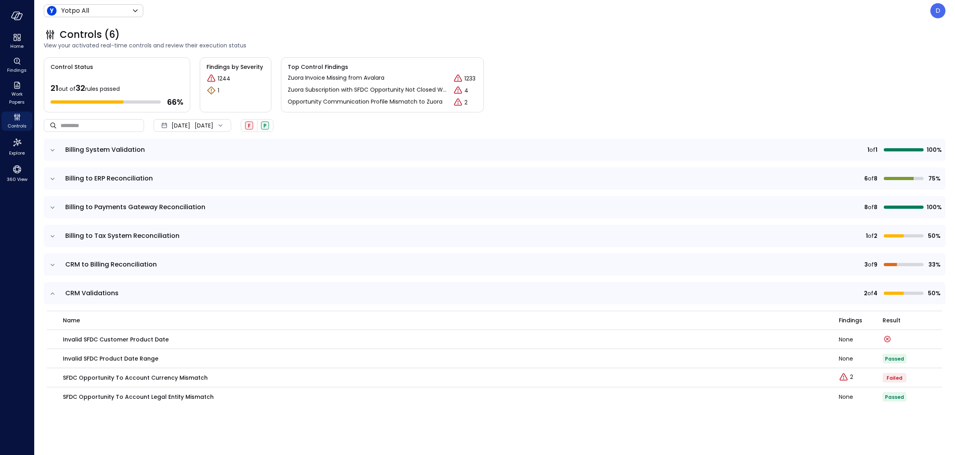
click at [54, 292] on icon "expand row" at bounding box center [53, 293] width 8 height 8
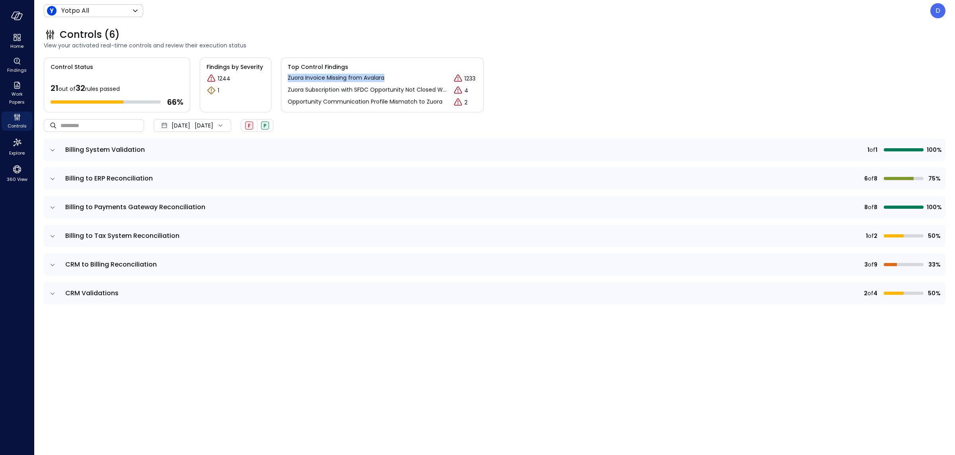
drag, startPoint x: 351, startPoint y: 78, endPoint x: 288, endPoint y: 77, distance: 63.3
click at [288, 77] on div "Zuora Invoice Missing from Avalara 1233" at bounding box center [382, 79] width 189 height 10
click at [95, 121] on input "text" at bounding box center [102, 125] width 84 height 21
click at [98, 126] on input "text" at bounding box center [102, 125] width 84 height 21
click at [102, 123] on input "text" at bounding box center [102, 125] width 84 height 21
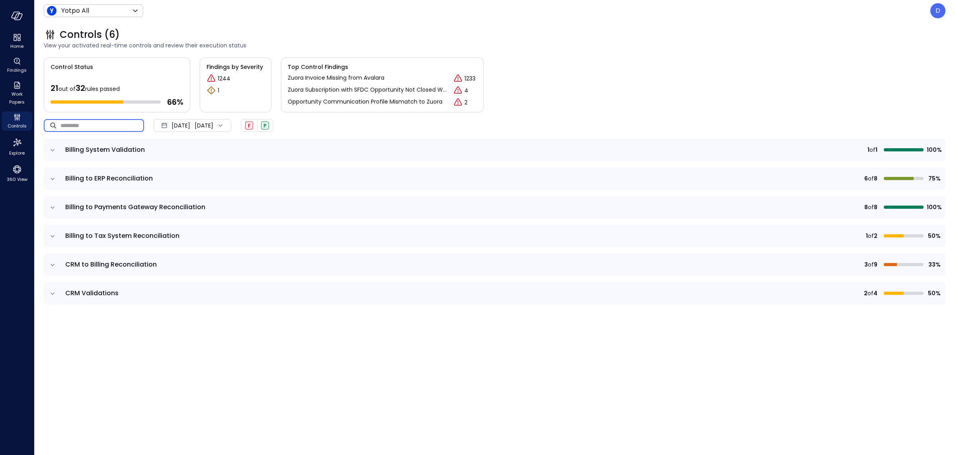
click at [523, 83] on div "Control Status 21 out of 32 rules passed 66 % Findings by Severity 1244 1 Top C…" at bounding box center [495, 84] width 902 height 55
click at [469, 74] on p "1233" at bounding box center [469, 78] width 11 height 8
click at [52, 292] on icon "expand row" at bounding box center [53, 293] width 8 height 8
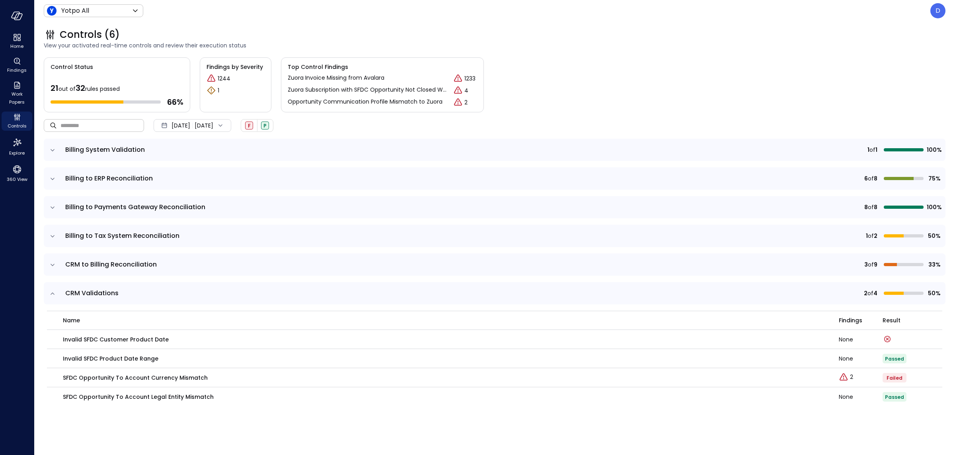
click at [105, 127] on input "text" at bounding box center [102, 125] width 84 height 21
click at [106, 125] on input "text" at bounding box center [102, 125] width 84 height 21
click at [79, 123] on input "text" at bounding box center [102, 125] width 84 height 21
click at [94, 125] on input "text" at bounding box center [102, 125] width 84 height 21
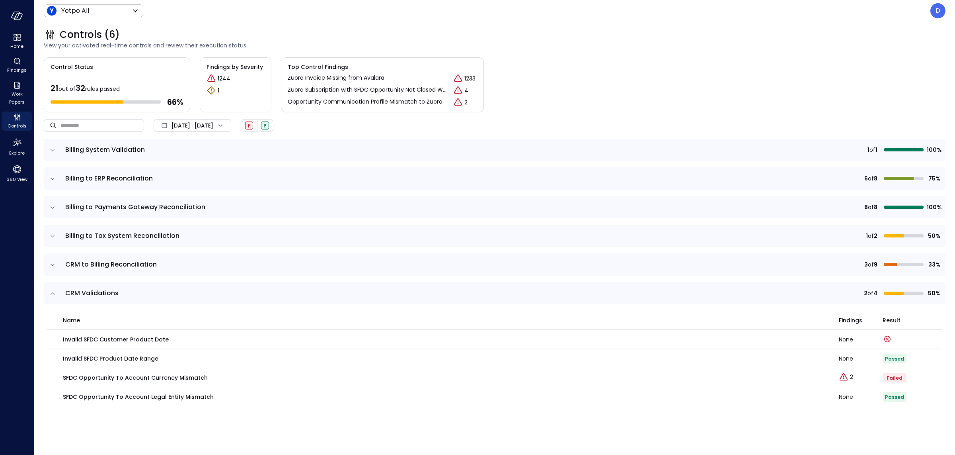
click at [550, 25] on div "Controls (6) View your activated real-time controls and review their execution …" at bounding box center [489, 38] width 911 height 35
click at [579, 33] on div "Controls (6)" at bounding box center [495, 34] width 902 height 13
click at [755, 29] on div "Controls (6)" at bounding box center [495, 34] width 902 height 13
click at [635, 58] on div "Control Status 21 out of 32 rules passed 66 % Findings by Severity 1244 1 Top C…" at bounding box center [495, 84] width 902 height 55
click at [330, 85] on div "Top Control Findings Zuora Invoice Missing from Avalara 1233 Zuora Subscription…" at bounding box center [382, 84] width 203 height 55
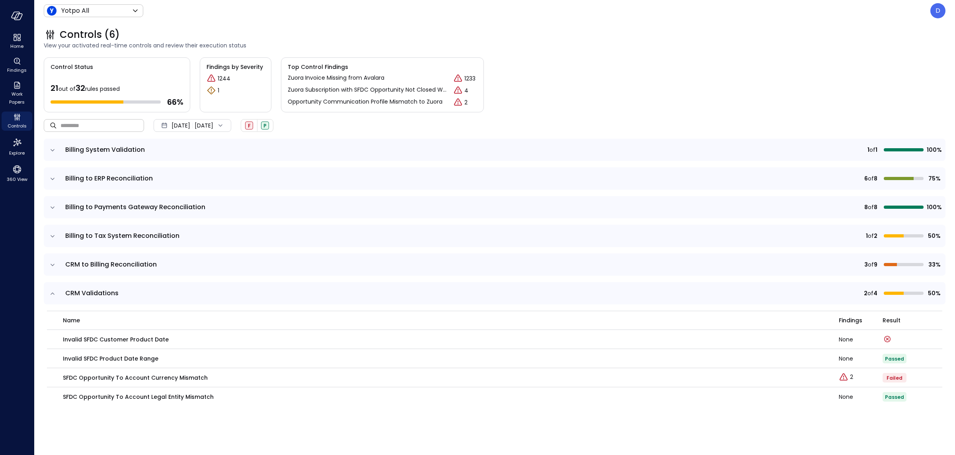
click at [94, 129] on input "text" at bounding box center [102, 125] width 84 height 21
click at [559, 92] on div "Control Status 21 out of 32 rules passed 66 % Findings by Severity 1244 1 Top C…" at bounding box center [495, 84] width 902 height 55
click at [22, 121] on div "Controls" at bounding box center [17, 120] width 31 height 19
click at [16, 170] on icon "360 View" at bounding box center [17, 169] width 12 height 12
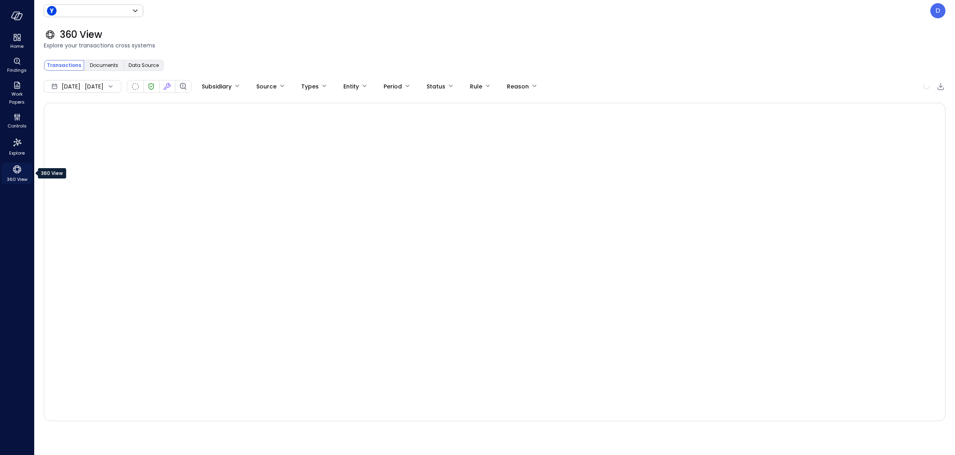
type input "******"
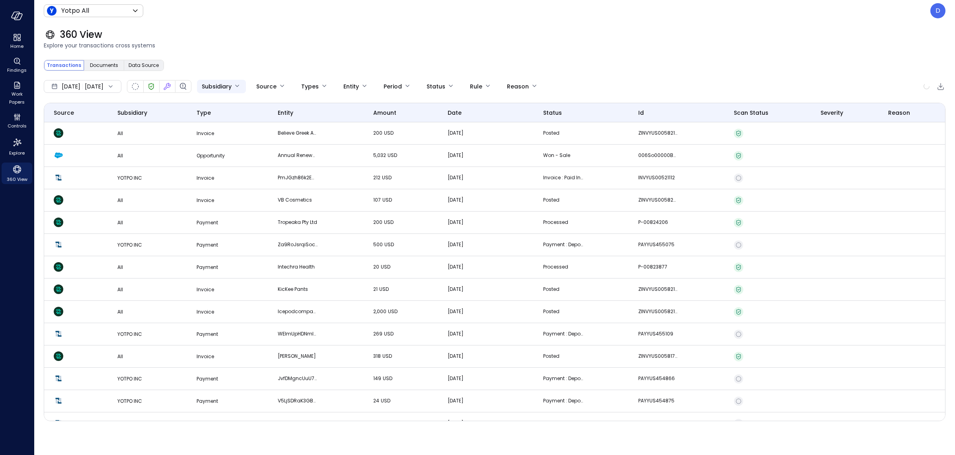
click at [261, 85] on body "Home Findings Work Papers Controls Explore 360 View Yotpo All ****** ​ D 360 Vi…" at bounding box center [477, 227] width 955 height 455
click at [298, 37] on div at bounding box center [477, 227] width 955 height 455
click at [285, 88] on body "Home Findings Work Papers Controls Explore 360 View Yotpo All ****** ​ D 360 Vi…" at bounding box center [477, 227] width 955 height 455
click at [316, 60] on div at bounding box center [477, 227] width 955 height 455
click at [304, 86] on body "Home Findings Work Papers Controls Explore 360 View Yotpo All ****** ​ D 360 Vi…" at bounding box center [477, 227] width 955 height 455
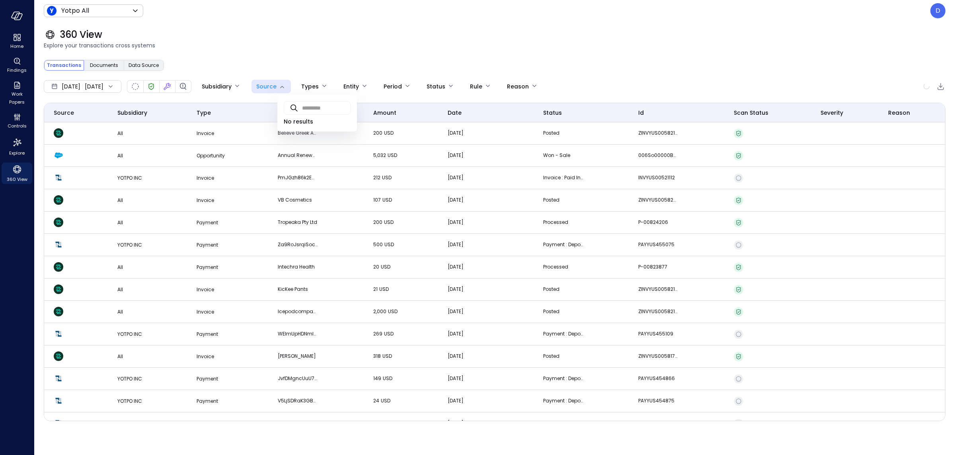
click at [315, 51] on div at bounding box center [477, 227] width 955 height 455
click at [302, 86] on body "Home Findings Work Papers Controls Explore 360 View Yotpo All ****** ​ D 360 Vi…" at bounding box center [477, 227] width 955 height 455
click at [302, 121] on ul "​ ​ No results" at bounding box center [317, 113] width 80 height 37
click at [354, 66] on div at bounding box center [477, 227] width 955 height 455
click at [255, 88] on body "Home Findings Work Papers Controls Explore 360 View Yotpo All ****** ​ D 360 Vi…" at bounding box center [477, 227] width 955 height 455
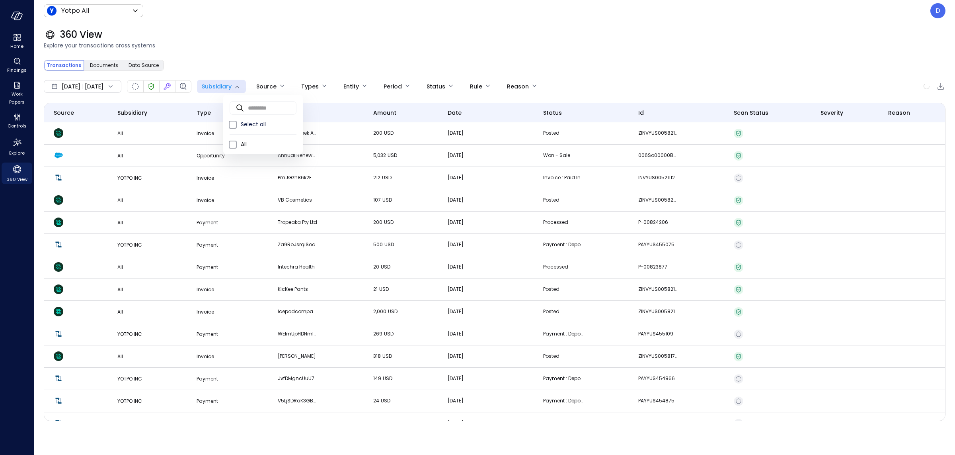
click at [255, 88] on div at bounding box center [477, 227] width 955 height 455
click at [137, 244] on p "YOTPO INC" at bounding box center [147, 245] width 60 height 8
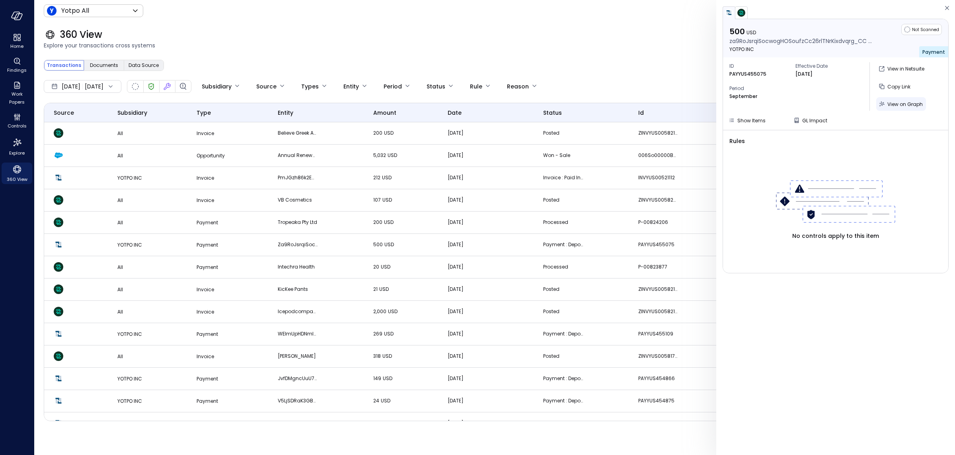
click at [889, 103] on span "View on Graph" at bounding box center [905, 104] width 35 height 7
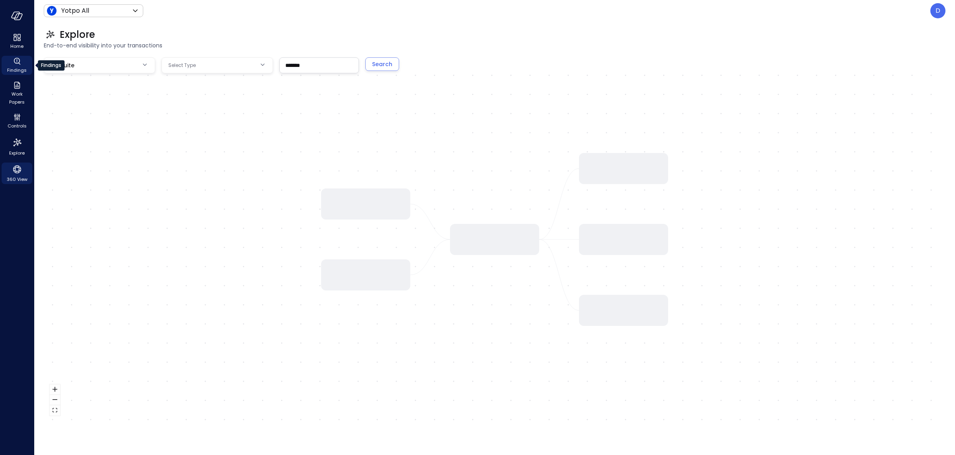
click at [11, 66] on span "Findings" at bounding box center [17, 70] width 20 height 8
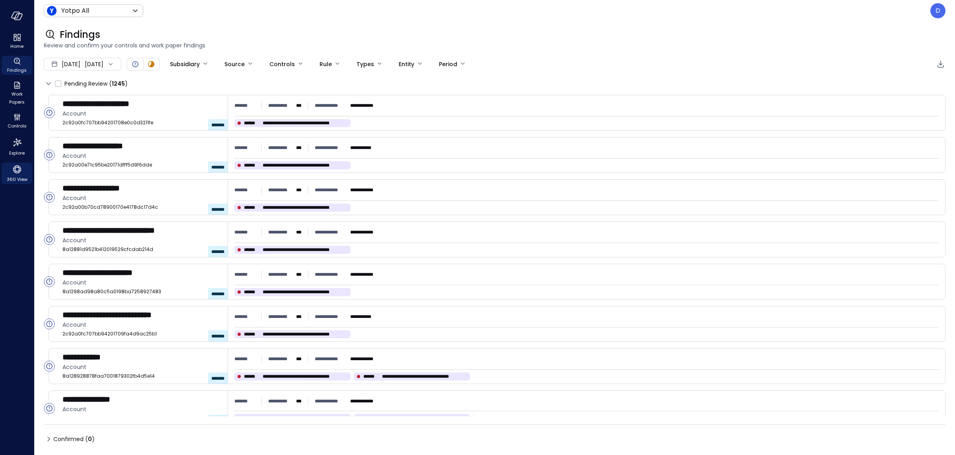
click at [15, 168] on icon "360 View" at bounding box center [17, 169] width 12 height 12
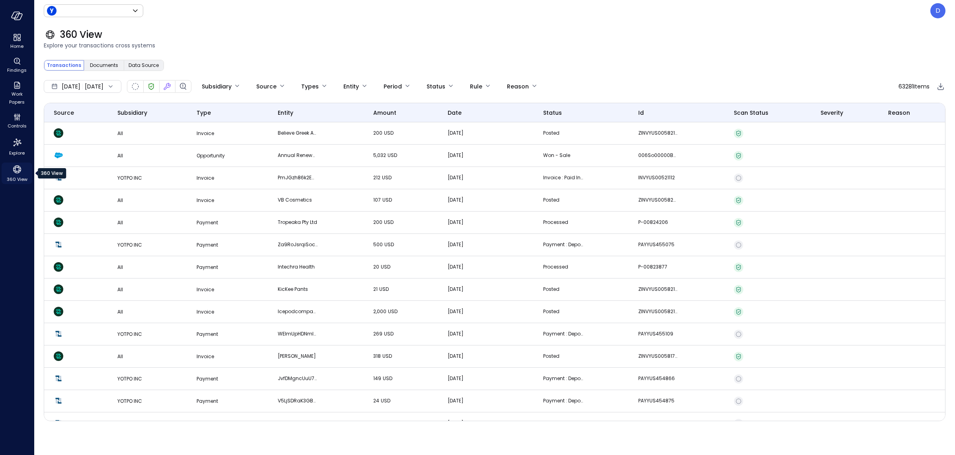
type input "******"
click at [21, 89] on icon "Work Papers" at bounding box center [17, 85] width 10 height 10
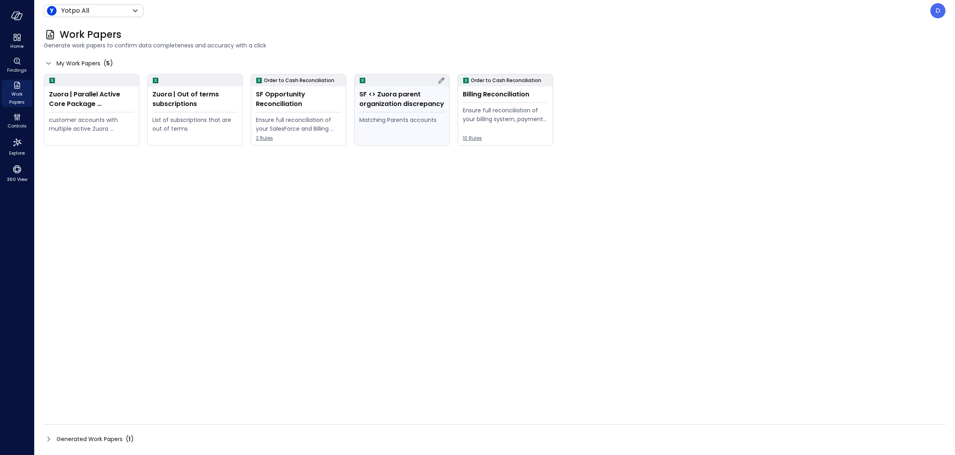
click at [408, 116] on div "Matching Parents accounts" at bounding box center [401, 119] width 85 height 9
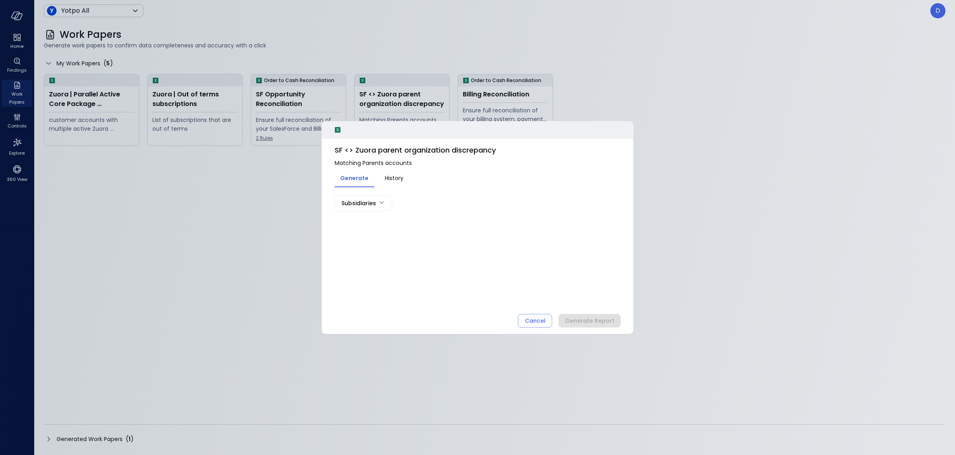
click at [378, 200] on body "Home Findings Work Papers Controls Explore 360 View Yotpo All ****** ​ D Work P…" at bounding box center [477, 227] width 955 height 455
click at [371, 260] on span "YOTPO INC" at bounding box center [380, 262] width 56 height 8
type input "*"
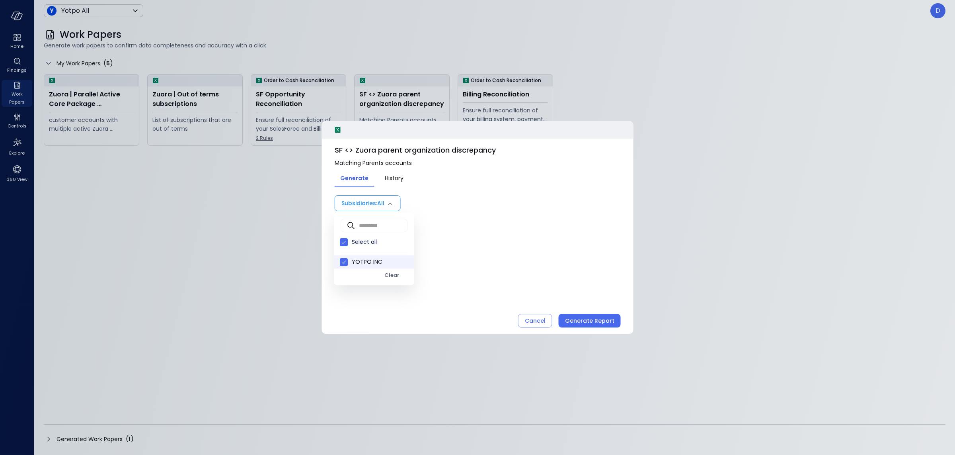
click at [499, 249] on div at bounding box center [477, 227] width 955 height 455
click at [536, 321] on div "Cancel" at bounding box center [535, 321] width 21 height 10
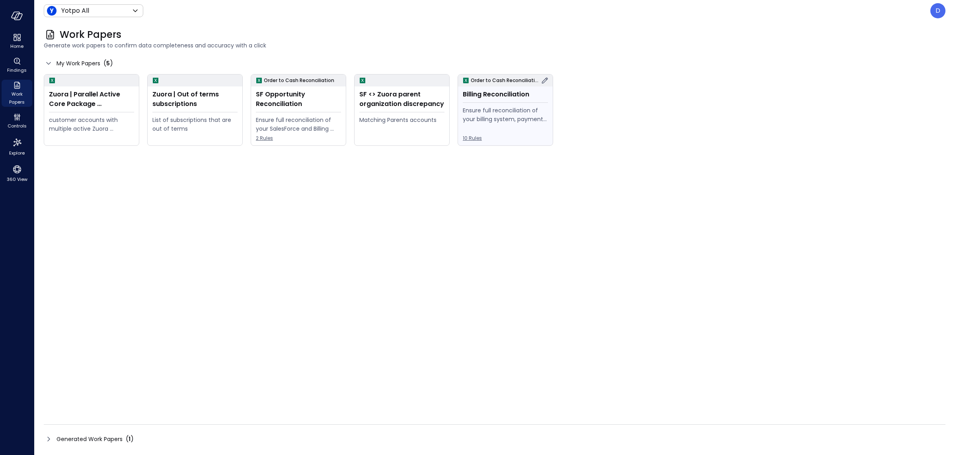
click at [498, 115] on div "Ensure full reconciliation of your billing system, payments gateway, and ERP" at bounding box center [505, 115] width 85 height 18
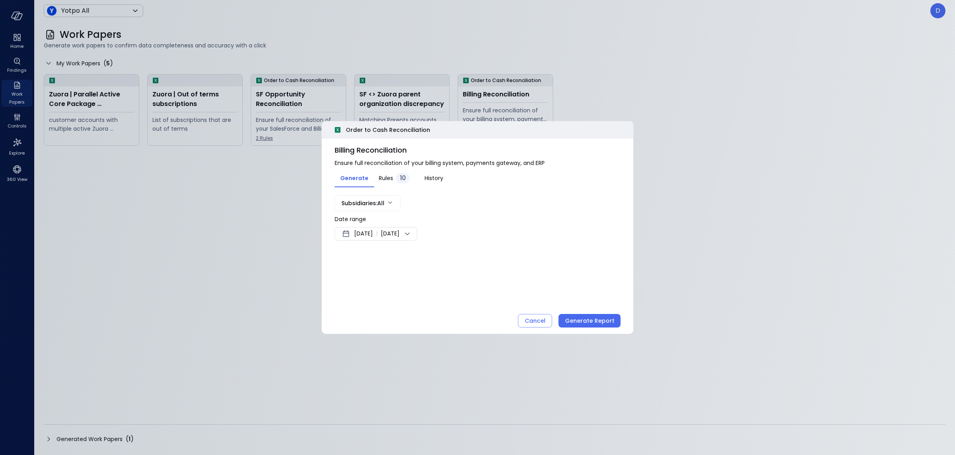
click at [366, 200] on body "Home Findings Work Papers Controls Explore 360 View Yotpo All ****** ​ D Work P…" at bounding box center [477, 227] width 955 height 455
click at [365, 199] on div at bounding box center [477, 227] width 955 height 455
click at [445, 203] on div "Subsidiaries : All *" at bounding box center [478, 203] width 286 height 16
click at [355, 203] on body "Home Findings Work Papers Controls Explore 360 View Yotpo All ****** ​ D Work P…" at bounding box center [477, 227] width 955 height 455
click at [355, 203] on div at bounding box center [477, 227] width 955 height 455
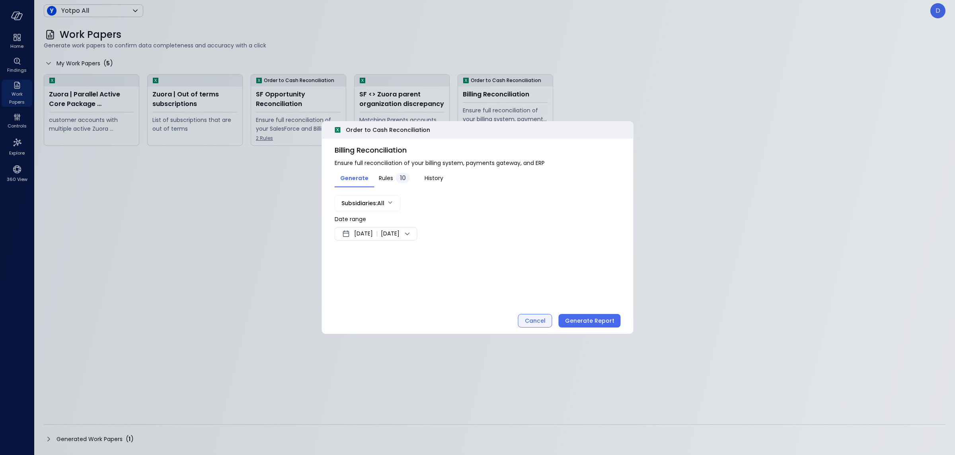
click at [542, 327] on div "Order to Cash Reconciliation Billing Reconciliation Ensure full reconciliation …" at bounding box center [478, 227] width 312 height 213
drag, startPoint x: 539, startPoint y: 323, endPoint x: 533, endPoint y: 316, distance: 9.3
click at [539, 323] on div "Cancel" at bounding box center [535, 321] width 21 height 10
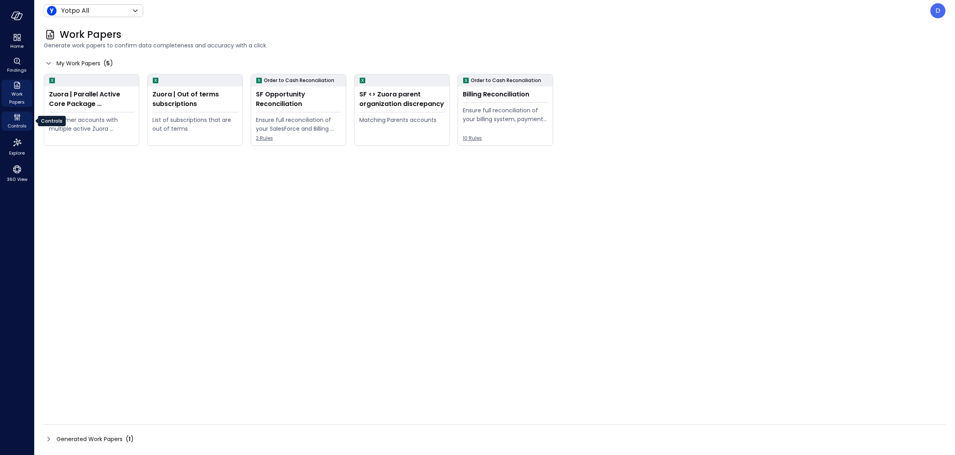
click at [16, 113] on icon "Controls" at bounding box center [17, 117] width 10 height 10
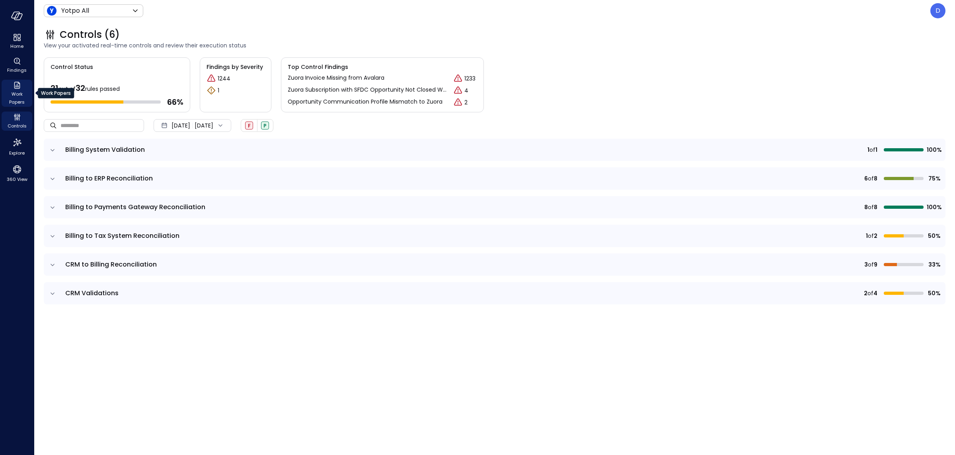
click at [18, 84] on icon "Work Papers" at bounding box center [17, 85] width 10 height 10
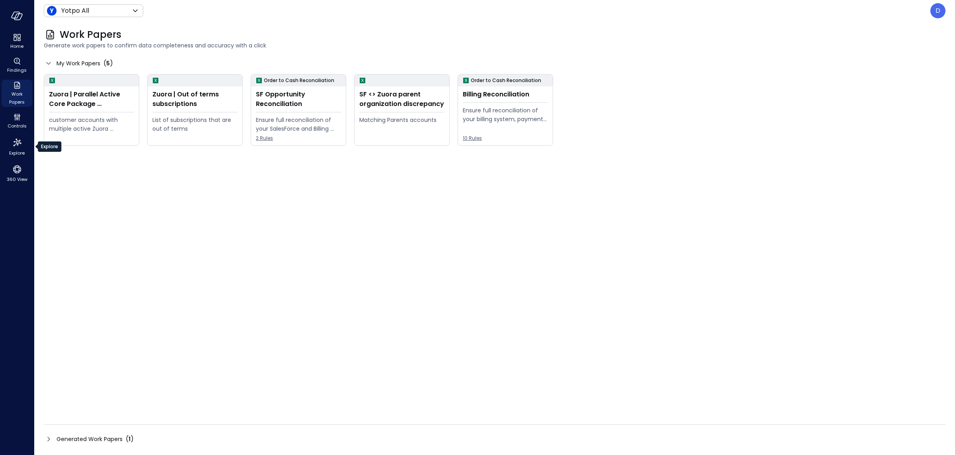
click at [18, 158] on ul "Home Findings Work Papers Controls Explore 360 View" at bounding box center [17, 108] width 31 height 152
click at [18, 176] on span "360 View" at bounding box center [17, 179] width 21 height 8
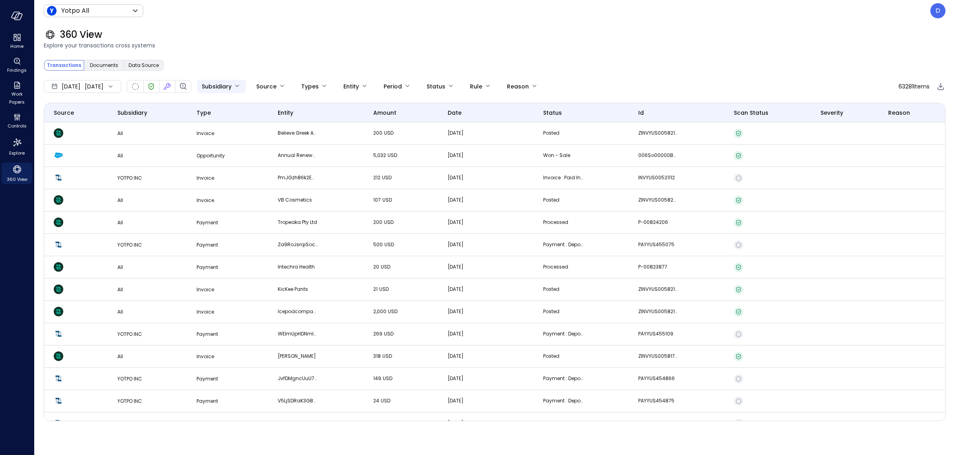
click at [235, 92] on body "Home Findings Work Papers Controls Explore 360 View Yotpo All ****** ​ D 360 Vi…" at bounding box center [477, 227] width 955 height 455
click at [239, 92] on div at bounding box center [477, 227] width 955 height 455
click at [300, 90] on body "Home Findings Work Papers Controls Explore 360 View Yotpo All ****** ​ D 360 Vi…" at bounding box center [477, 227] width 955 height 455
click at [299, 90] on div at bounding box center [477, 227] width 955 height 455
click at [293, 45] on span "Explore your transactions cross systems" at bounding box center [495, 45] width 902 height 9
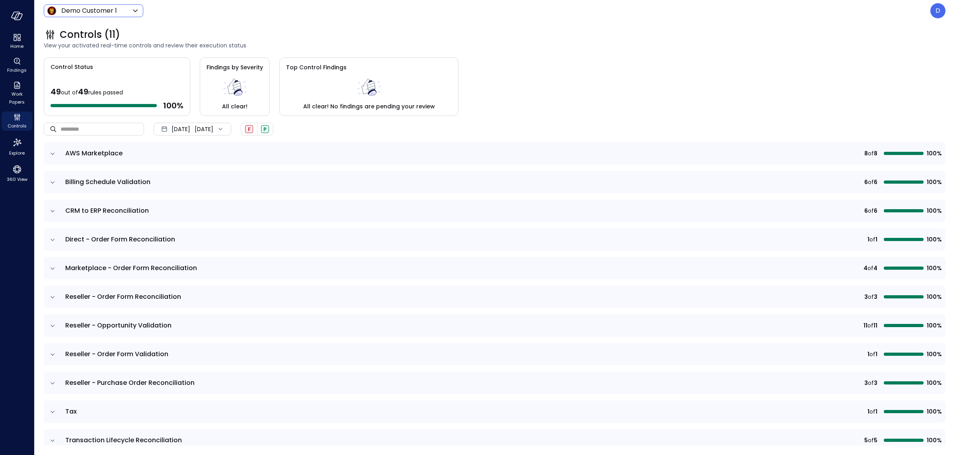
click at [107, 12] on body "Home Findings Work Papers Controls Explore 360 View Demo Customer 1 ***** ​ D C…" at bounding box center [477, 227] width 955 height 455
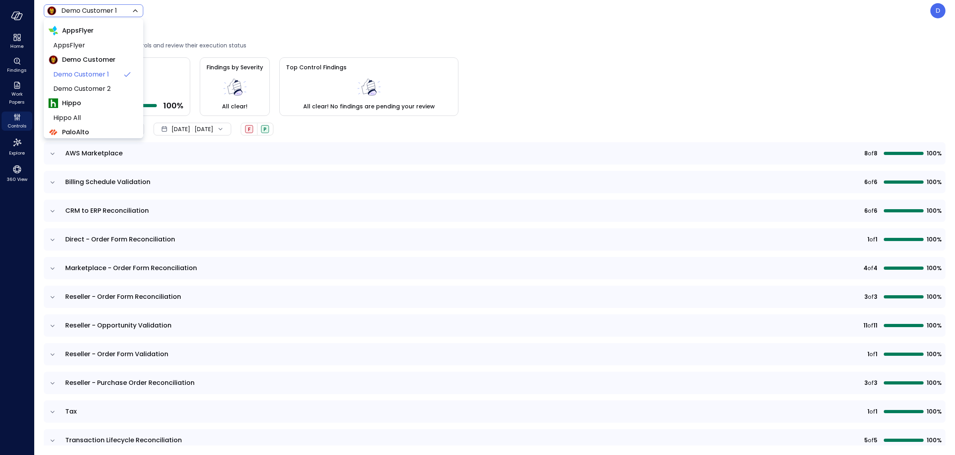
click at [106, 12] on div at bounding box center [477, 227] width 955 height 455
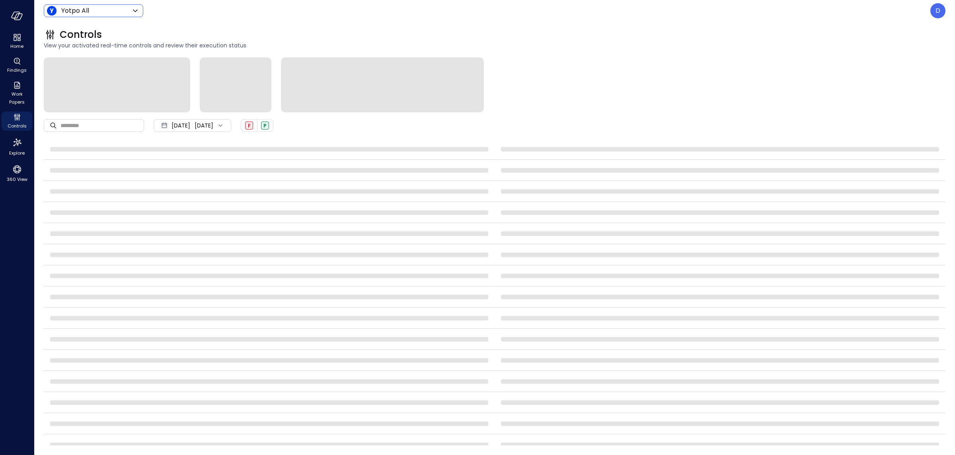
click at [82, 7] on body "Home Findings Work Papers Controls Explore 360 View Yotpo All ****** ​ D Contro…" at bounding box center [477, 227] width 955 height 455
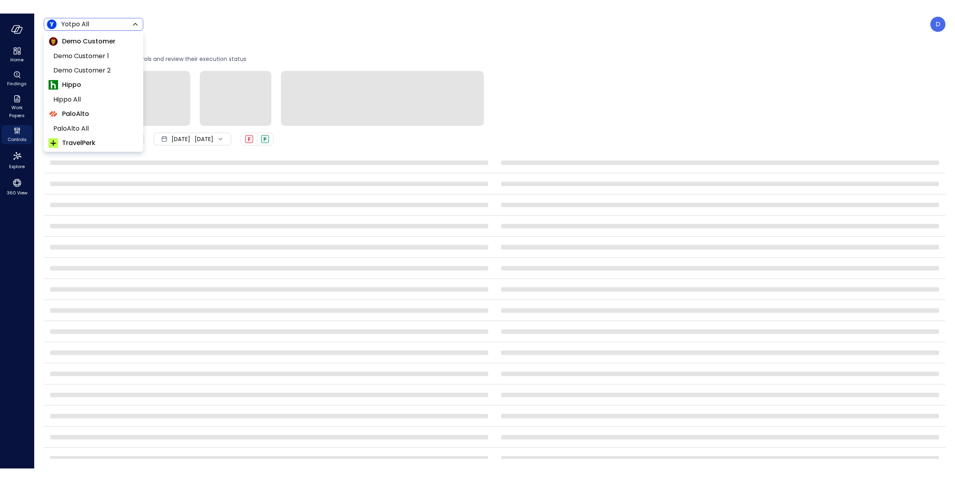
scroll to position [149, 0]
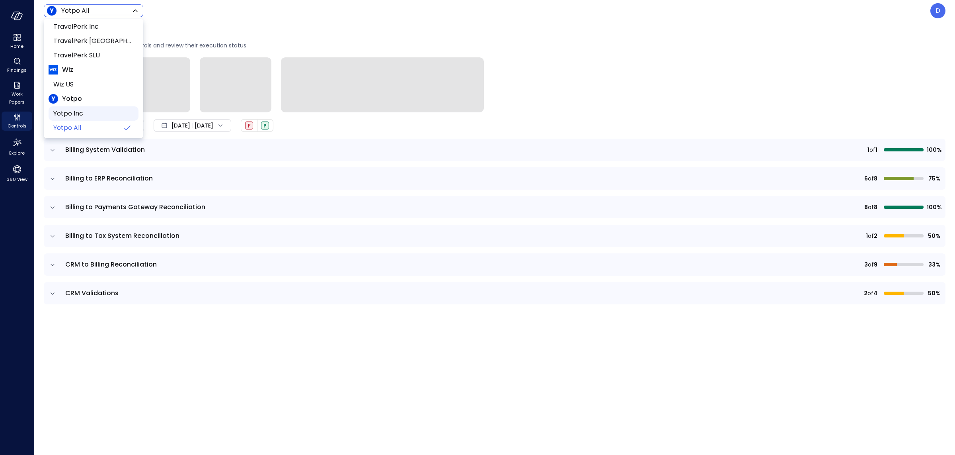
click at [82, 111] on span "Yotpo Inc" at bounding box center [92, 114] width 79 height 10
type input "******"
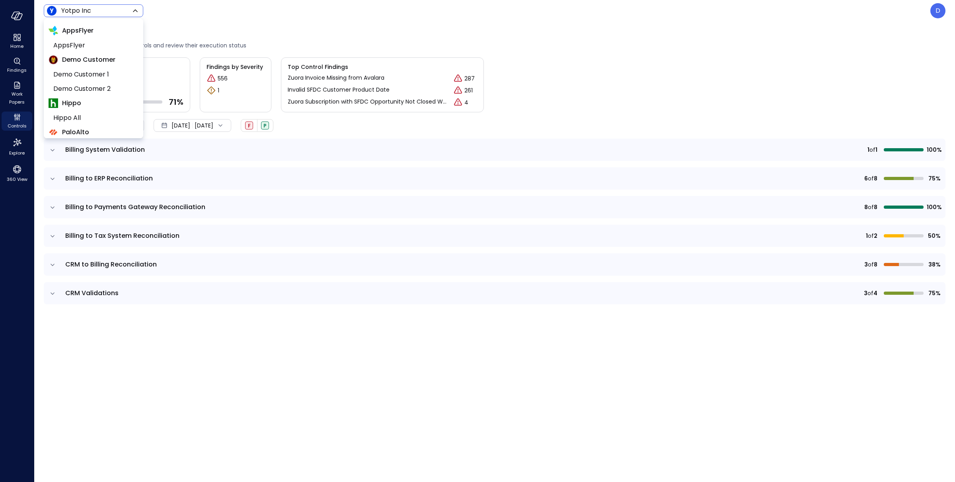
click at [53, 289] on div at bounding box center [477, 241] width 955 height 482
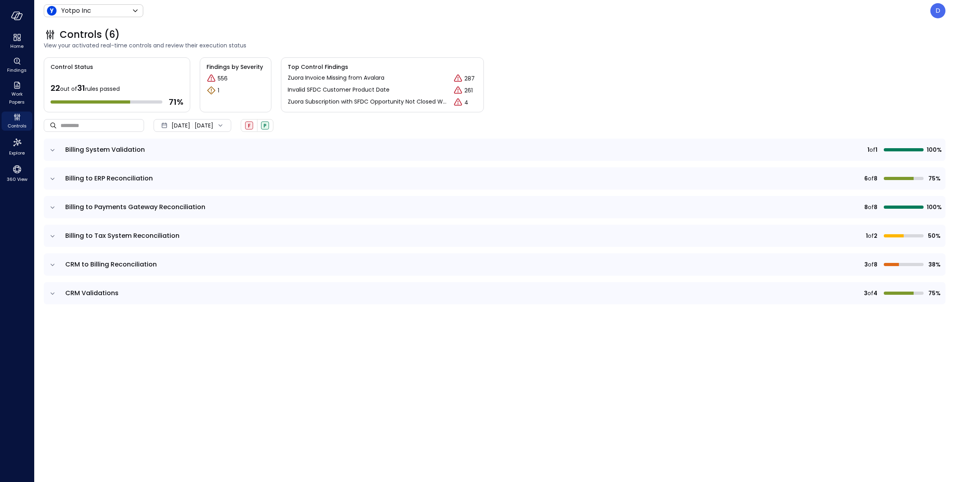
click at [52, 151] on icon "expand row" at bounding box center [53, 150] width 8 height 8
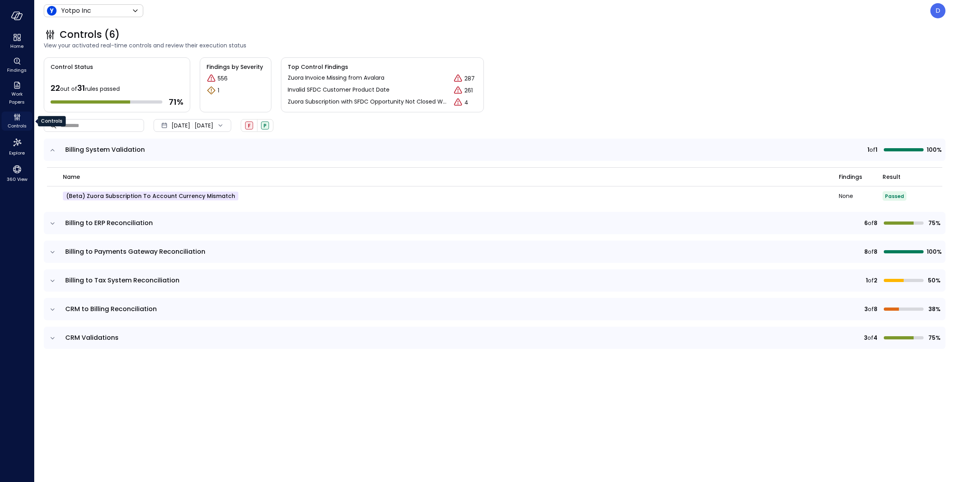
click at [21, 123] on span "Controls" at bounding box center [17, 126] width 19 height 8
click at [18, 120] on icon "Controls" at bounding box center [17, 117] width 10 height 10
click at [18, 148] on icon "Explore" at bounding box center [17, 142] width 13 height 13
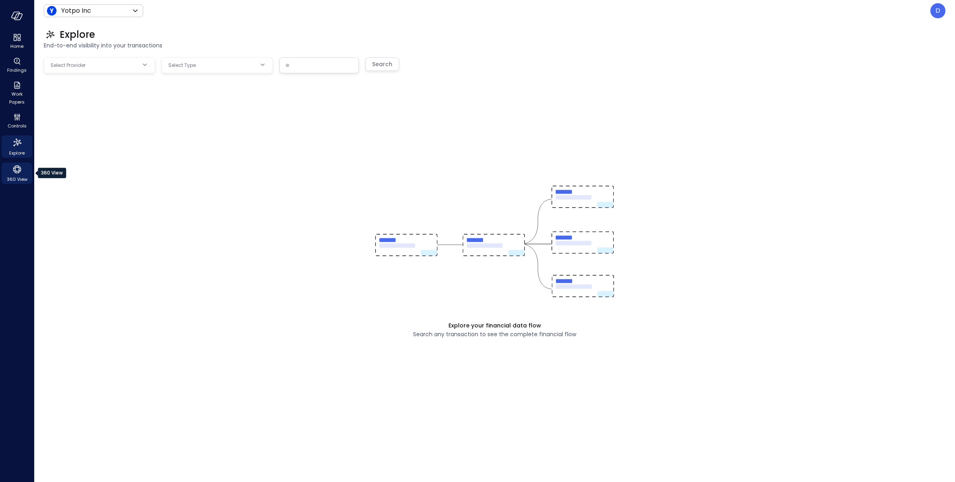
click at [18, 168] on icon "360 View" at bounding box center [17, 169] width 12 height 12
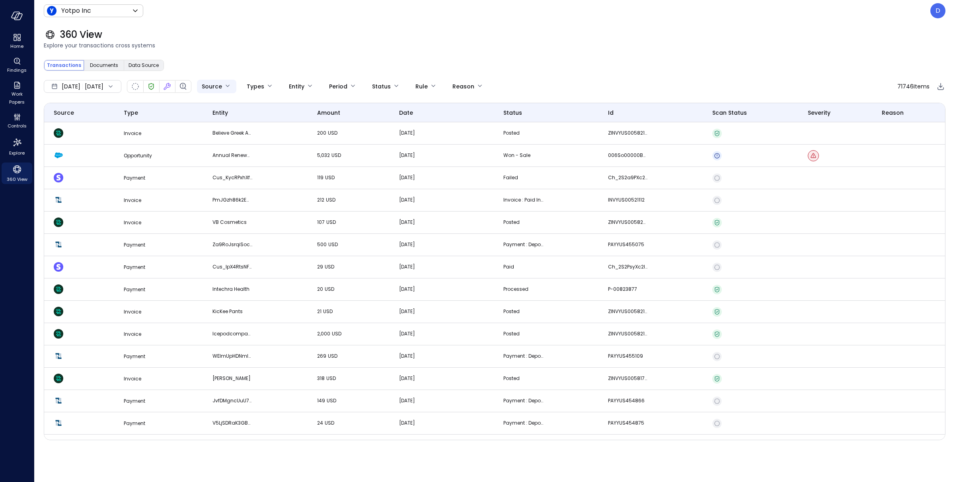
click at [248, 85] on body "Home Findings Work Papers Controls Explore 360 View Yotpo Inc ****** ​ D 360 Vi…" at bounding box center [477, 241] width 955 height 482
click at [295, 47] on div at bounding box center [477, 241] width 955 height 482
click at [128, 225] on span "Invoice" at bounding box center [133, 222] width 18 height 7
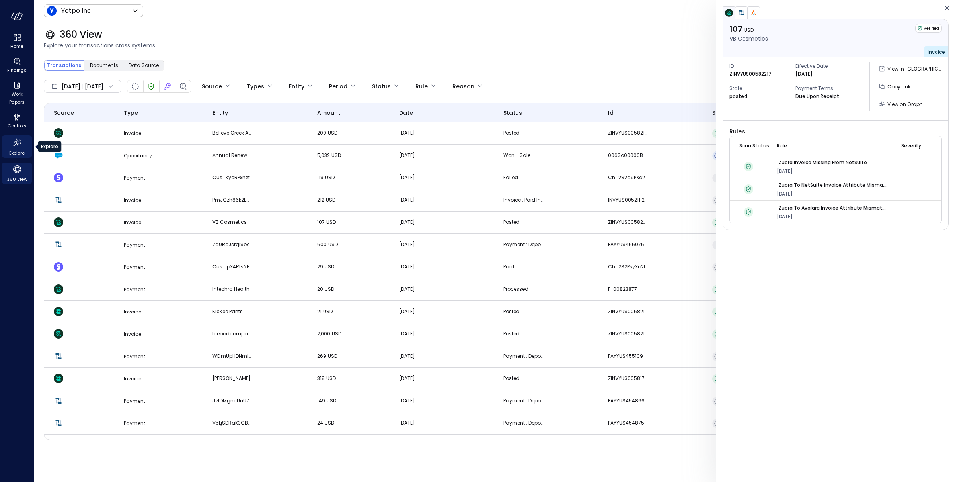
click at [24, 150] on span "Explore" at bounding box center [17, 153] width 16 height 8
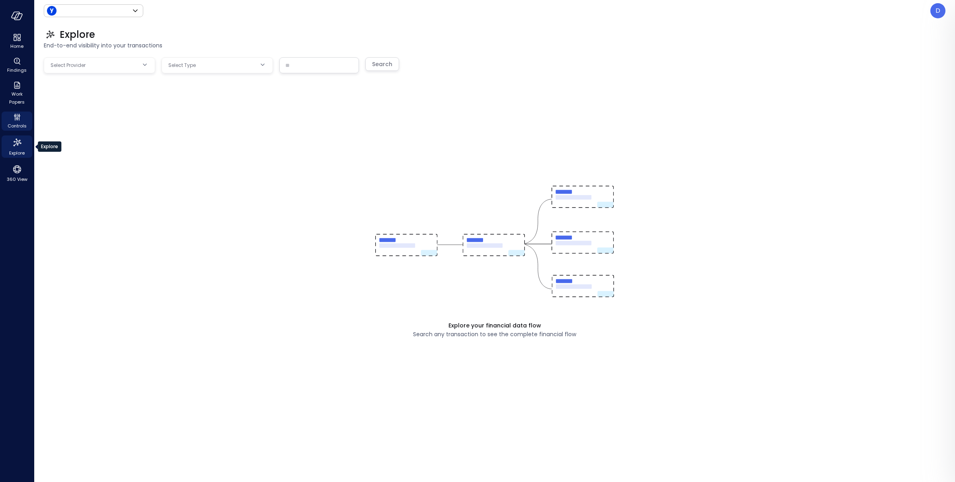
type input "******"
click at [18, 119] on icon "Controls" at bounding box center [17, 117] width 10 height 10
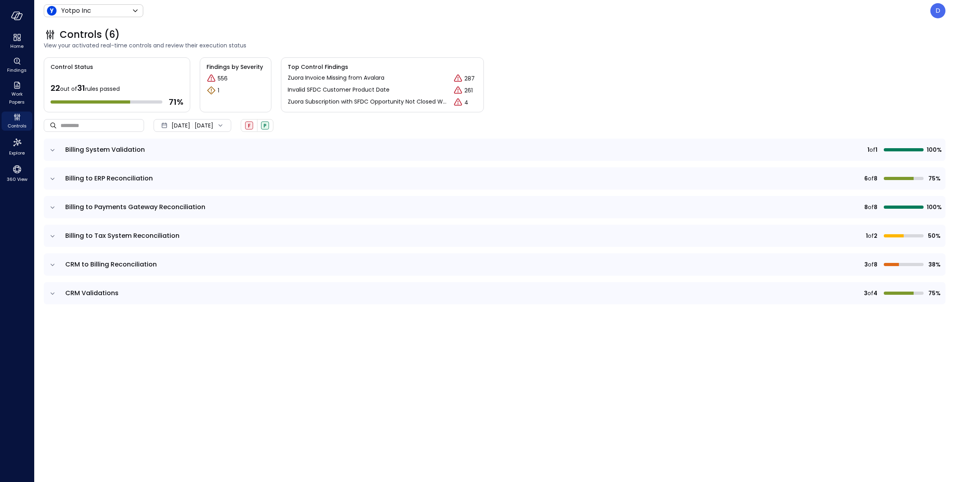
click at [363, 75] on p "Zuora Invoice Missing from Avalara" at bounding box center [336, 78] width 97 height 8
click at [21, 67] on span "Findings" at bounding box center [17, 70] width 20 height 8
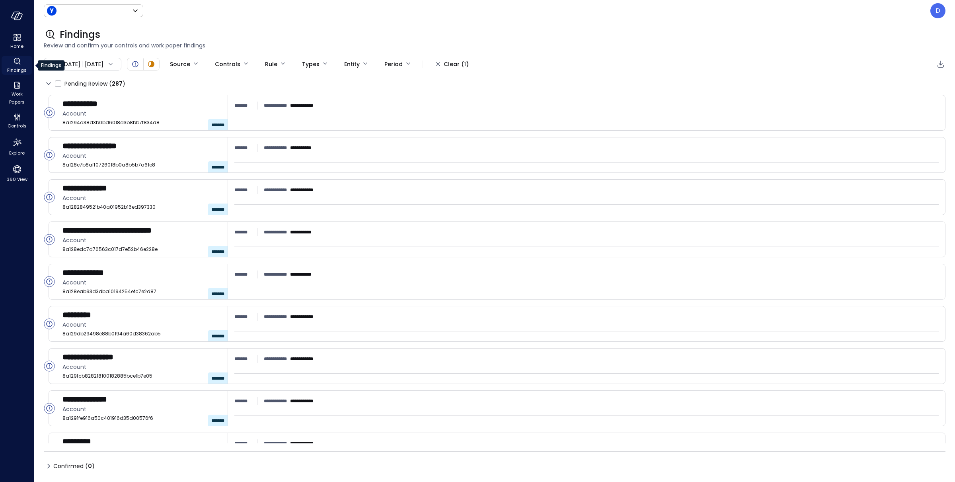
type input "******"
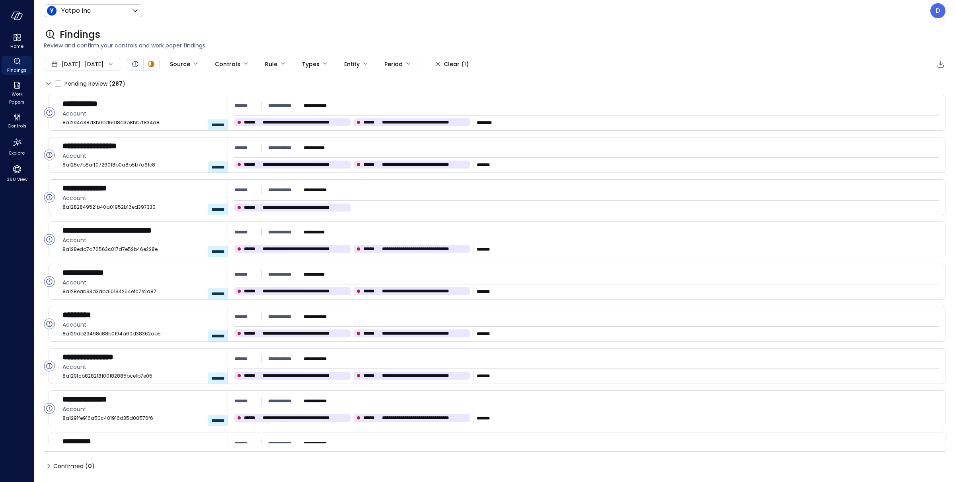
click at [508, 66] on div "[DATE] [DATE] Source Controls Rule **** Types Entity Period Clear (1)" at bounding box center [495, 64] width 902 height 14
click at [469, 68] on div "Clear (1)" at bounding box center [456, 64] width 25 height 10
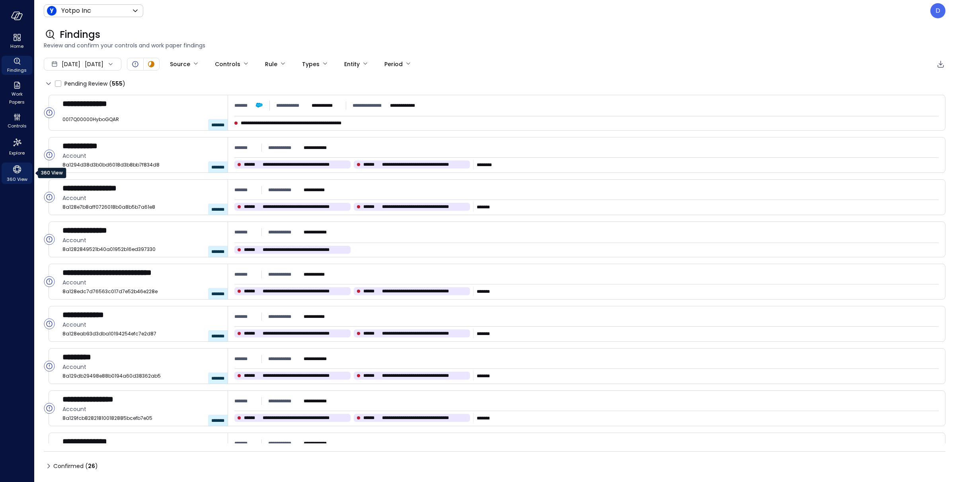
click at [23, 169] on div "360 View" at bounding box center [17, 172] width 31 height 21
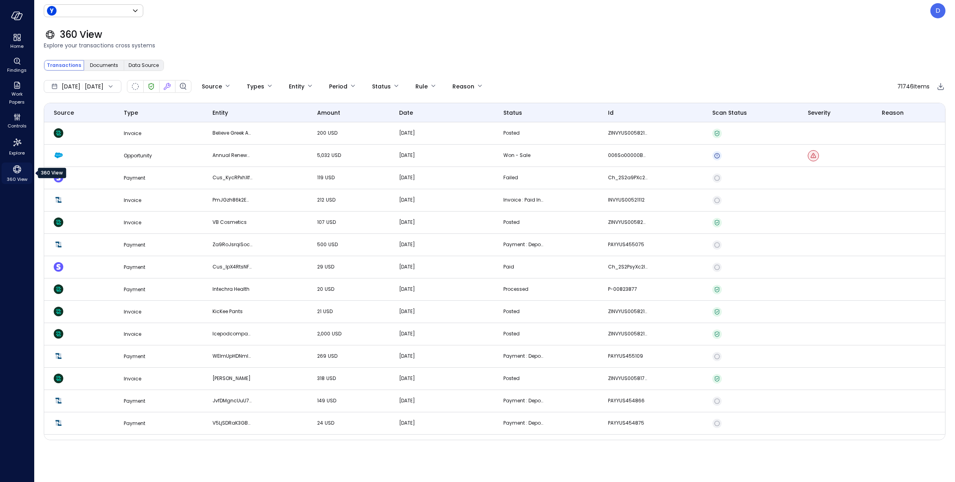
type input "******"
click at [245, 87] on body "Home Findings Work Papers Controls Explore 360 View Yotpo Inc ****** ​ D 360 Vi…" at bounding box center [477, 241] width 955 height 482
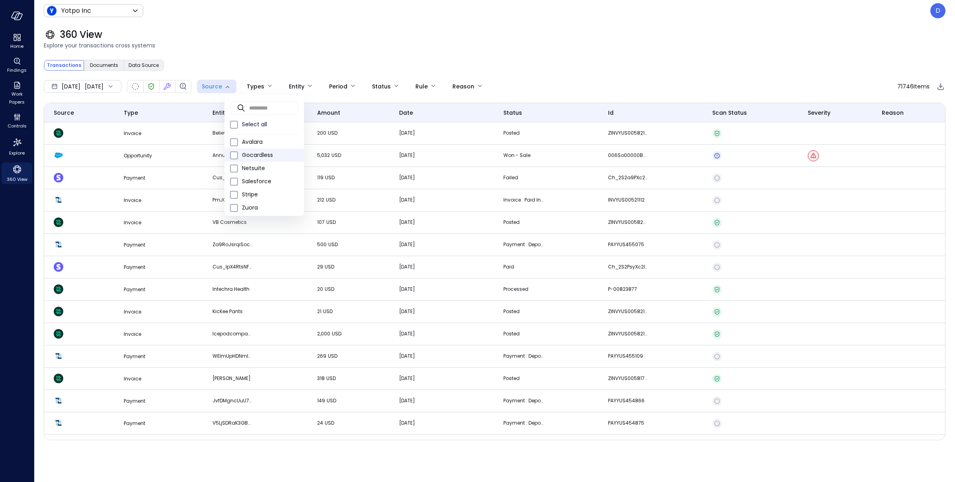
scroll to position [4, 0]
click at [240, 46] on div at bounding box center [477, 241] width 955 height 482
click at [87, 181] on td at bounding box center [79, 178] width 70 height 22
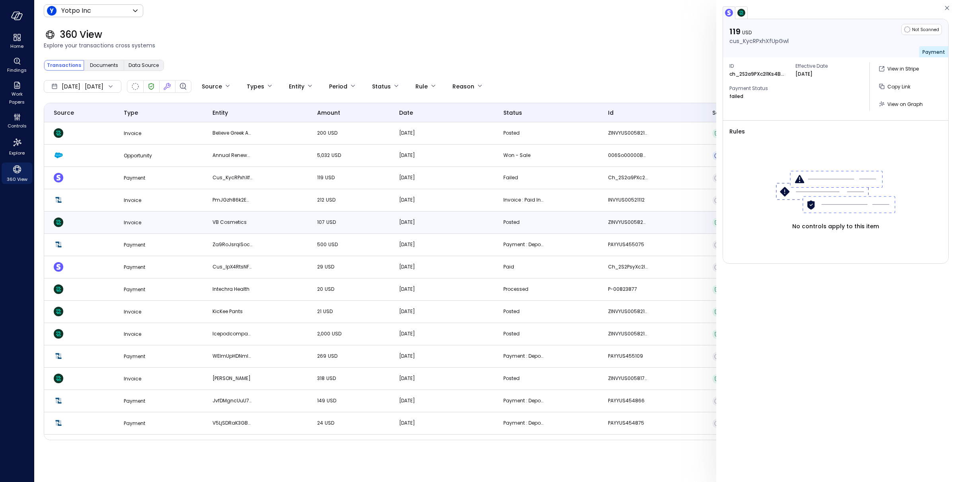
click at [95, 226] on td at bounding box center [79, 222] width 70 height 22
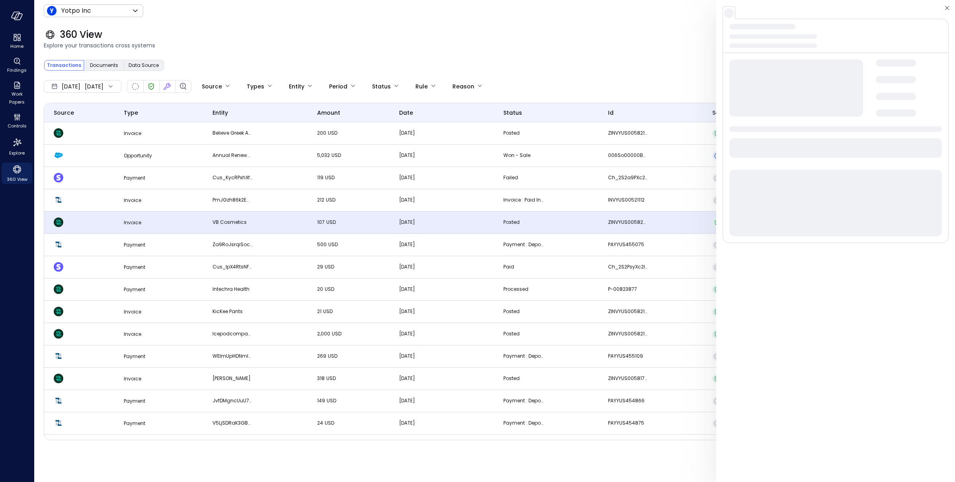
click at [142, 220] on td "Invoice" at bounding box center [158, 222] width 89 height 22
click at [162, 219] on td "Invoice" at bounding box center [158, 222] width 89 height 22
click at [156, 244] on td "Payment" at bounding box center [158, 245] width 89 height 22
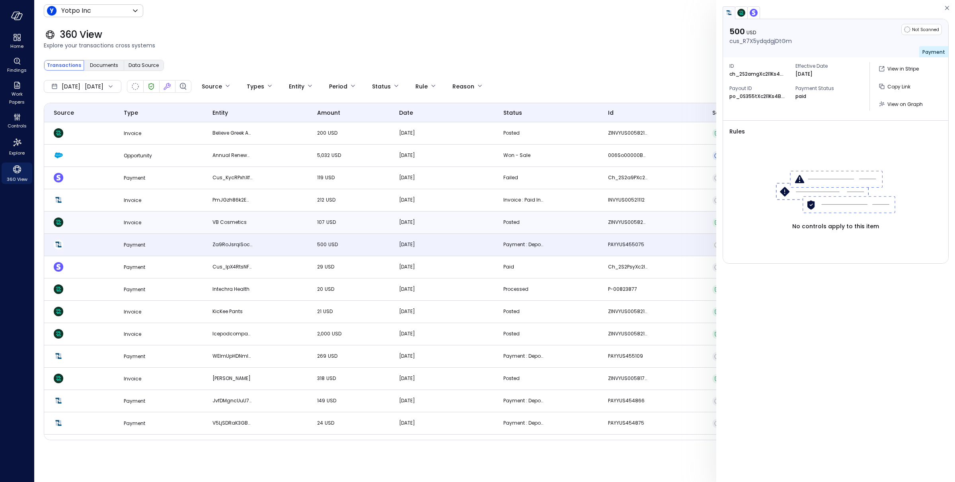
click at [149, 223] on td "Invoice" at bounding box center [158, 222] width 89 height 22
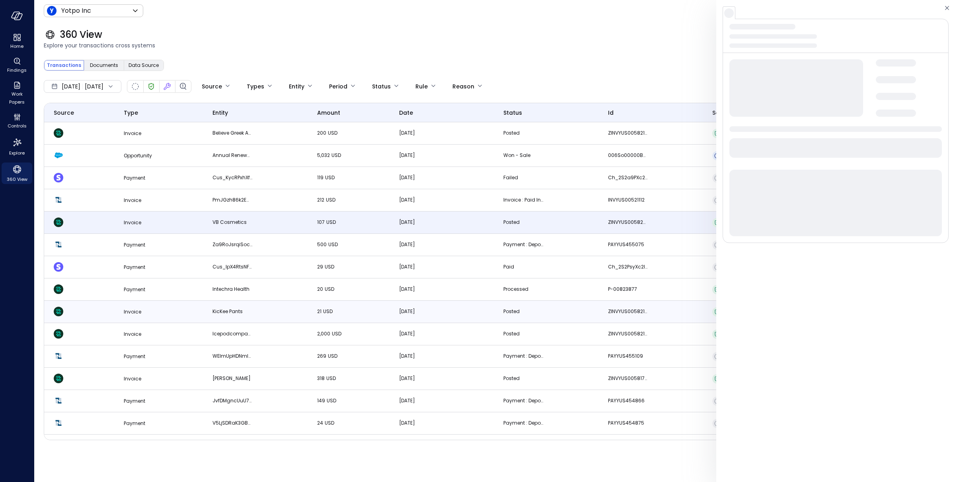
click at [120, 308] on td "Invoice" at bounding box center [158, 312] width 89 height 22
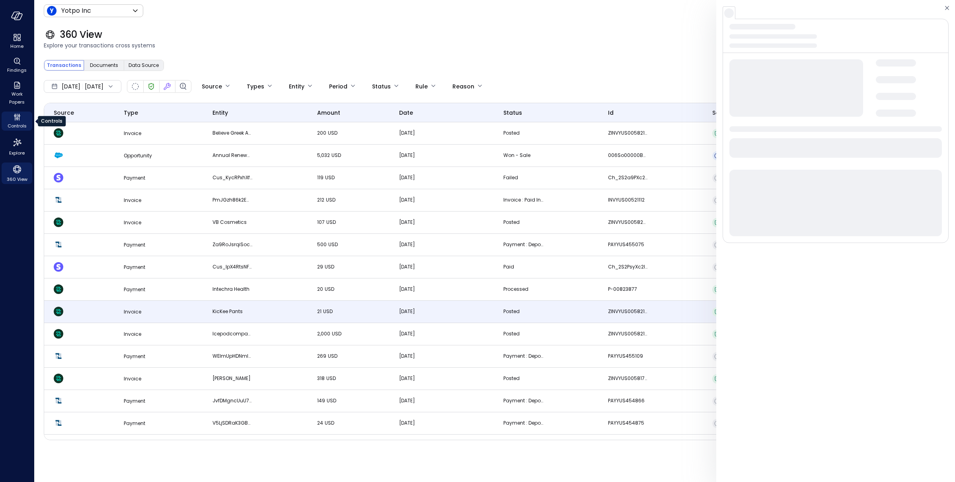
drag, startPoint x: 14, startPoint y: 132, endPoint x: 19, endPoint y: 120, distance: 12.9
click at [14, 132] on ul "Home Findings Work Papers Controls Explore 360 View" at bounding box center [17, 108] width 31 height 152
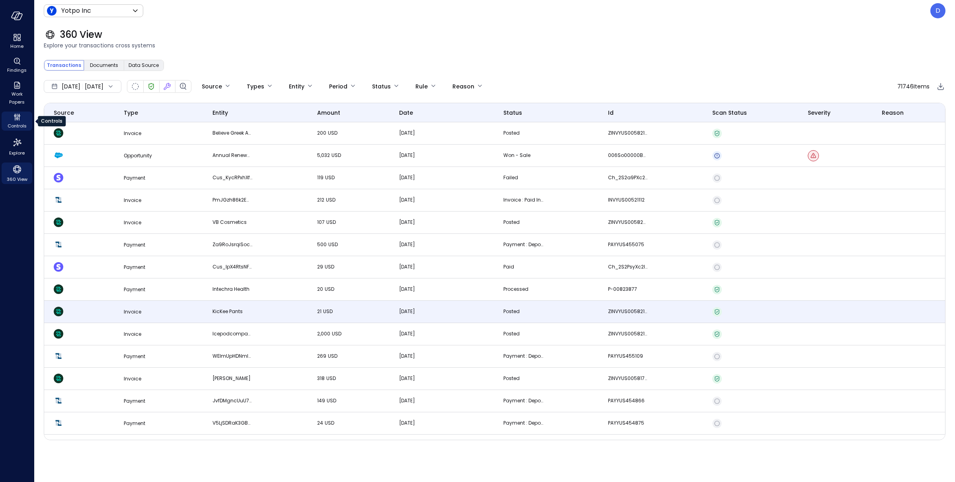
click at [19, 120] on icon "Controls" at bounding box center [17, 117] width 10 height 10
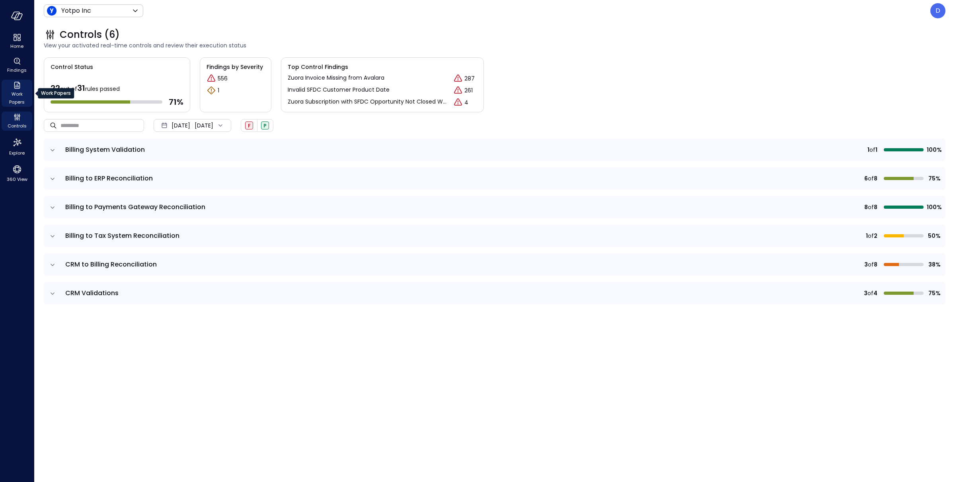
click at [16, 92] on span "Work Papers" at bounding box center [17, 98] width 24 height 16
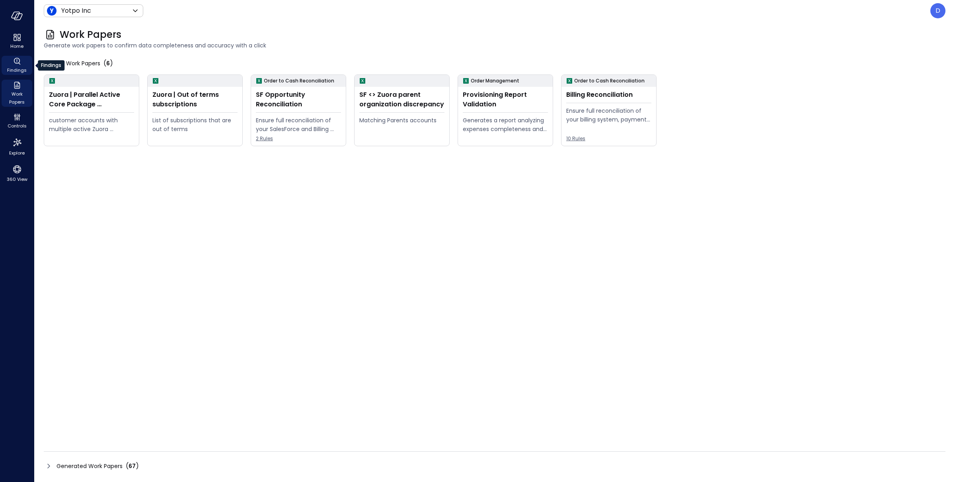
click at [15, 66] on span "Findings" at bounding box center [17, 70] width 20 height 8
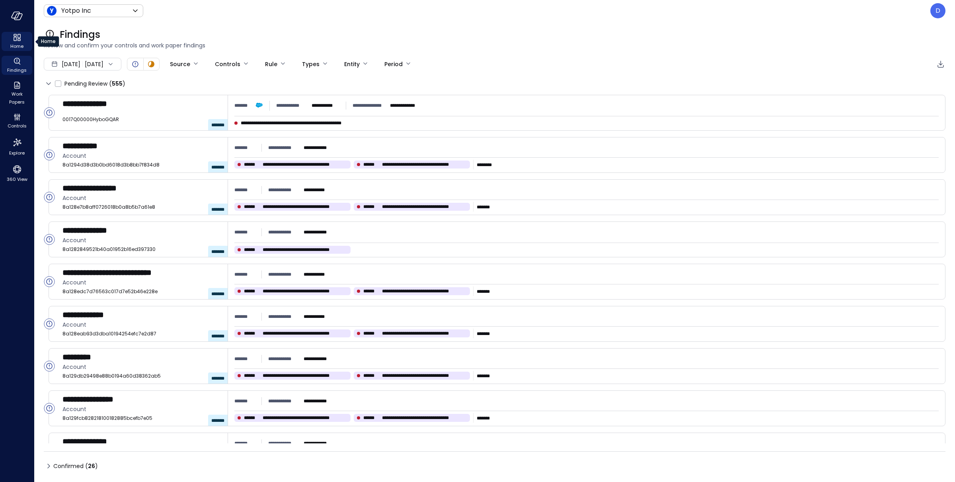
click at [16, 41] on icon "Home" at bounding box center [17, 38] width 10 height 10
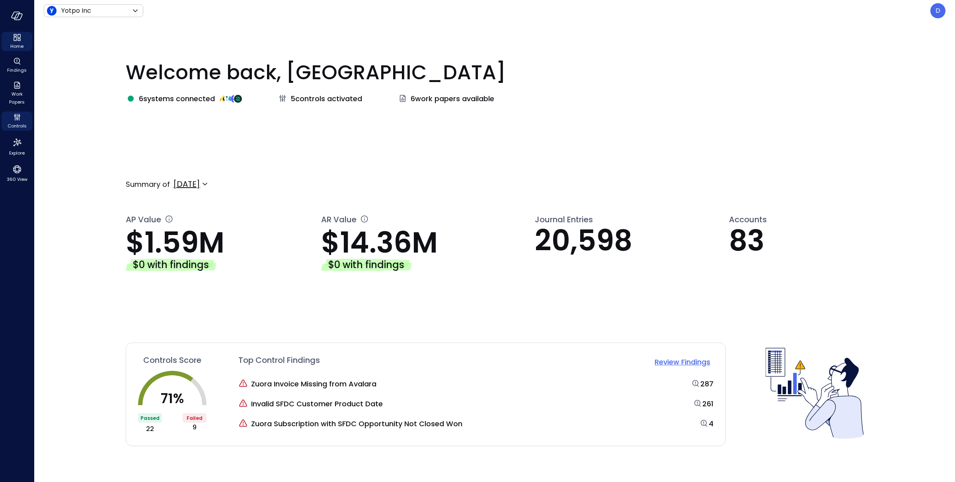
click at [15, 121] on icon "Controls" at bounding box center [17, 117] width 10 height 10
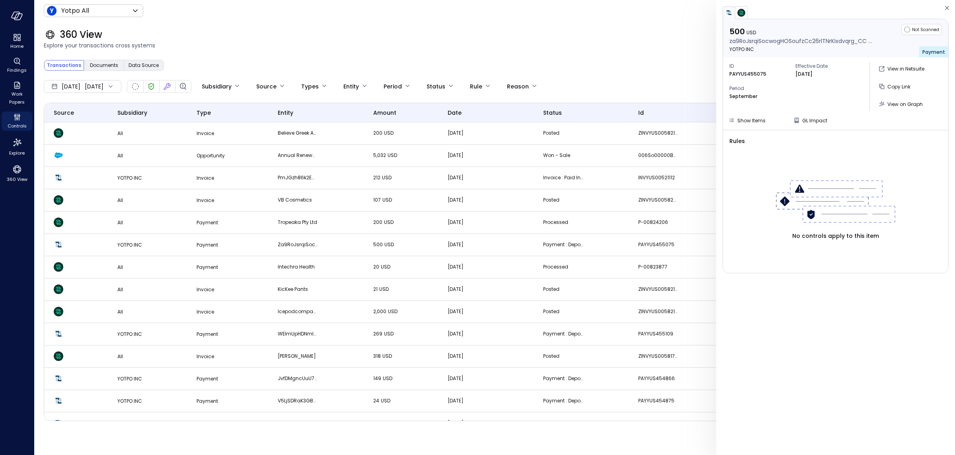
click at [406, 22] on div "360 View Explore your transactions cross systems" at bounding box center [489, 38] width 911 height 35
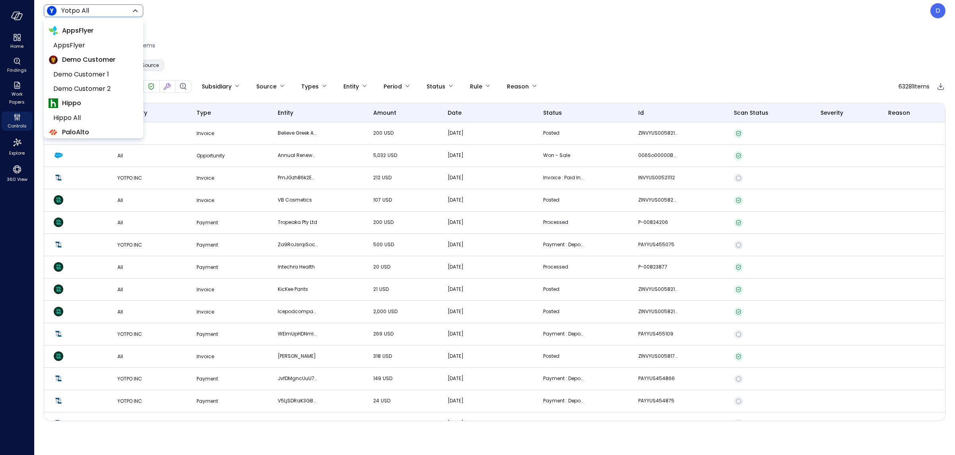
click at [95, 7] on body "Home Findings Work Papers Controls Explore 360 View Yotpo All ****** ​ D 360 Vi…" at bounding box center [477, 227] width 955 height 455
click at [86, 56] on span "Demo Customer" at bounding box center [88, 60] width 53 height 10
click at [80, 45] on span "AppsFlyer" at bounding box center [92, 46] width 79 height 10
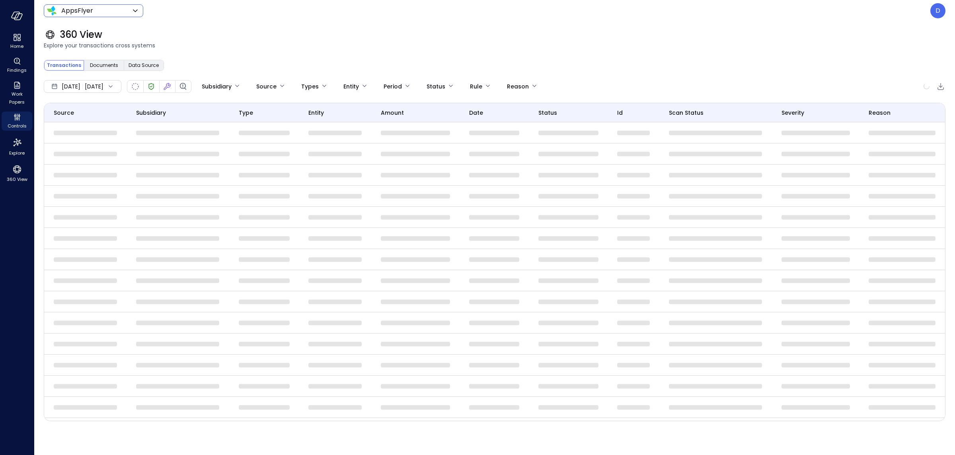
click at [88, 11] on body "Home Findings Work Papers Controls Explore 360 View AppsFlyer ******* ​ D 360 V…" at bounding box center [477, 227] width 955 height 455
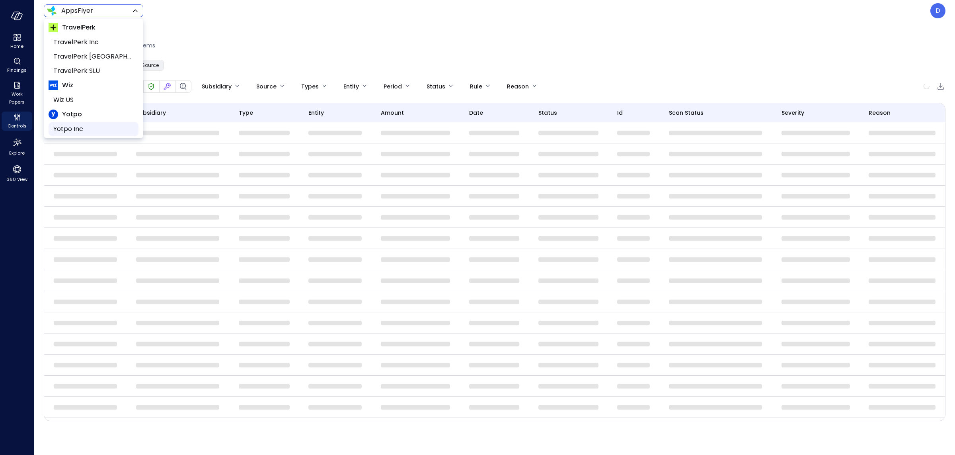
scroll to position [149, 0]
click at [82, 123] on span "Yotpo All" at bounding box center [92, 128] width 79 height 10
type input "******"
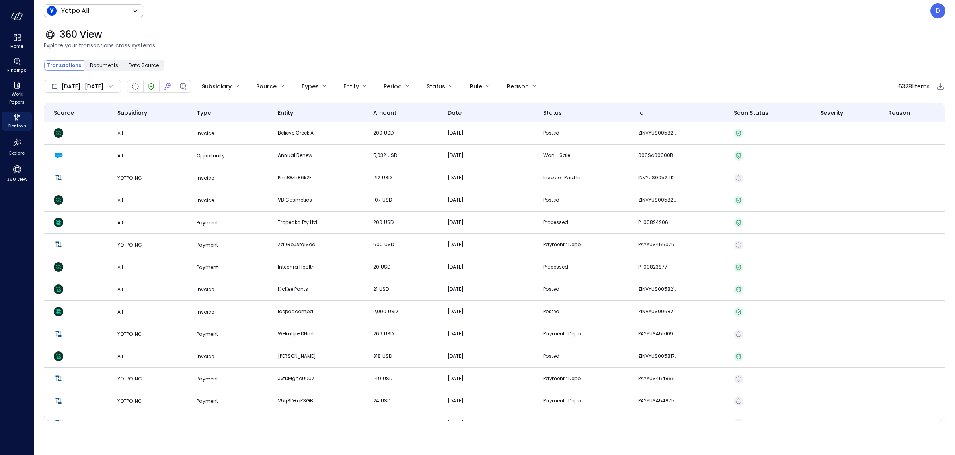
click at [189, 33] on div "360 View" at bounding box center [495, 34] width 902 height 13
click at [26, 171] on div "360 View" at bounding box center [17, 172] width 31 height 21
click at [23, 174] on div "360 View" at bounding box center [17, 172] width 31 height 21
click at [246, 85] on body "Home Findings Work Papers Controls Explore 360 View Yotpo All ****** ​ D 360 Vi…" at bounding box center [477, 227] width 955 height 455
click at [303, 92] on div at bounding box center [477, 227] width 955 height 455
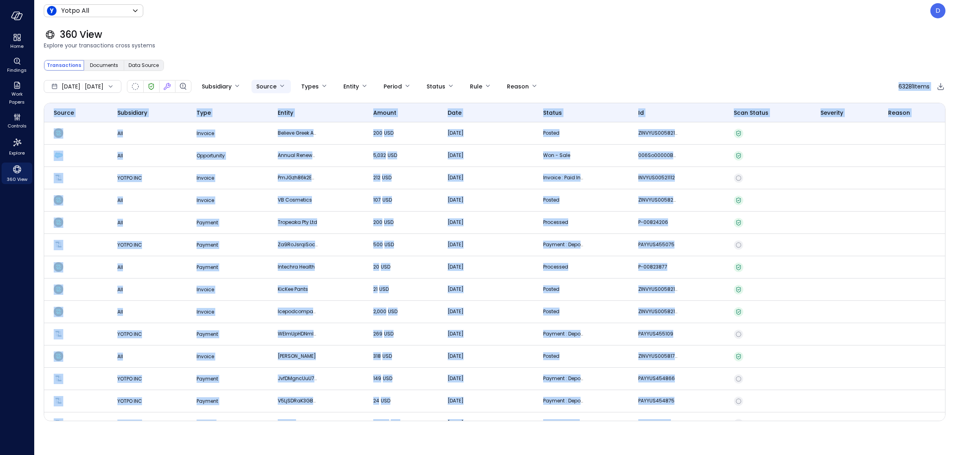
click at [299, 84] on body "Home Findings Work Papers Controls Explore 360 View Yotpo All ****** ​ D 360 Vi…" at bounding box center [477, 227] width 955 height 455
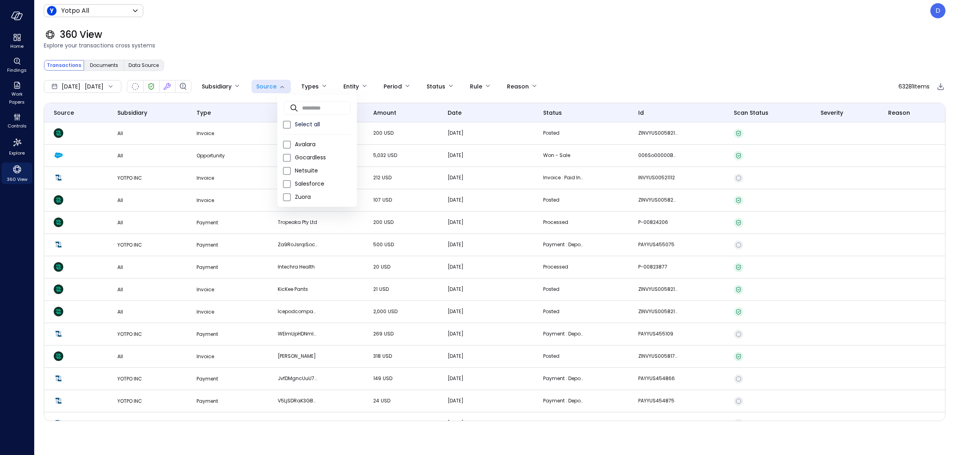
click at [295, 63] on div at bounding box center [477, 227] width 955 height 455
click at [260, 85] on body "Home Findings Work Papers Controls Explore 360 View Yotpo All ****** ​ D 360 Vi…" at bounding box center [477, 227] width 955 height 455
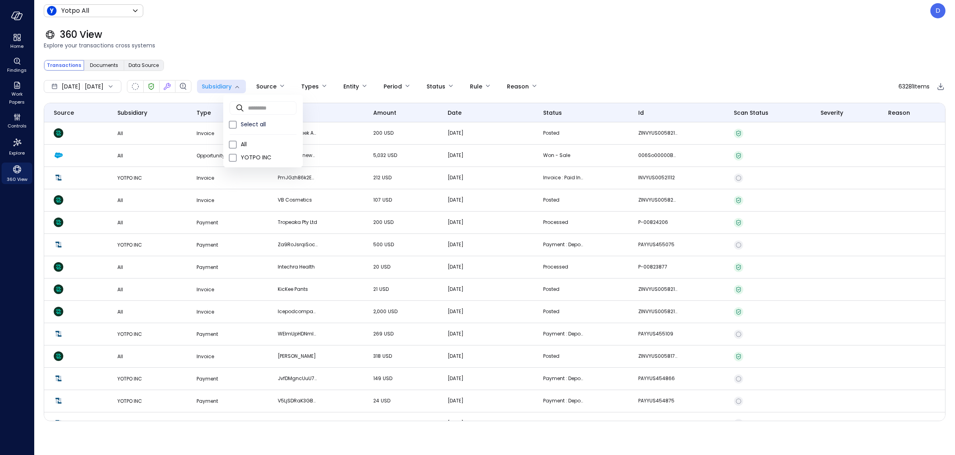
click at [281, 90] on div at bounding box center [477, 227] width 955 height 455
click at [297, 86] on body "Home Findings Work Papers Controls Explore 360 View Yotpo All ****** ​ D 360 Vi…" at bounding box center [477, 227] width 955 height 455
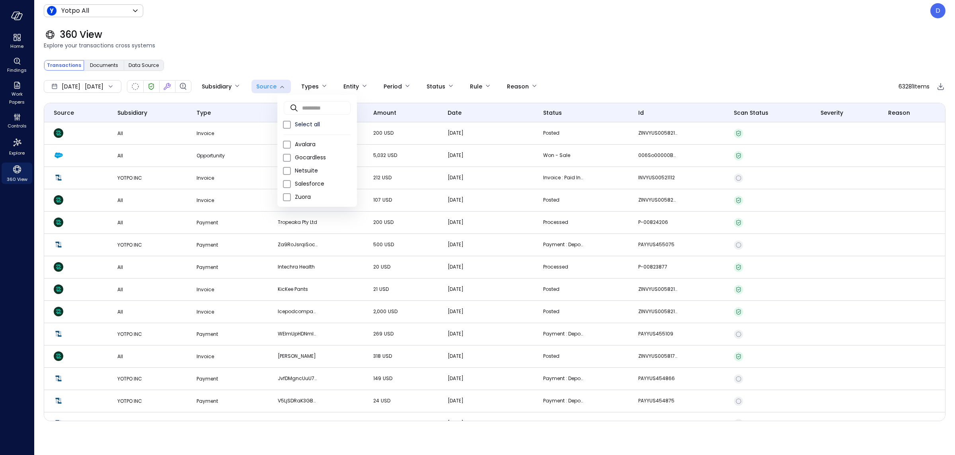
click at [740, 29] on div at bounding box center [477, 227] width 955 height 455
click at [307, 90] on body "Home Findings Work Papers Controls Explore 360 View Yotpo All ****** ​ D 360 Vi…" at bounding box center [477, 227] width 955 height 455
click at [708, 50] on div at bounding box center [477, 227] width 955 height 455
click at [175, 201] on p "All" at bounding box center [147, 200] width 60 height 8
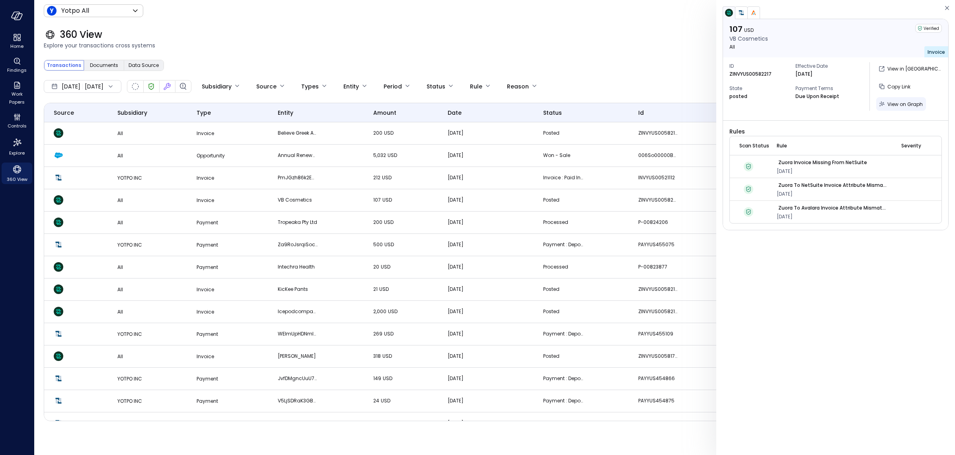
click at [896, 104] on span "View on Graph" at bounding box center [905, 104] width 35 height 7
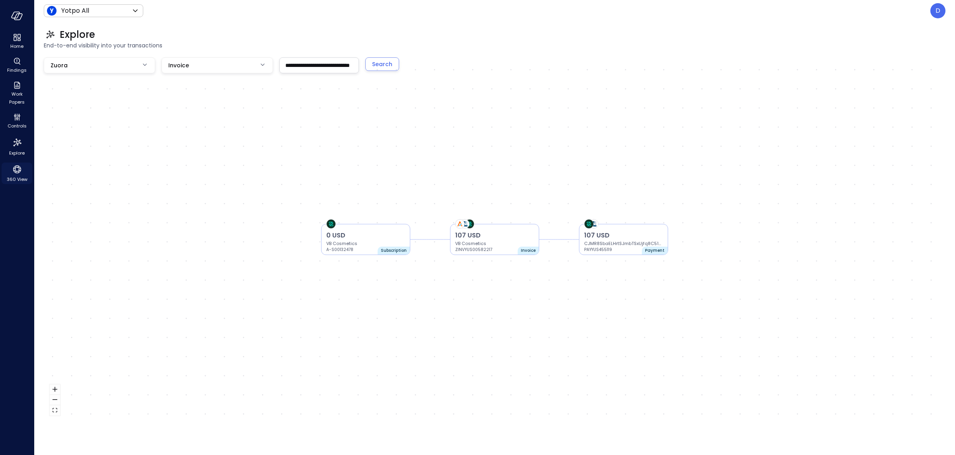
click at [19, 173] on icon "360 View" at bounding box center [17, 169] width 12 height 12
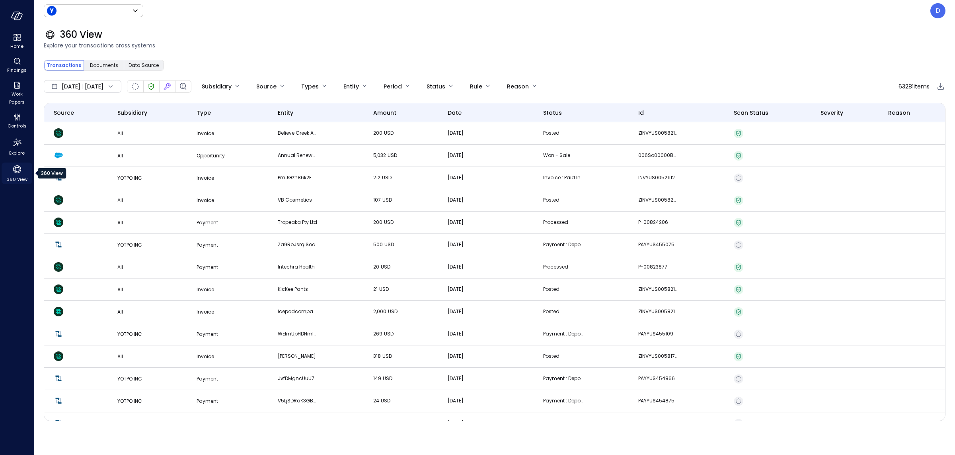
type input "******"
click at [250, 81] on body "Home Findings Work Papers Controls Explore 360 View Yotpo All ****** ​ D 360 Vi…" at bounding box center [477, 227] width 955 height 455
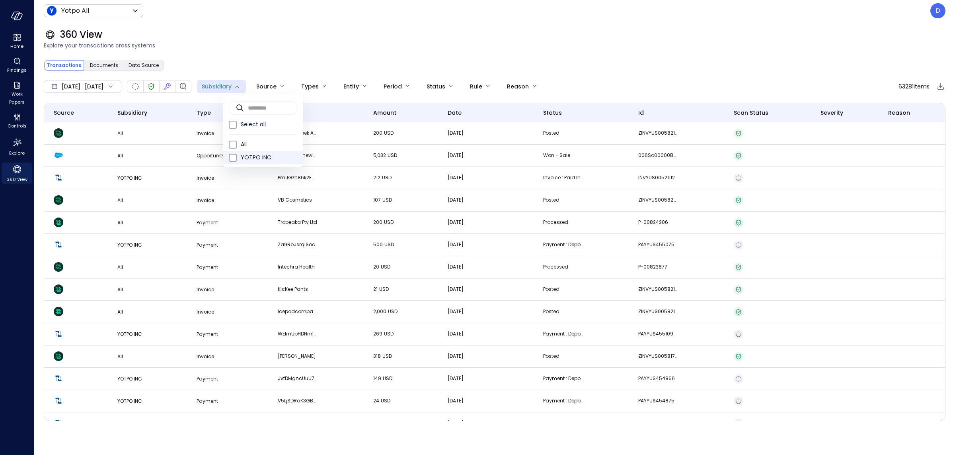
click at [271, 155] on span "YOTPO INC" at bounding box center [269, 157] width 56 height 8
type input "*"
click at [270, 58] on div at bounding box center [477, 227] width 955 height 455
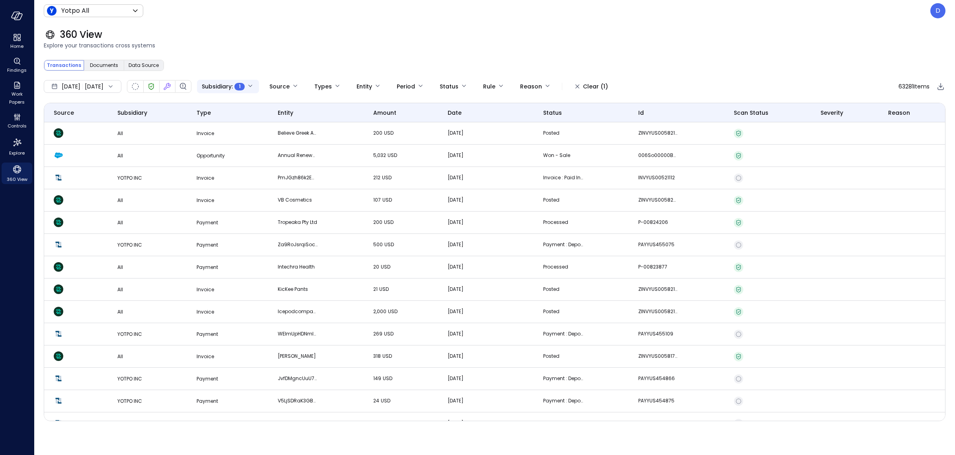
click at [258, 84] on body "Home Findings Work Papers Controls Explore 360 View Yotpo All ****** ​ D 360 Vi…" at bounding box center [477, 227] width 955 height 455
click at [16, 120] on div at bounding box center [477, 227] width 955 height 455
click at [18, 121] on div "Controls" at bounding box center [17, 120] width 31 height 19
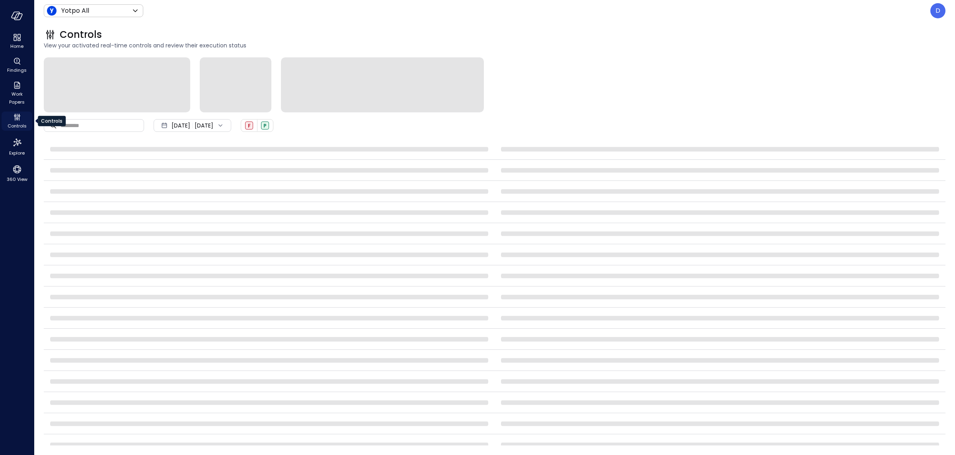
click at [19, 119] on icon "Controls" at bounding box center [17, 117] width 10 height 10
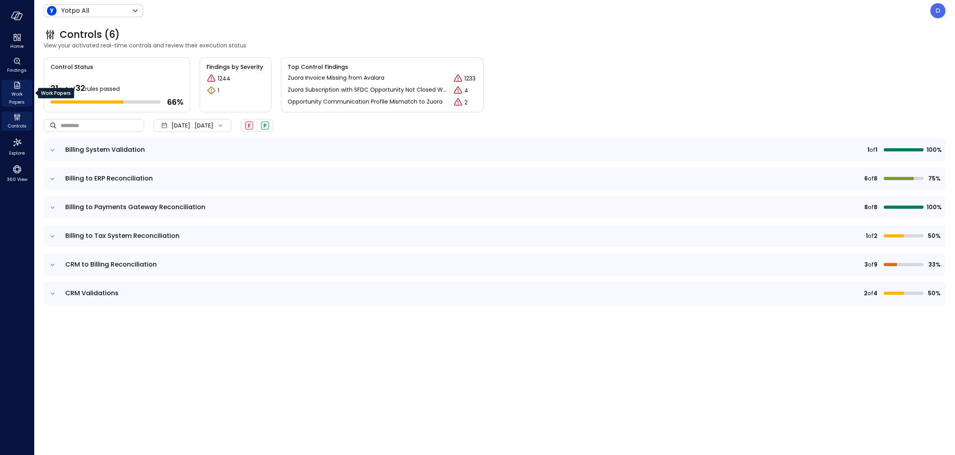
click at [2, 94] on div "Work Papers" at bounding box center [17, 93] width 31 height 27
click at [27, 89] on div "Work Papers" at bounding box center [17, 93] width 31 height 27
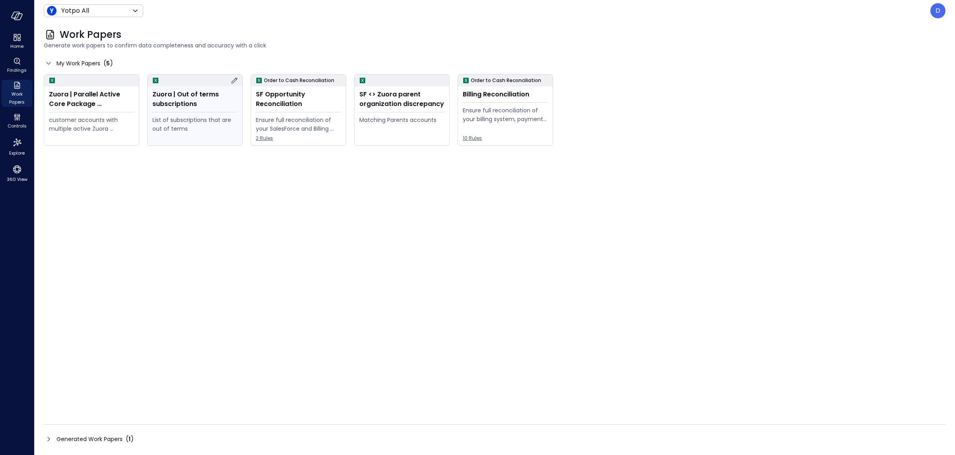
click at [200, 106] on div "Zuora | Out of terms subscriptions" at bounding box center [194, 99] width 85 height 19
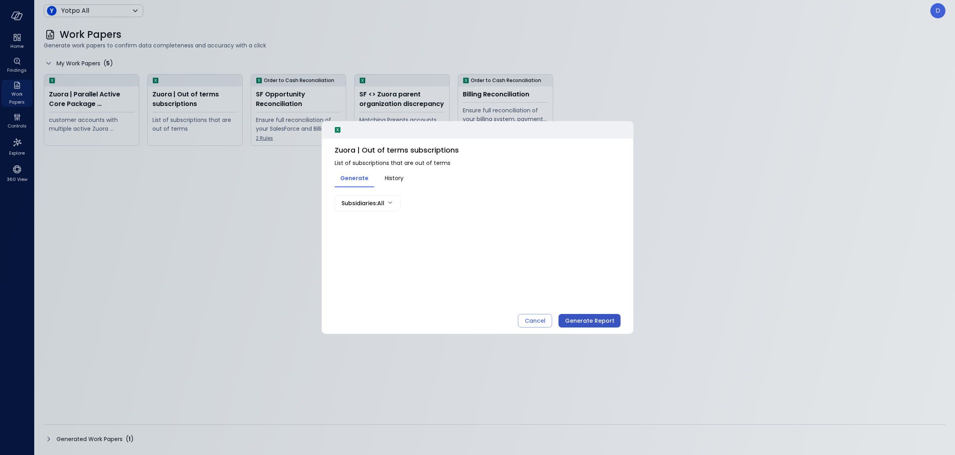
click at [597, 320] on div "Generate Report" at bounding box center [589, 321] width 49 height 10
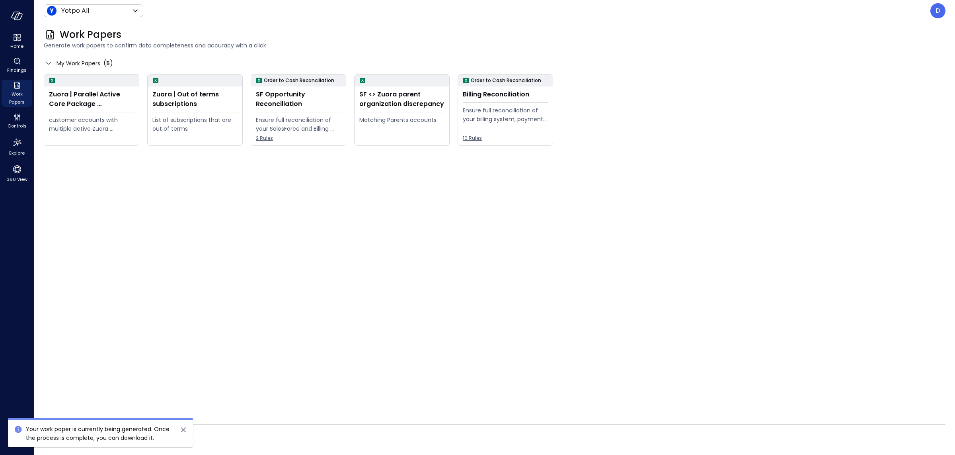
click at [180, 432] on icon "close" at bounding box center [184, 430] width 10 height 10
click at [51, 437] on icon at bounding box center [49, 439] width 10 height 10
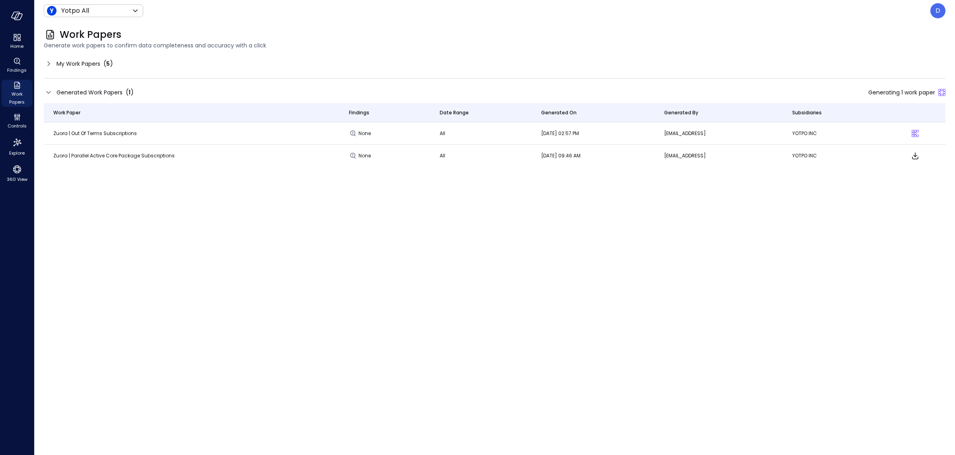
click at [49, 92] on icon at bounding box center [48, 92] width 4 height 2
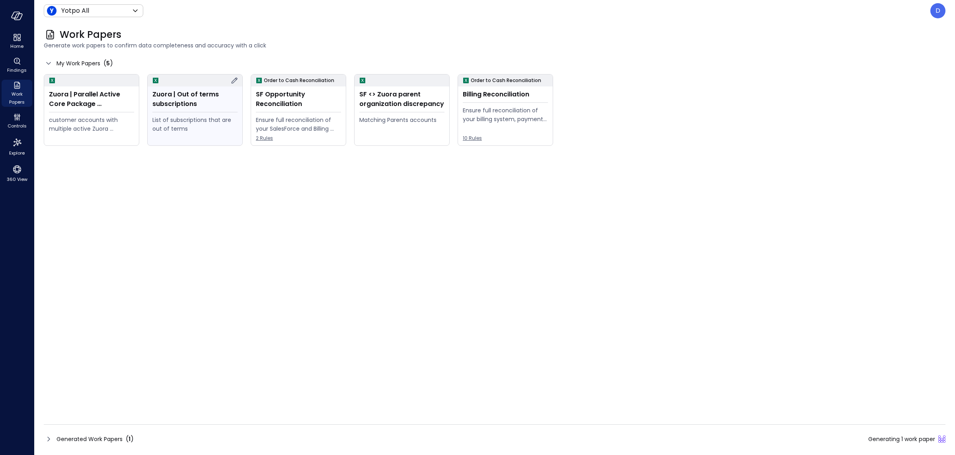
click at [234, 83] on icon at bounding box center [235, 81] width 10 height 10
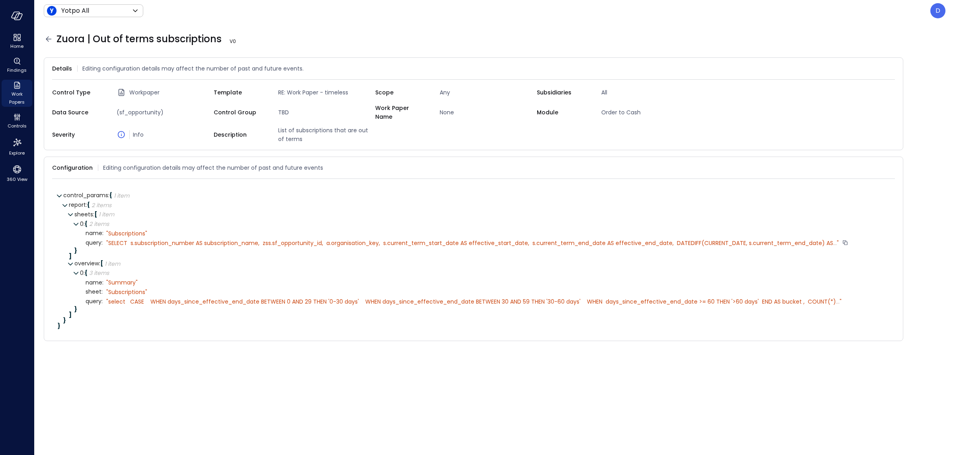
click at [258, 239] on span "SELECT s.subscription_number AS subscription_name, zss.sf_opportunity_id, a.org…" at bounding box center [470, 243] width 725 height 8
click at [834, 239] on span "..." at bounding box center [835, 243] width 4 height 8
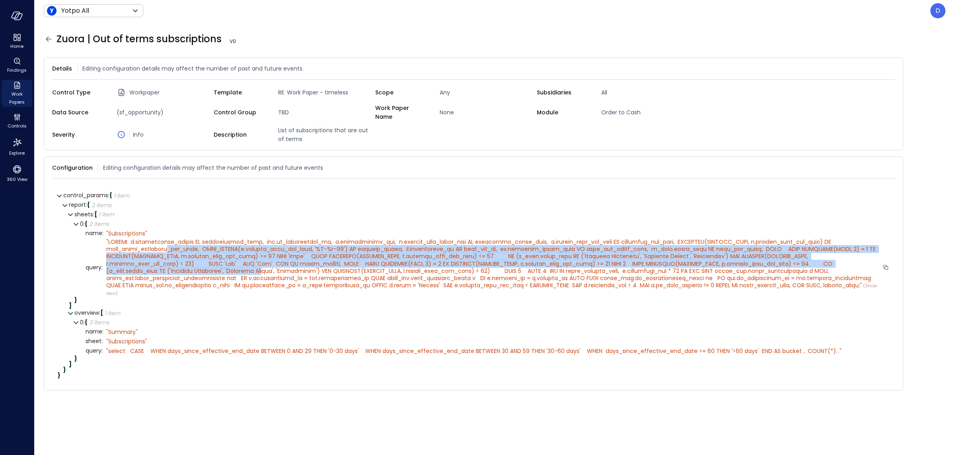
drag, startPoint x: 179, startPoint y: 248, endPoint x: 269, endPoint y: 270, distance: 93.1
click at [269, 270] on span """ at bounding box center [491, 263] width 771 height 51
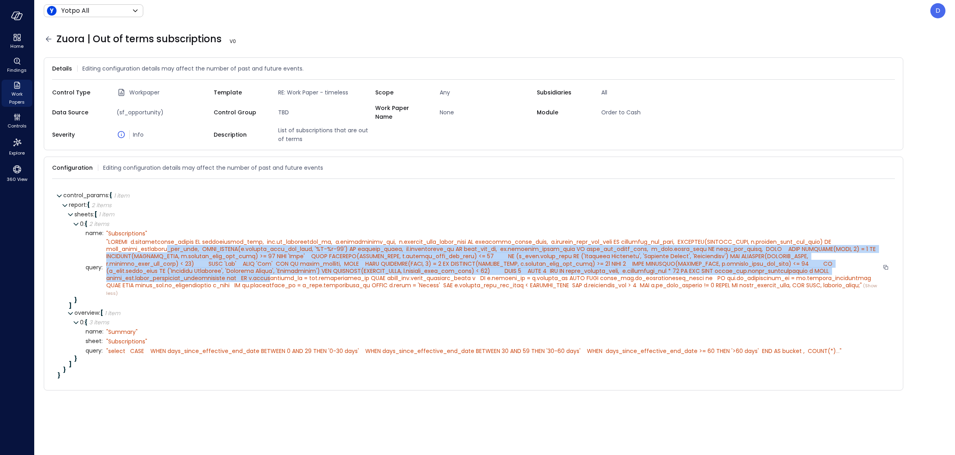
click at [270, 270] on span """ at bounding box center [491, 263] width 771 height 51
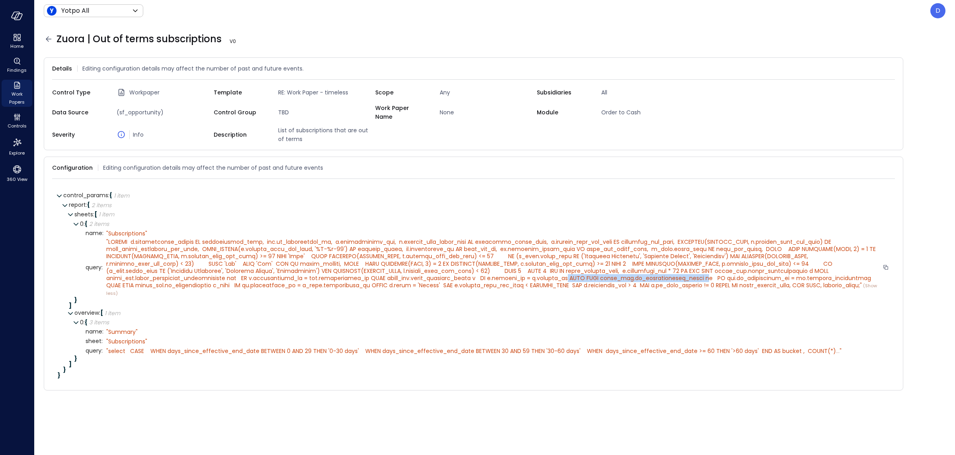
drag, startPoint x: 694, startPoint y: 274, endPoint x: 564, endPoint y: 274, distance: 129.8
click at [564, 274] on span """ at bounding box center [491, 263] width 771 height 51
click at [52, 44] on div "Zuora | Out of terms subscriptions V 0" at bounding box center [495, 39] width 902 height 13
click at [48, 40] on icon at bounding box center [49, 39] width 10 height 10
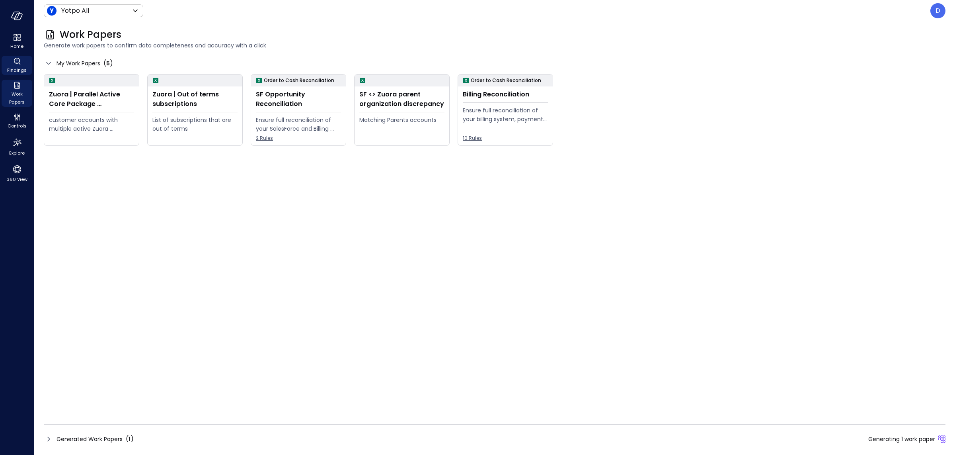
click at [8, 58] on div "Findings" at bounding box center [17, 65] width 31 height 19
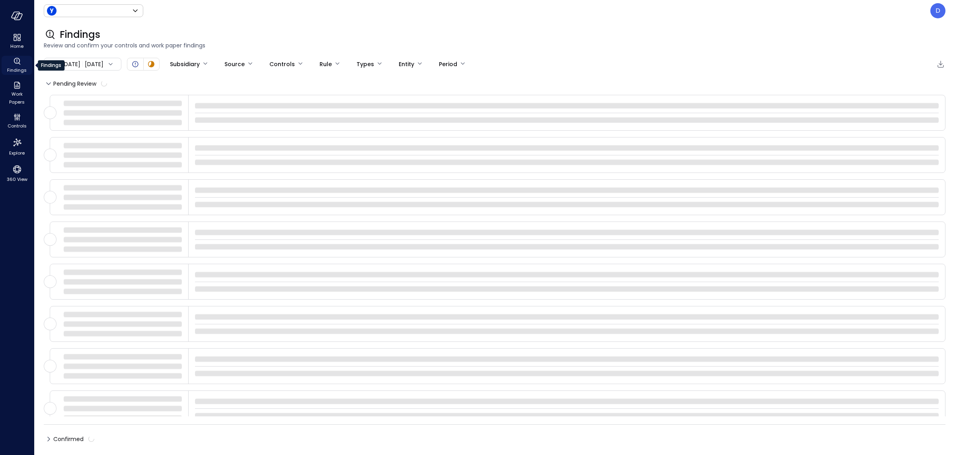
type input "******"
click at [12, 60] on icon "Findings" at bounding box center [17, 62] width 10 height 10
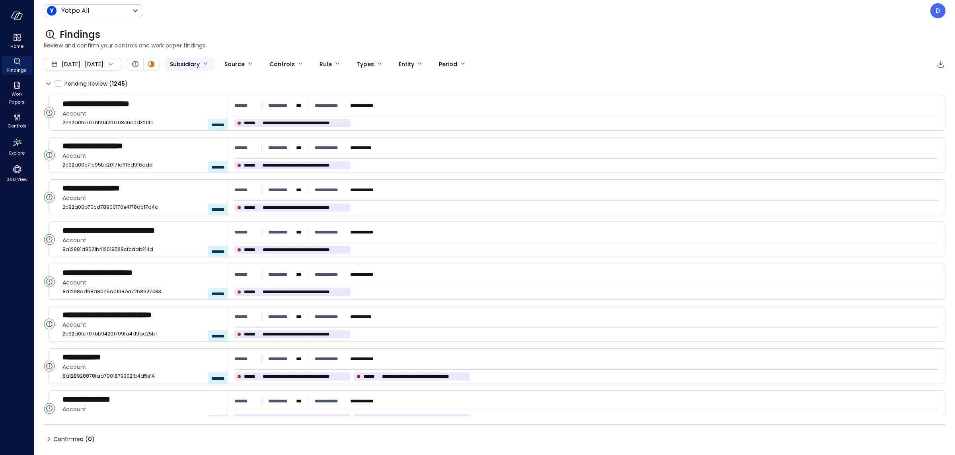
click at [220, 64] on body "**********" at bounding box center [477, 227] width 955 height 455
click at [241, 43] on div at bounding box center [477, 227] width 955 height 455
click at [230, 62] on body "**********" at bounding box center [477, 227] width 955 height 455
click at [221, 30] on div at bounding box center [477, 227] width 955 height 455
click at [212, 66] on body "**********" at bounding box center [477, 227] width 955 height 455
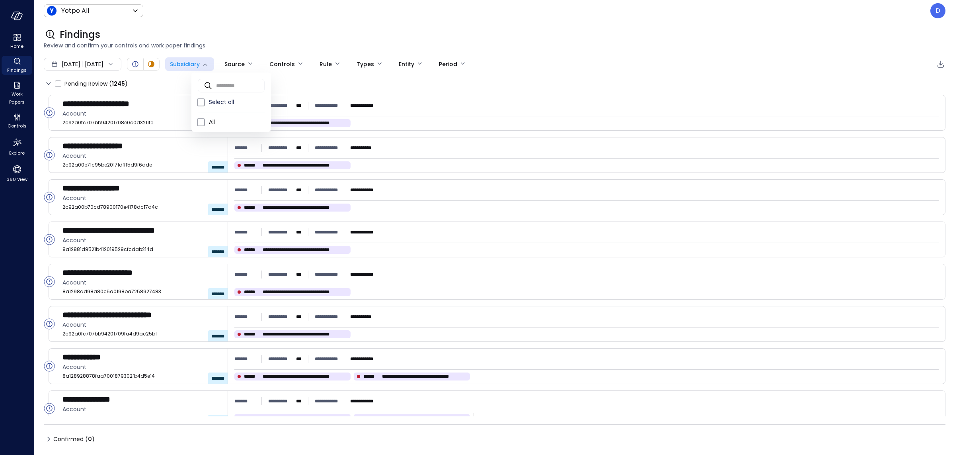
click at [11, 62] on div at bounding box center [477, 227] width 955 height 455
click at [18, 46] on span "Home" at bounding box center [16, 46] width 13 height 8
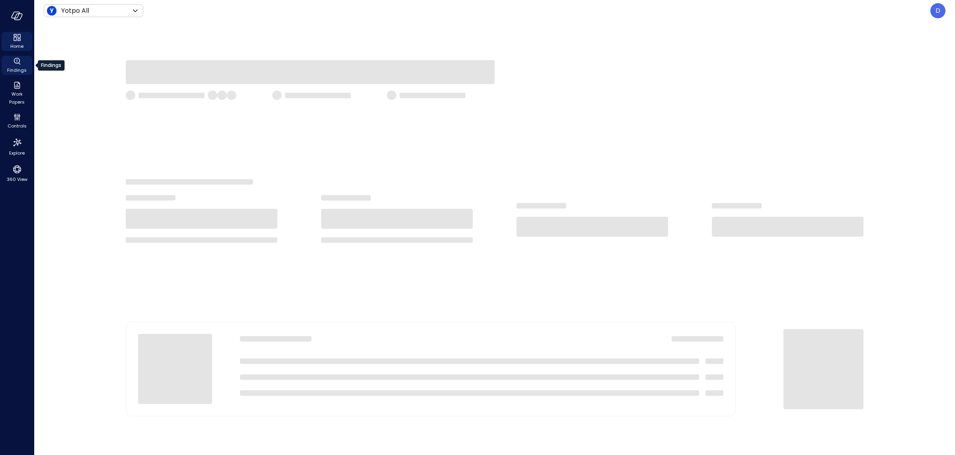
click at [20, 60] on icon "Findings" at bounding box center [17, 62] width 10 height 10
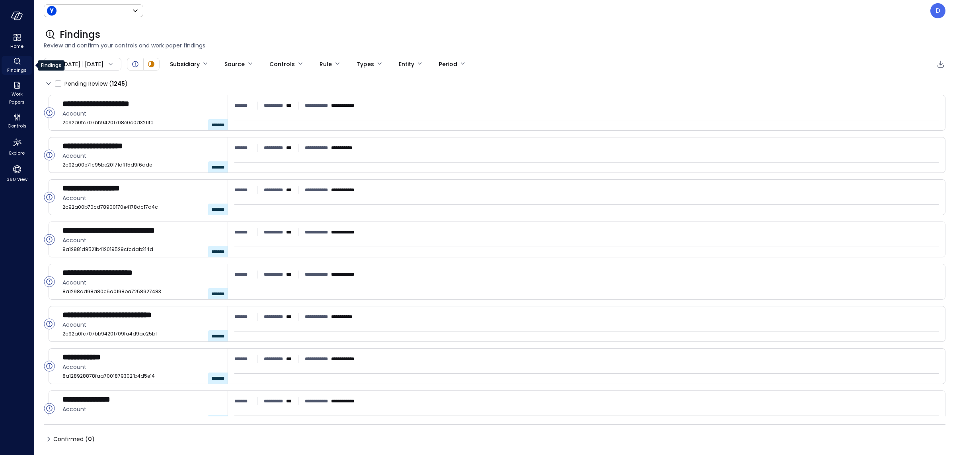
type input "******"
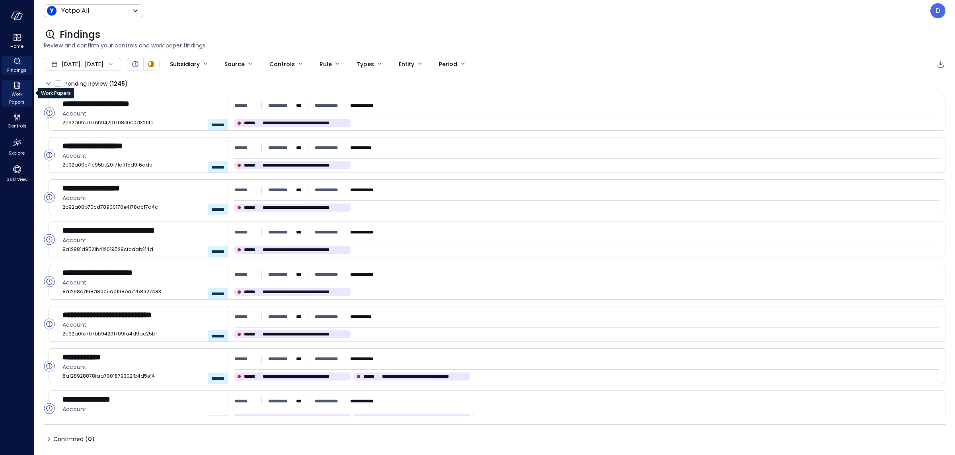
click at [6, 90] on span "Work Papers" at bounding box center [17, 98] width 24 height 16
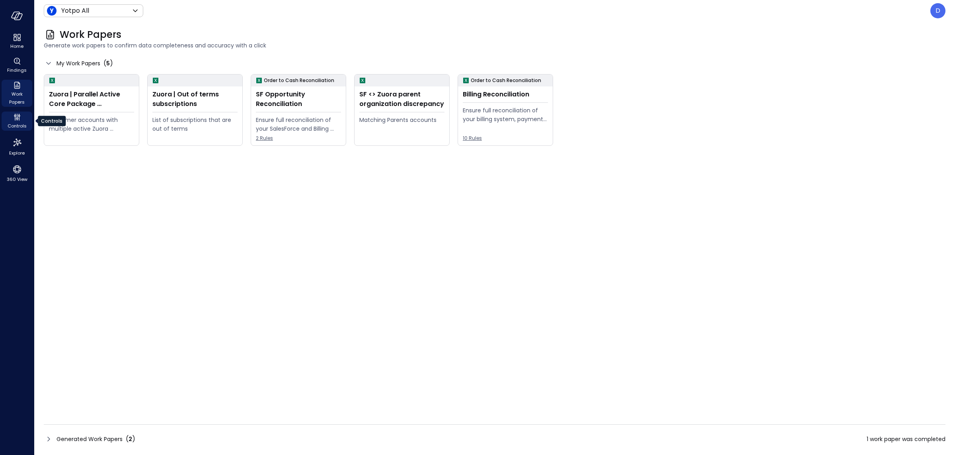
click at [13, 117] on icon "Controls" at bounding box center [17, 117] width 10 height 10
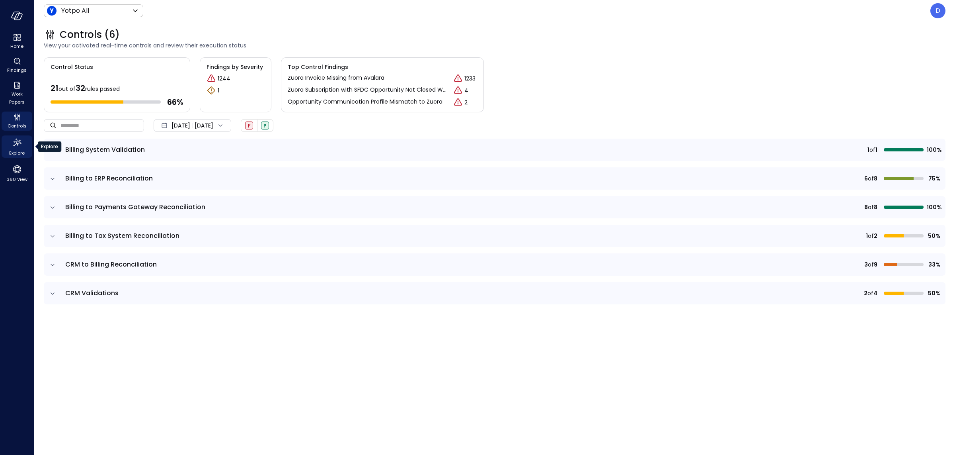
click at [21, 144] on icon "Explore" at bounding box center [17, 142] width 13 height 13
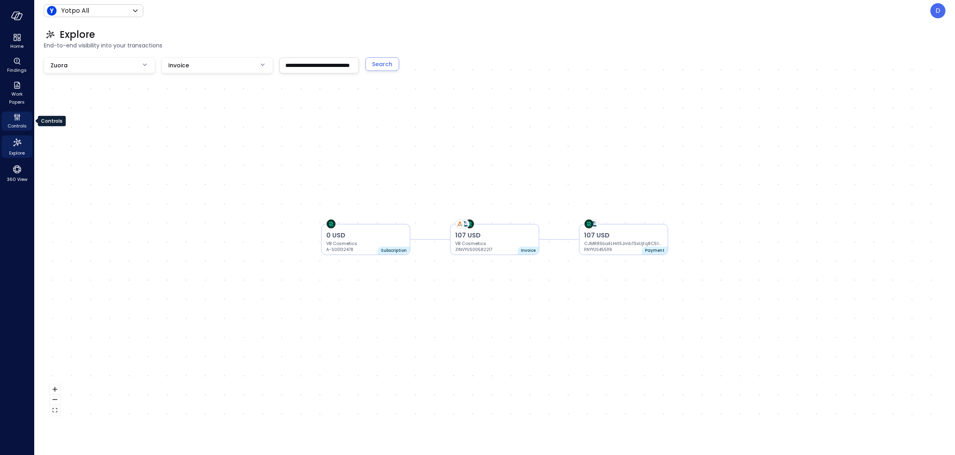
click at [23, 119] on div "Controls" at bounding box center [17, 120] width 31 height 19
